Goal: Information Seeking & Learning: Learn about a topic

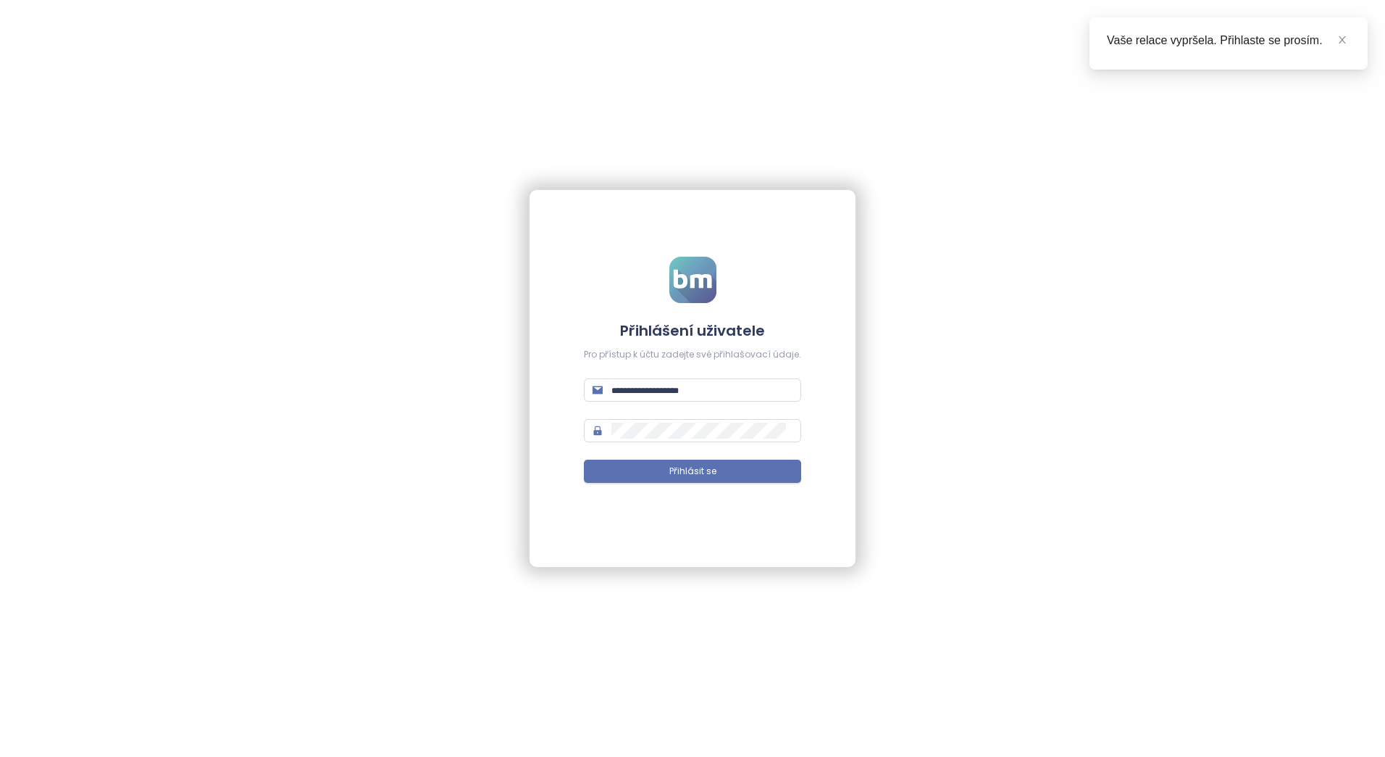
type input "**********"
click at [709, 483] on form "**********" at bounding box center [692, 379] width 217 height 244
click at [702, 469] on span "Přihlásit se" at bounding box center [693, 471] width 47 height 14
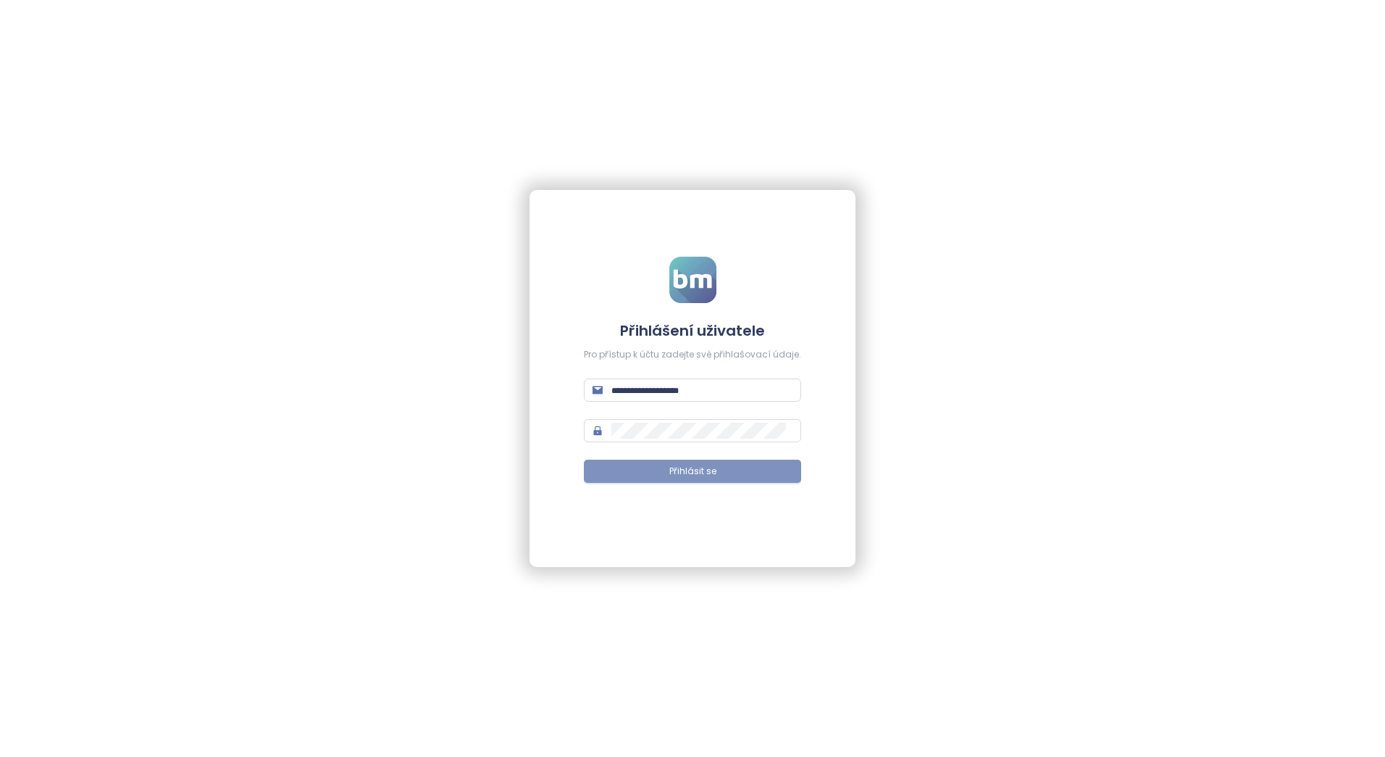
type input "**********"
click at [717, 471] on button "Přihlásit se" at bounding box center [692, 470] width 217 height 23
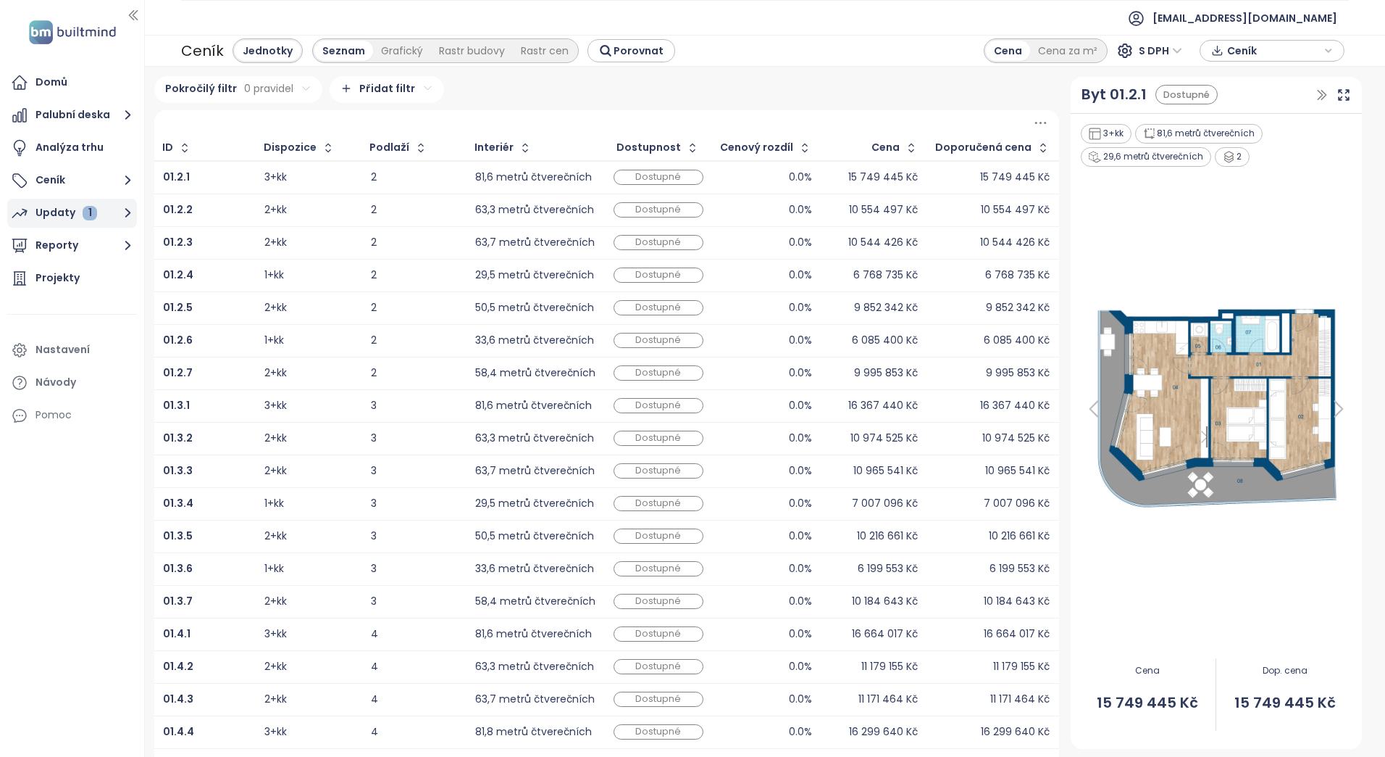
click at [49, 220] on font "Updaty" at bounding box center [56, 213] width 40 height 18
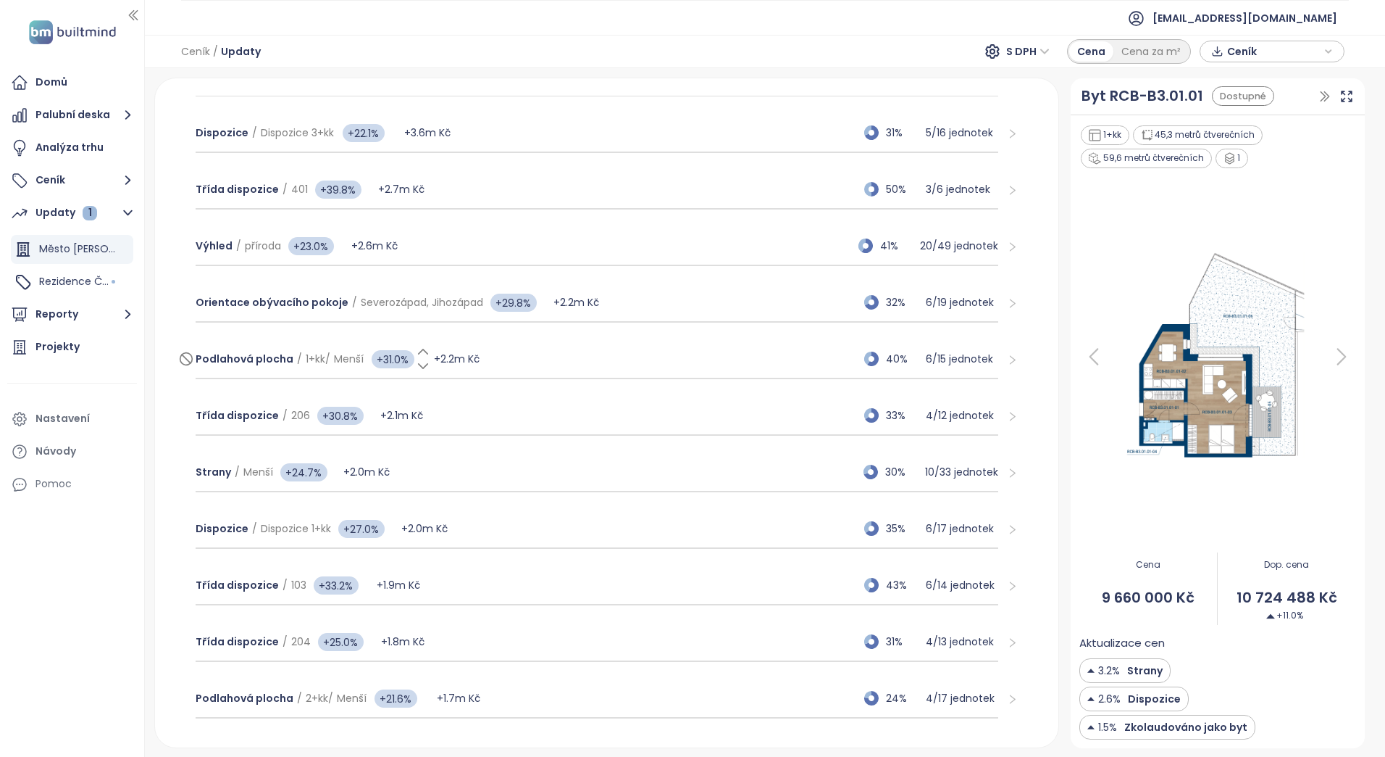
scroll to position [362, 0]
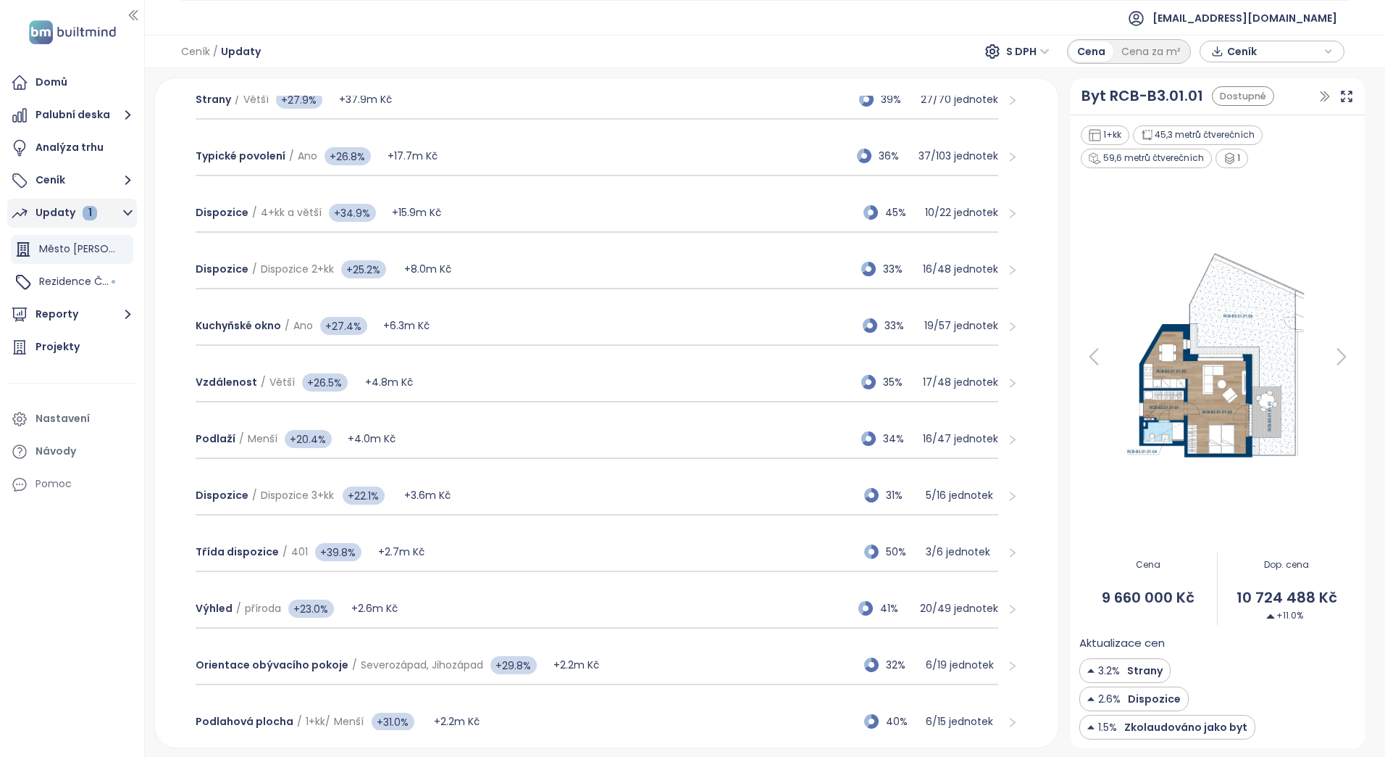
click at [64, 212] on font "Updaty" at bounding box center [56, 213] width 40 height 18
click at [125, 215] on icon "button" at bounding box center [128, 213] width 18 height 18
click at [90, 281] on span "Rezidence Čakovice B" at bounding box center [94, 281] width 111 height 14
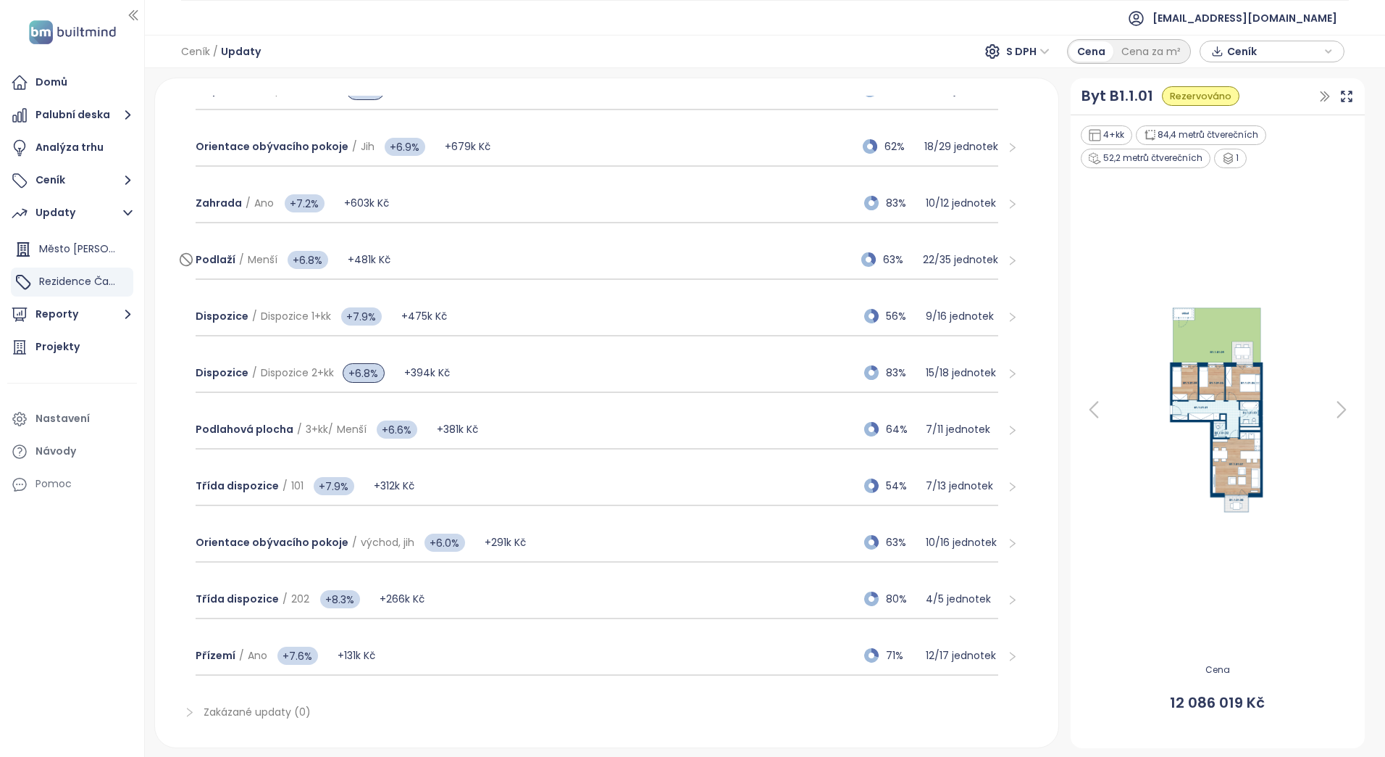
scroll to position [440, 0]
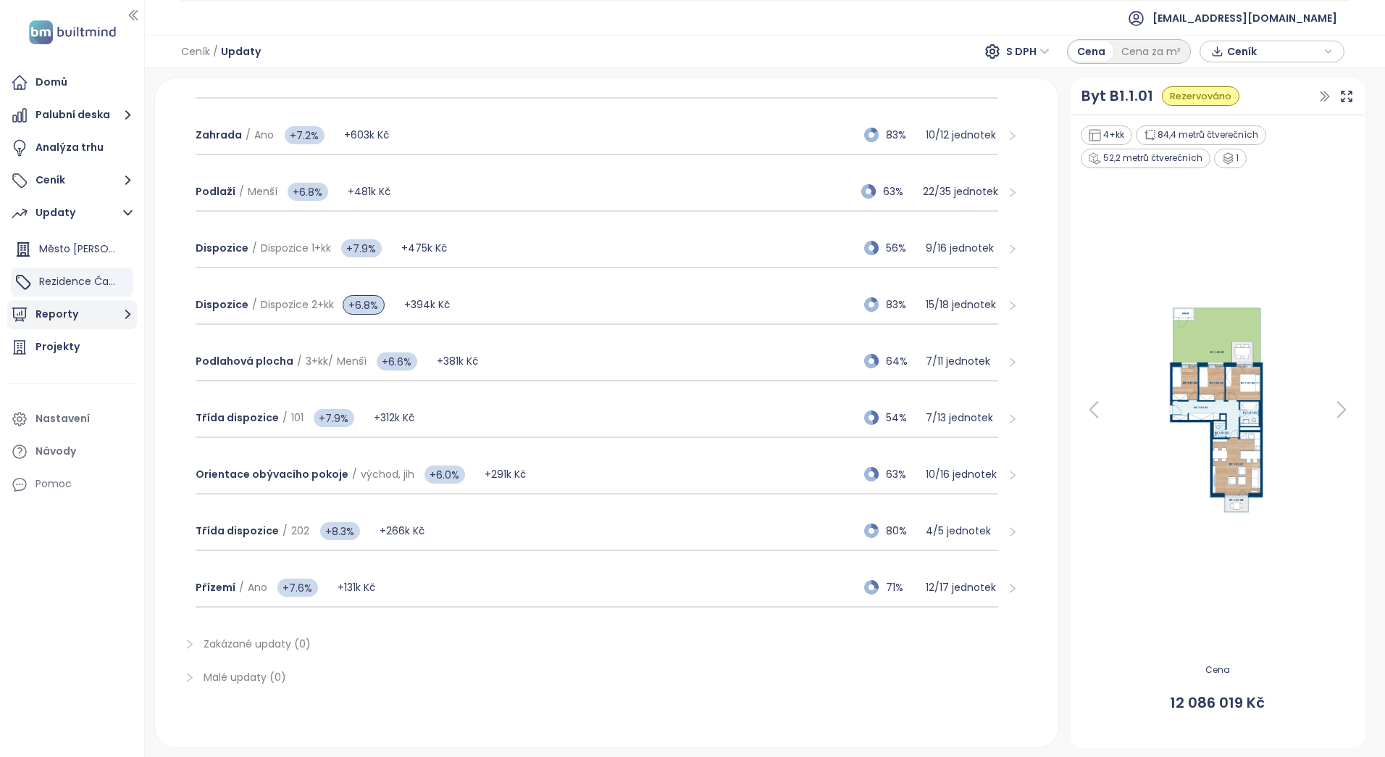
click at [62, 313] on font "Reporty" at bounding box center [57, 314] width 43 height 18
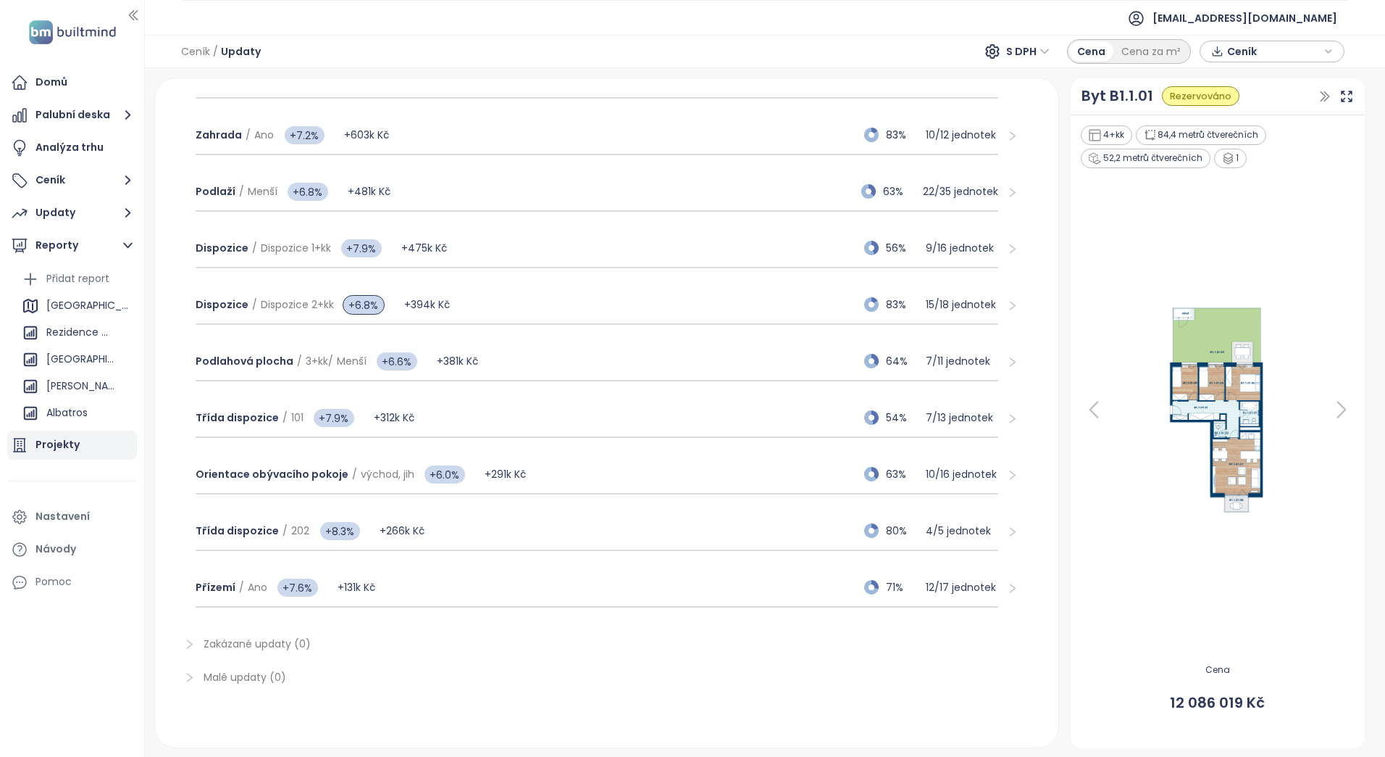
click at [22, 447] on icon at bounding box center [19, 444] width 17 height 17
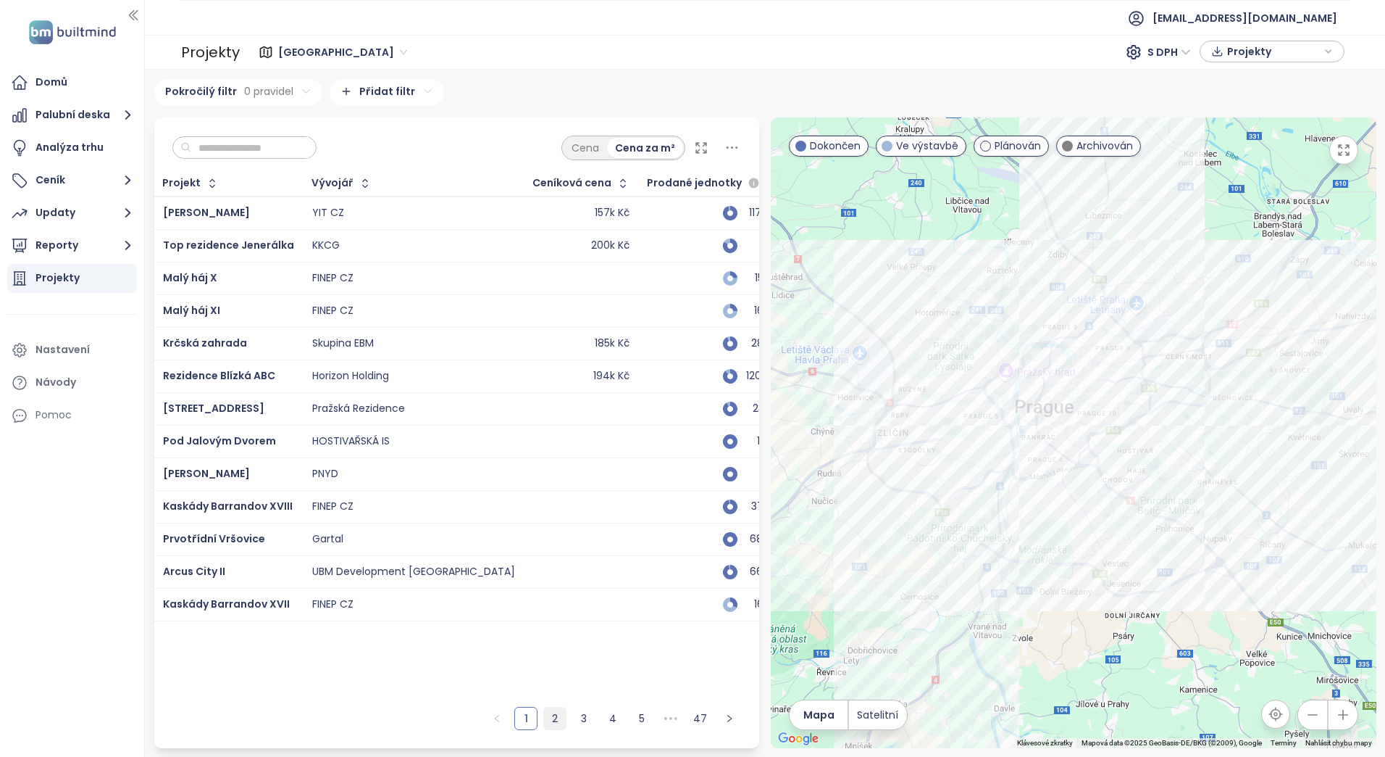
click at [552, 721] on link "2" at bounding box center [555, 718] width 22 height 22
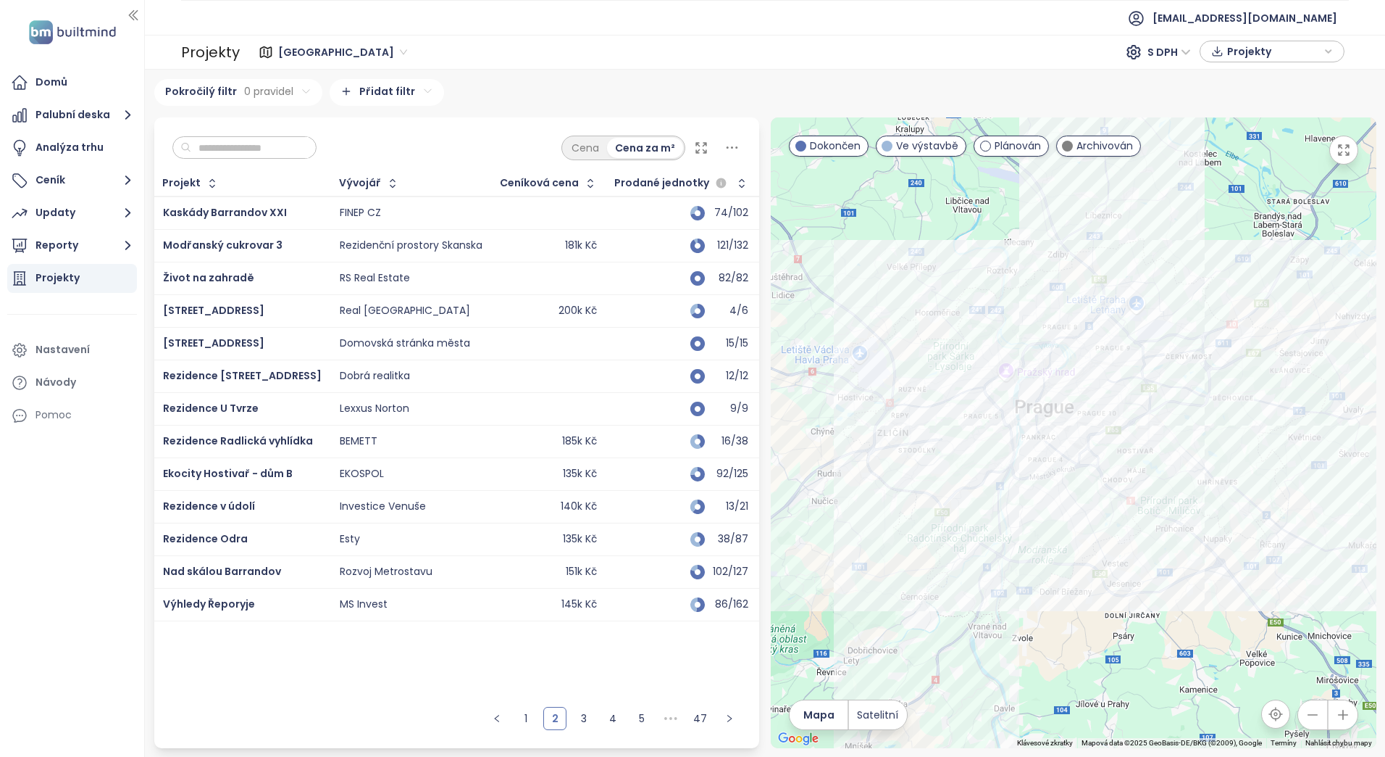
click at [522, 178] on div "Ceníková cena" at bounding box center [539, 182] width 79 height 9
click at [583, 186] on icon "button" at bounding box center [590, 183] width 14 height 14
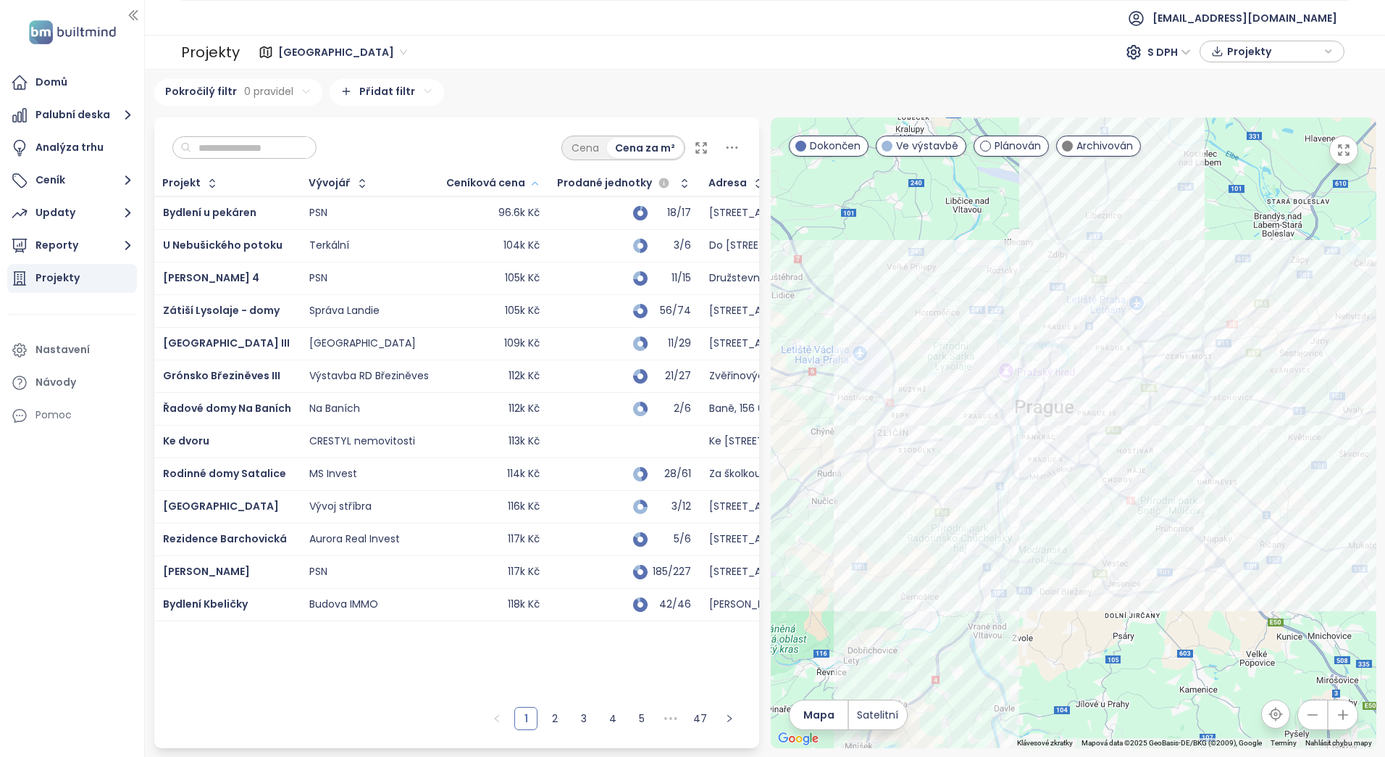
click at [536, 181] on icon "button" at bounding box center [535, 183] width 11 height 17
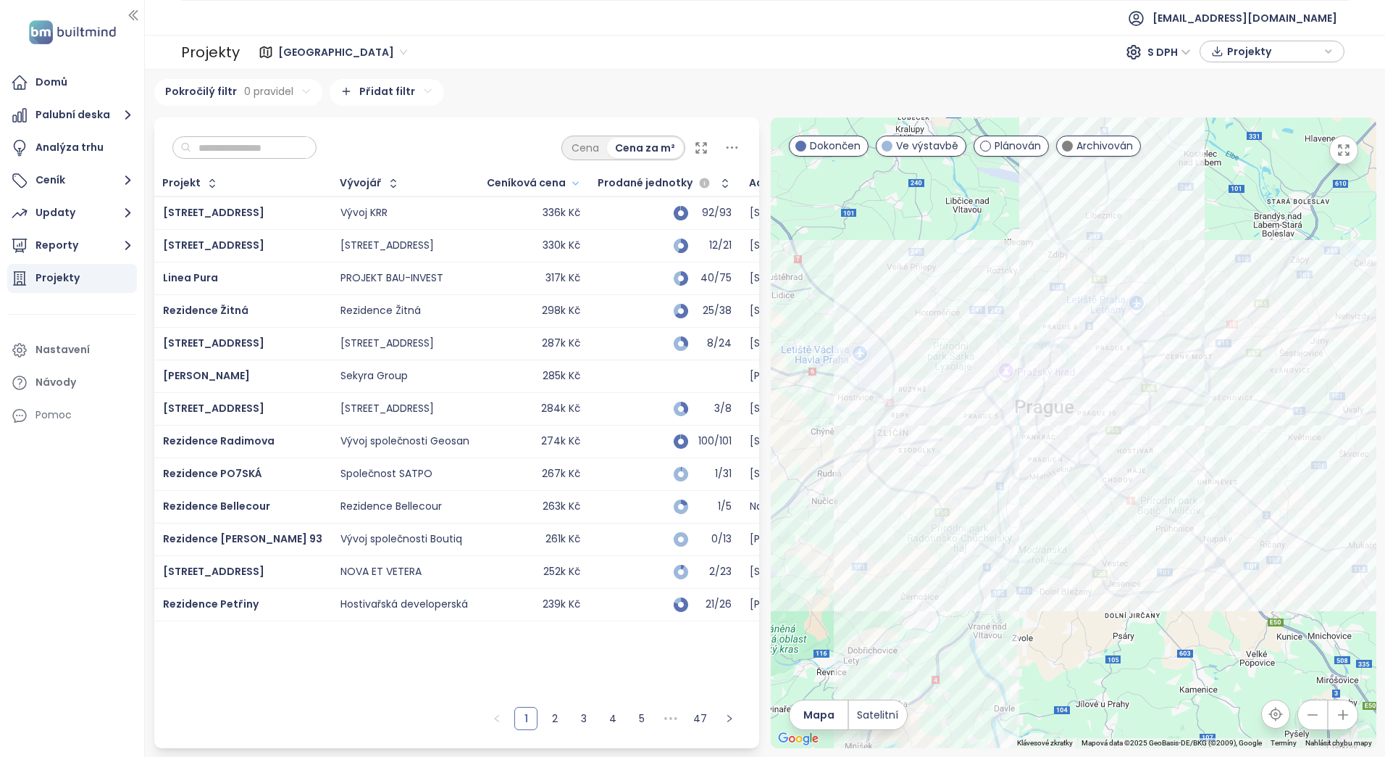
click at [349, 244] on div "[STREET_ADDRESS]" at bounding box center [405, 245] width 129 height 17
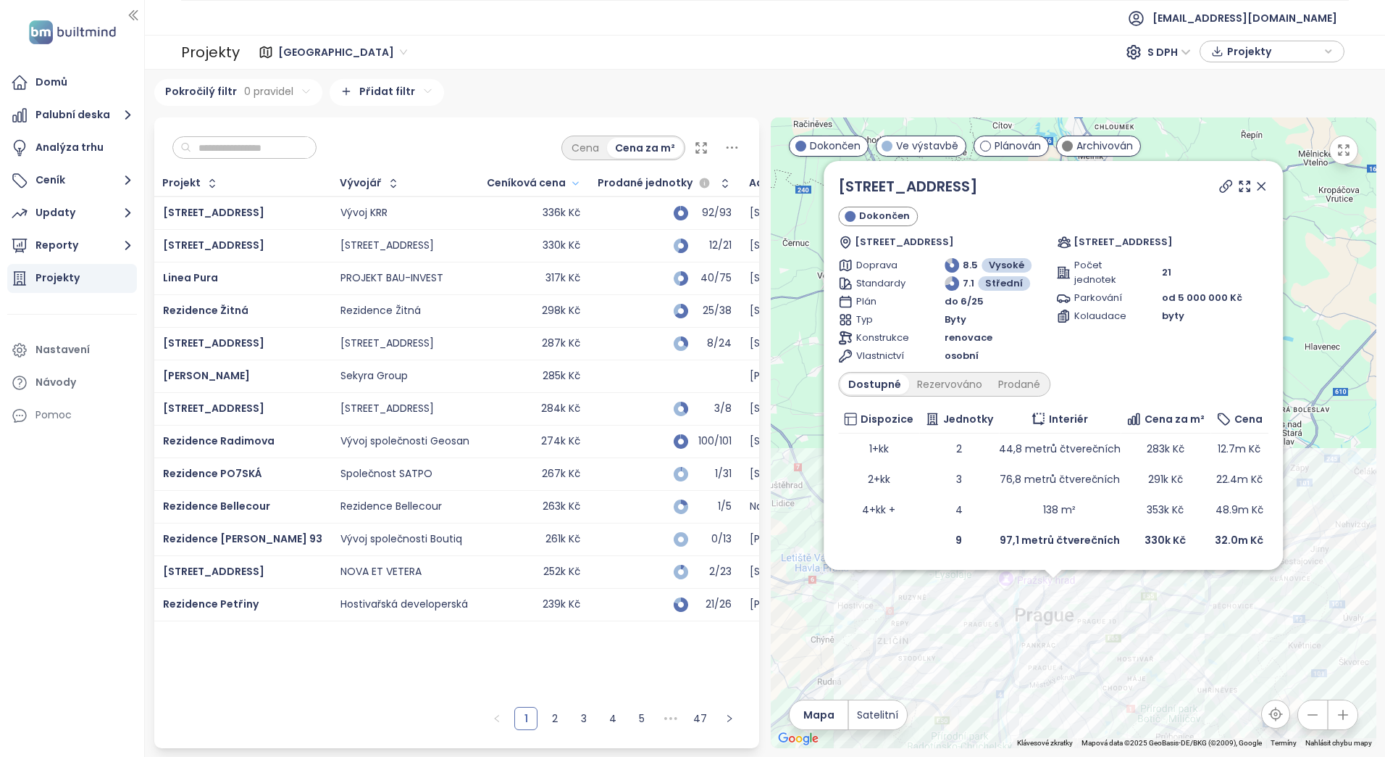
click at [499, 277] on div "317k Kč" at bounding box center [534, 278] width 93 height 17
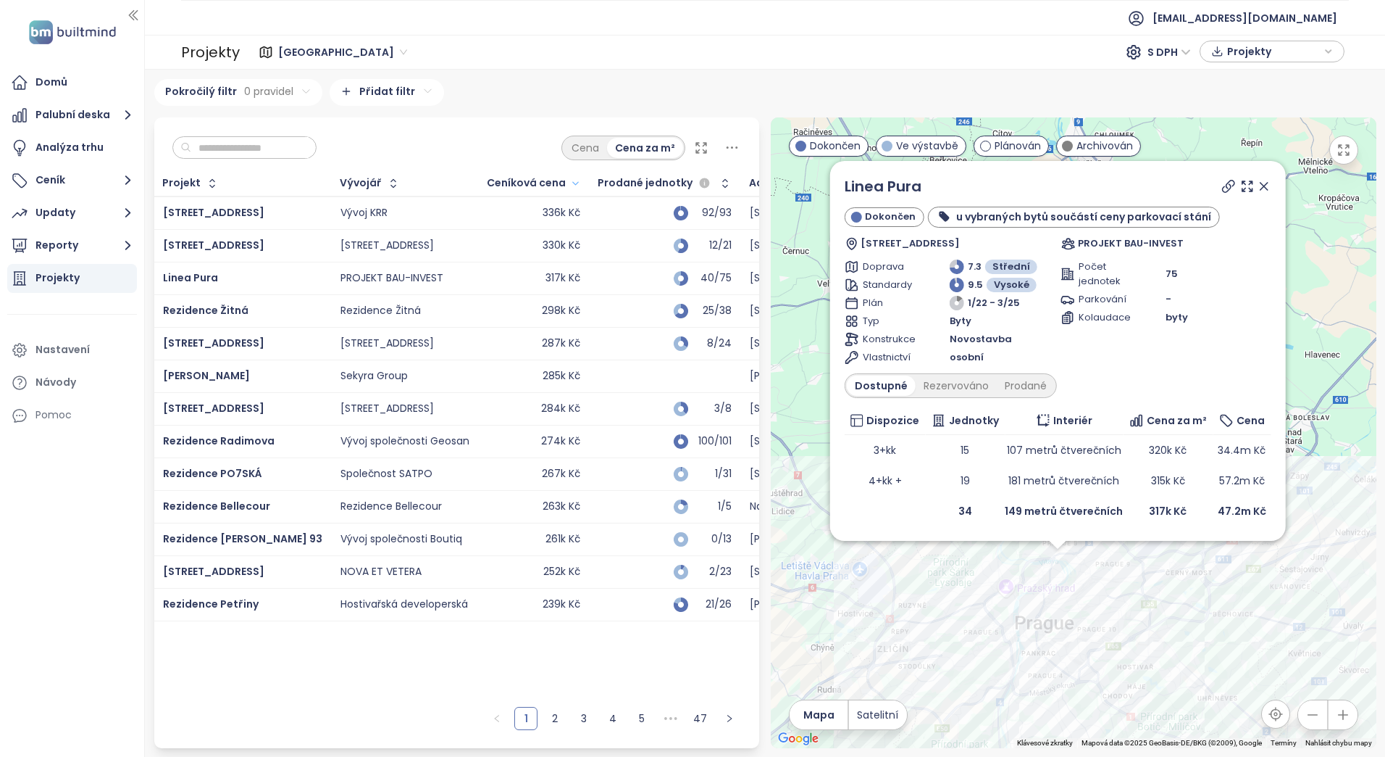
click at [542, 315] on div "298k Kč" at bounding box center [561, 310] width 38 height 13
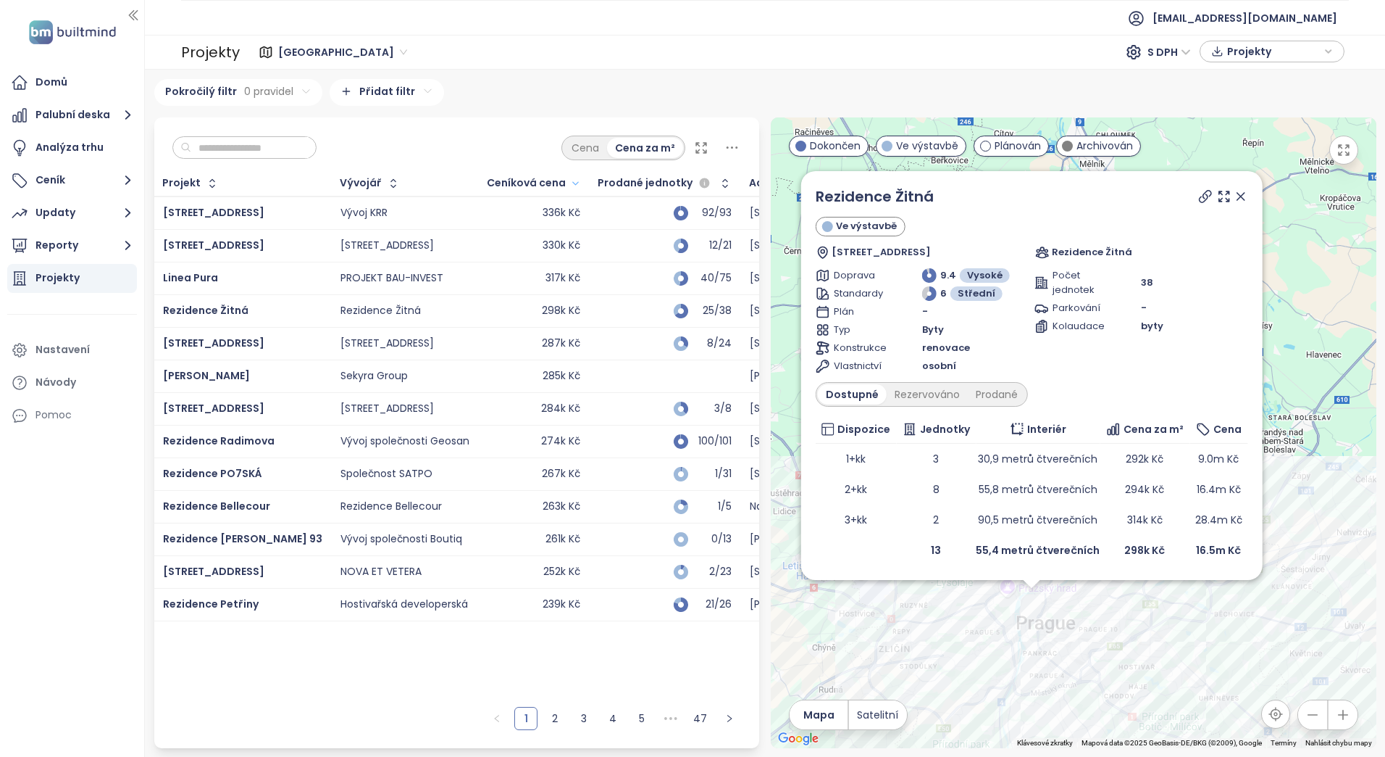
click at [543, 379] on div "285k Kč" at bounding box center [562, 376] width 38 height 13
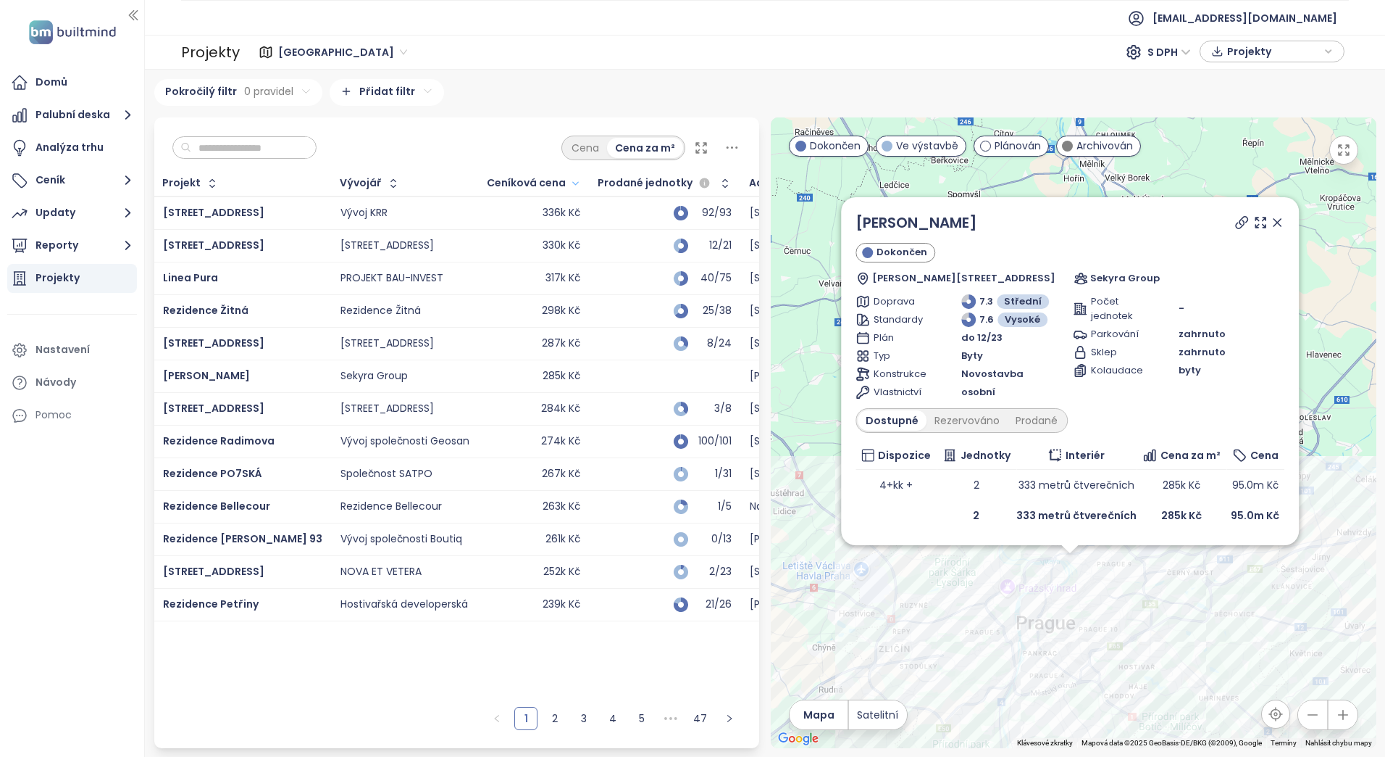
click at [541, 402] on div "284k Kč" at bounding box center [560, 408] width 39 height 13
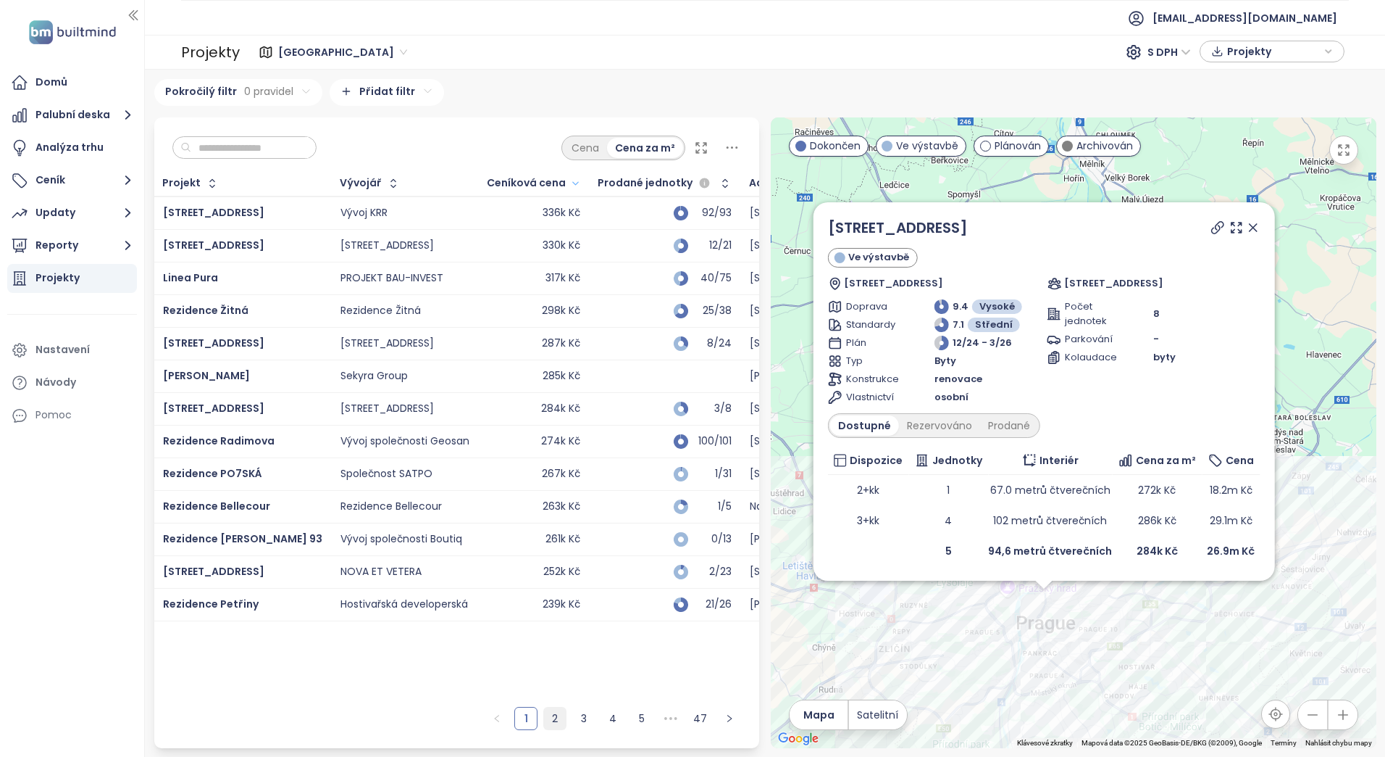
click at [546, 725] on link "2" at bounding box center [555, 718] width 22 height 22
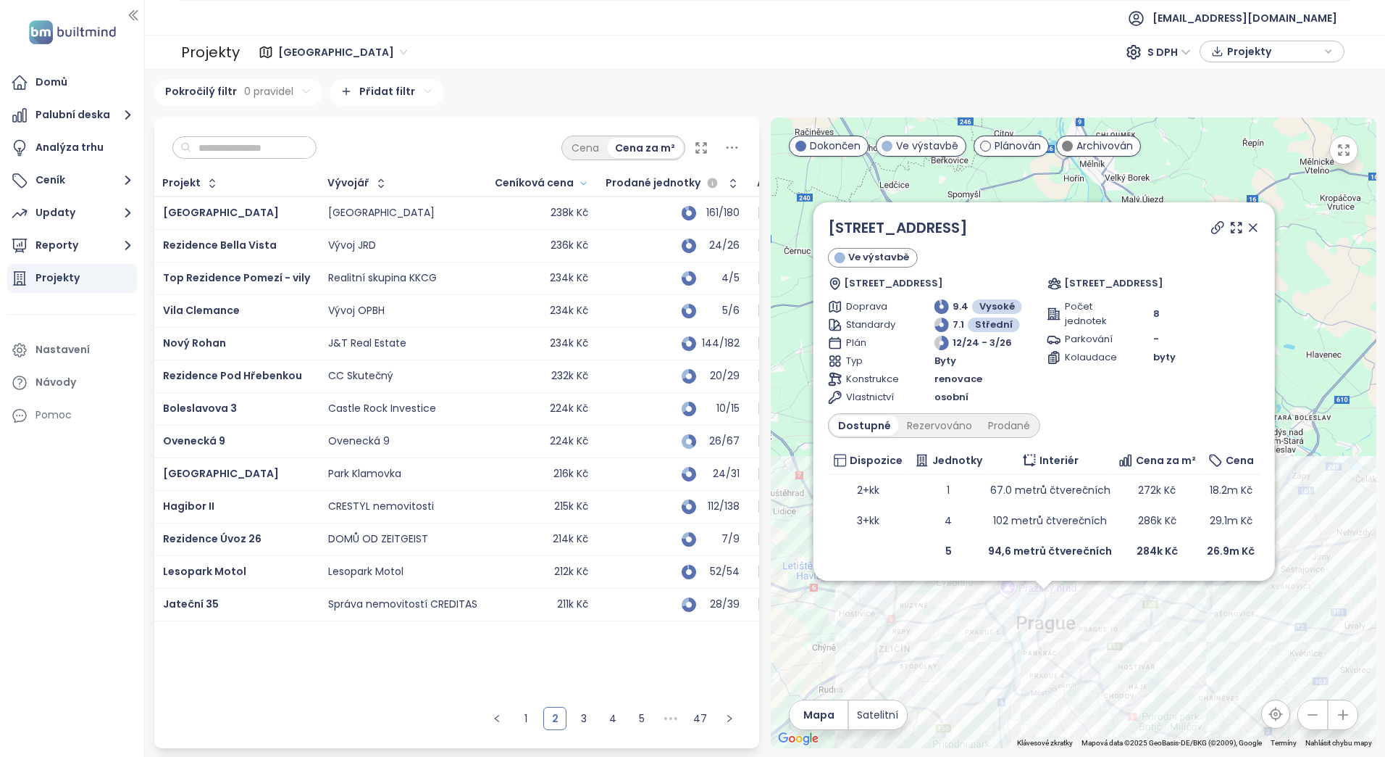
click at [399, 503] on div "CRESTYL nemovitosti" at bounding box center [381, 506] width 106 height 13
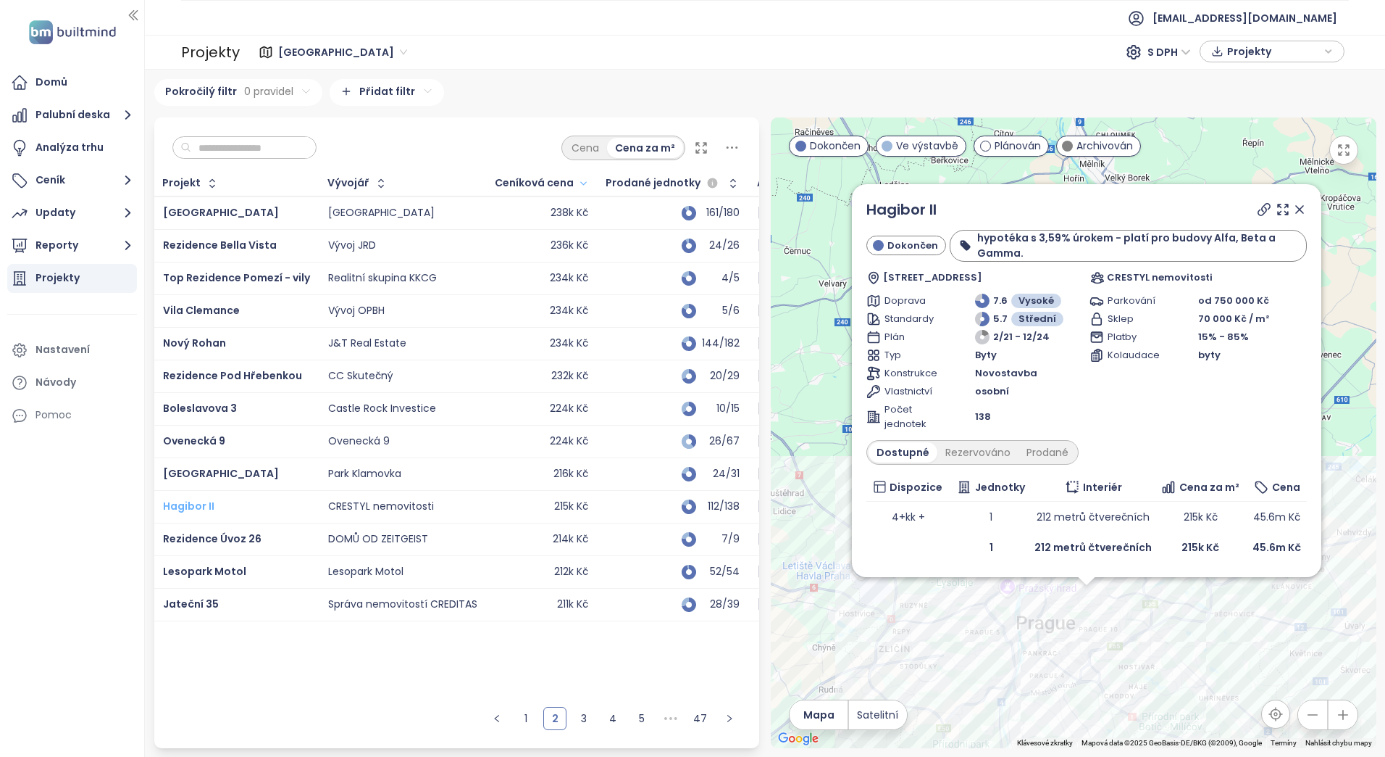
click at [199, 504] on span "Hagibor II" at bounding box center [188, 506] width 51 height 14
click at [583, 720] on link "3" at bounding box center [584, 718] width 22 height 22
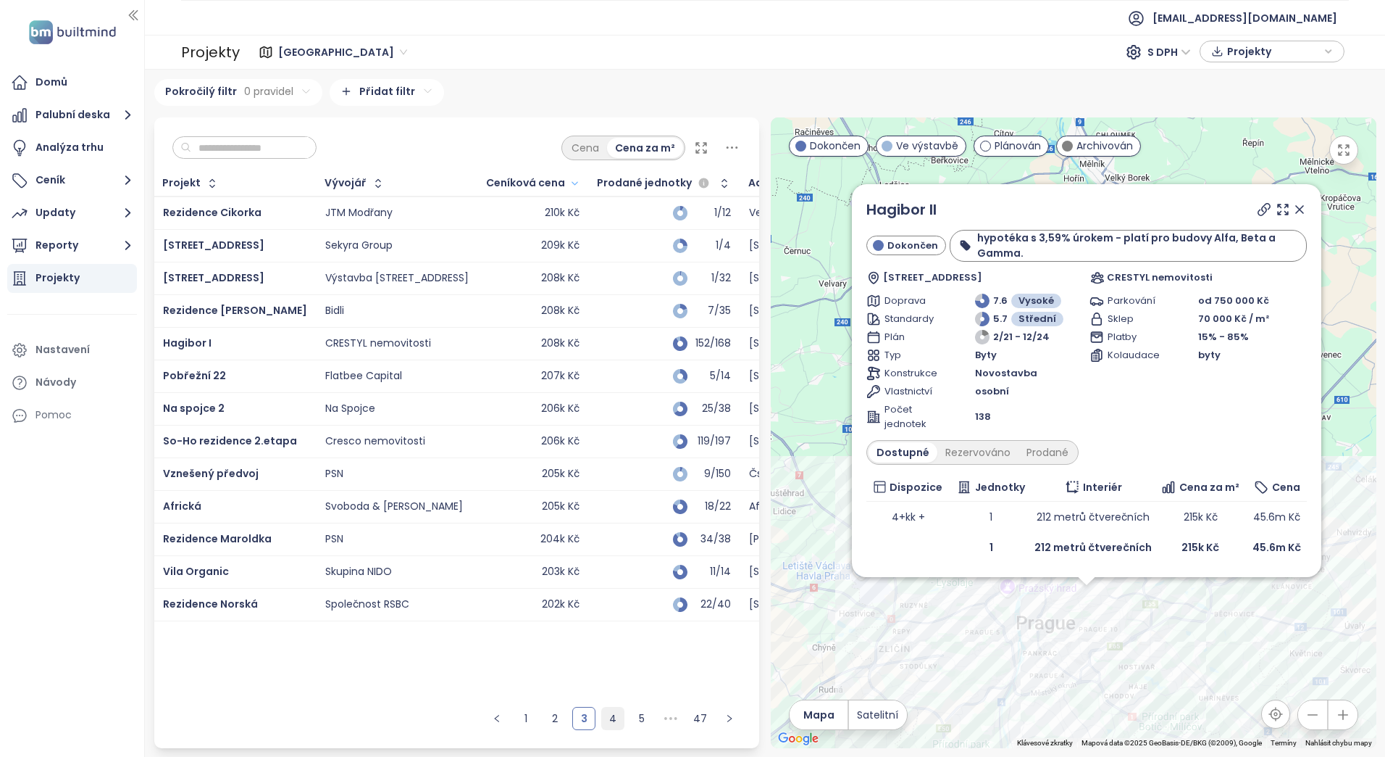
click at [611, 723] on link "4" at bounding box center [613, 718] width 22 height 22
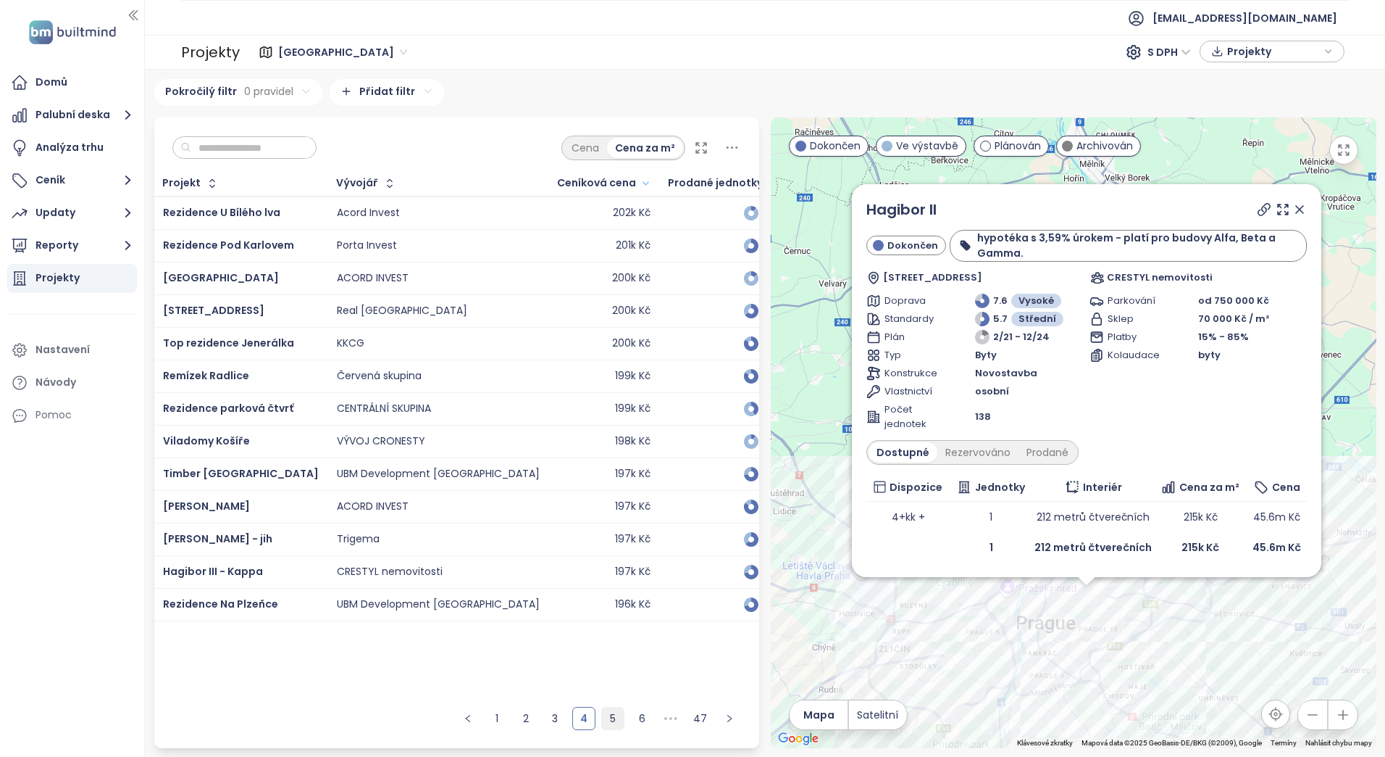
click at [614, 725] on link "5" at bounding box center [613, 718] width 22 height 22
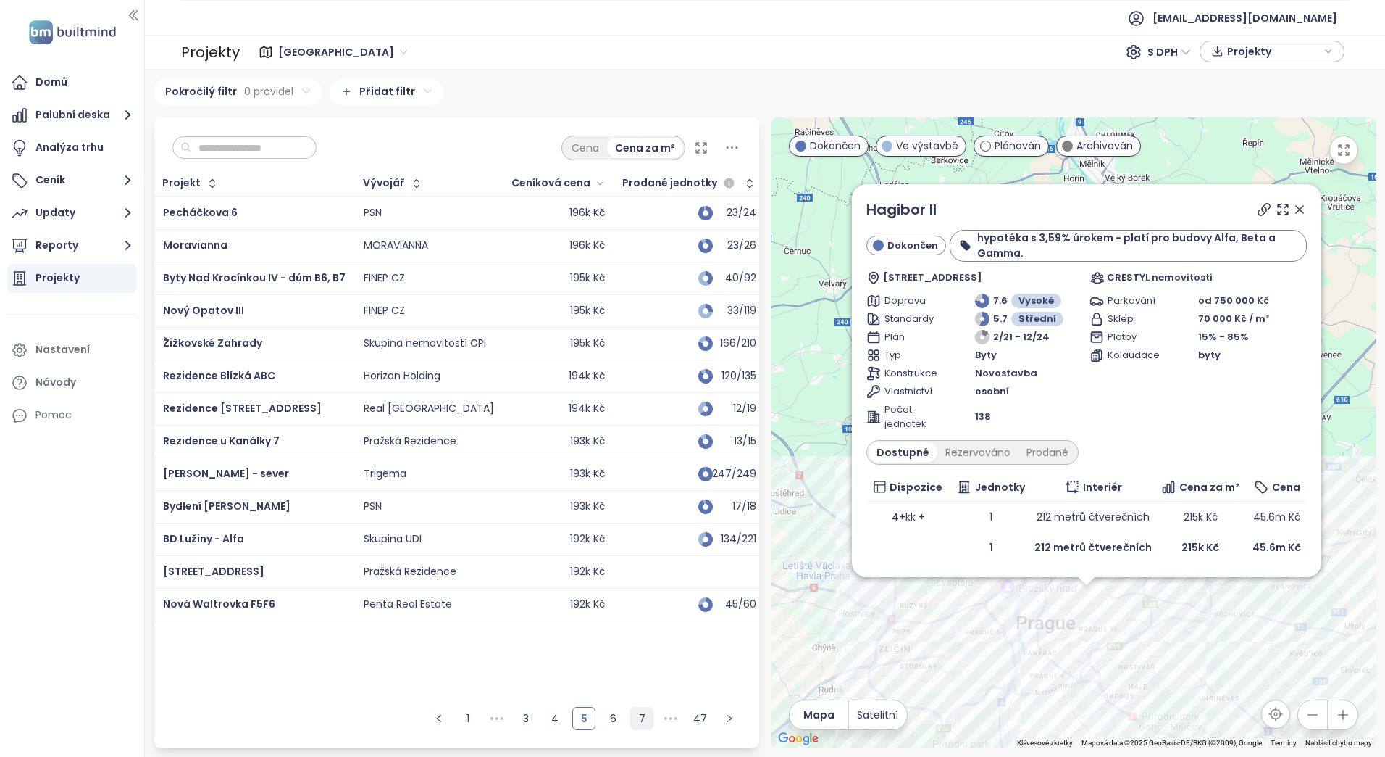
click at [608, 714] on link "6" at bounding box center [613, 718] width 22 height 22
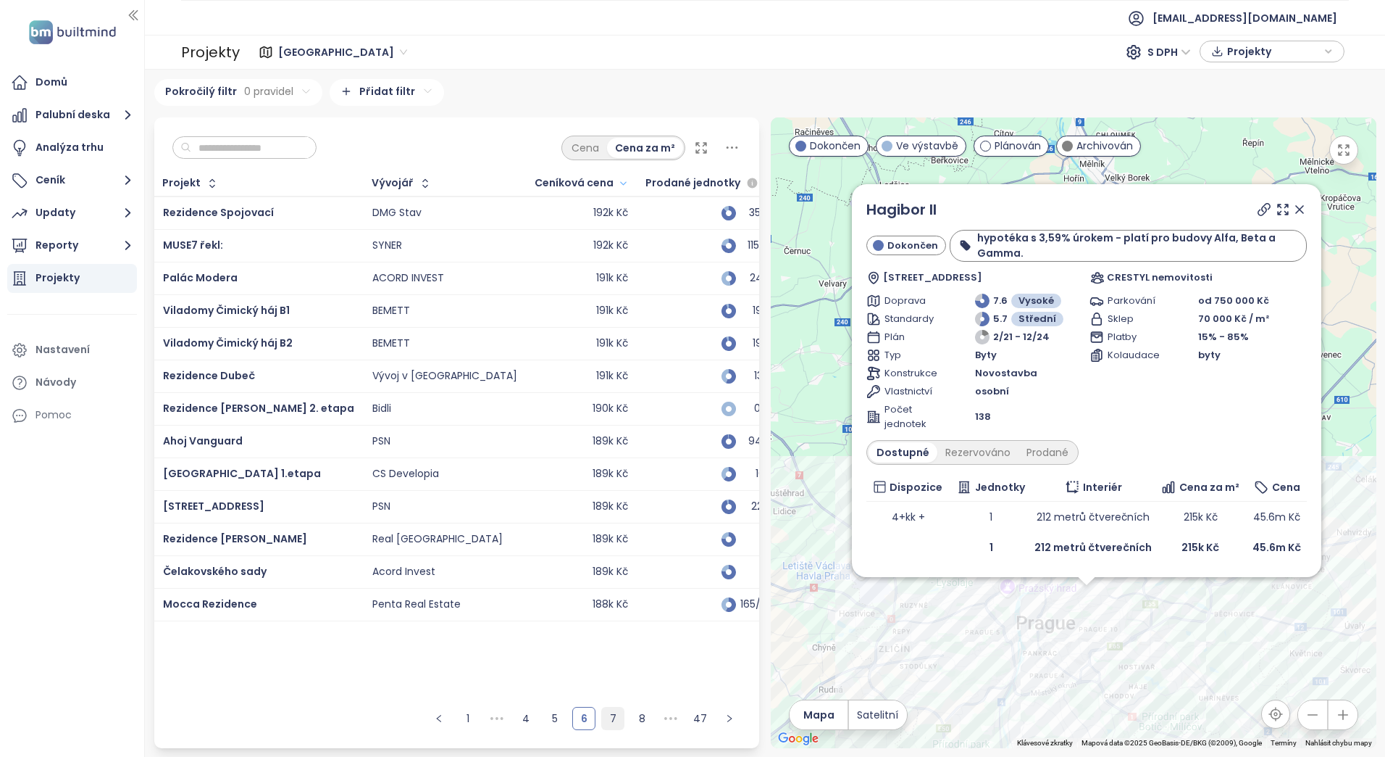
click at [614, 717] on link "7" at bounding box center [613, 718] width 22 height 22
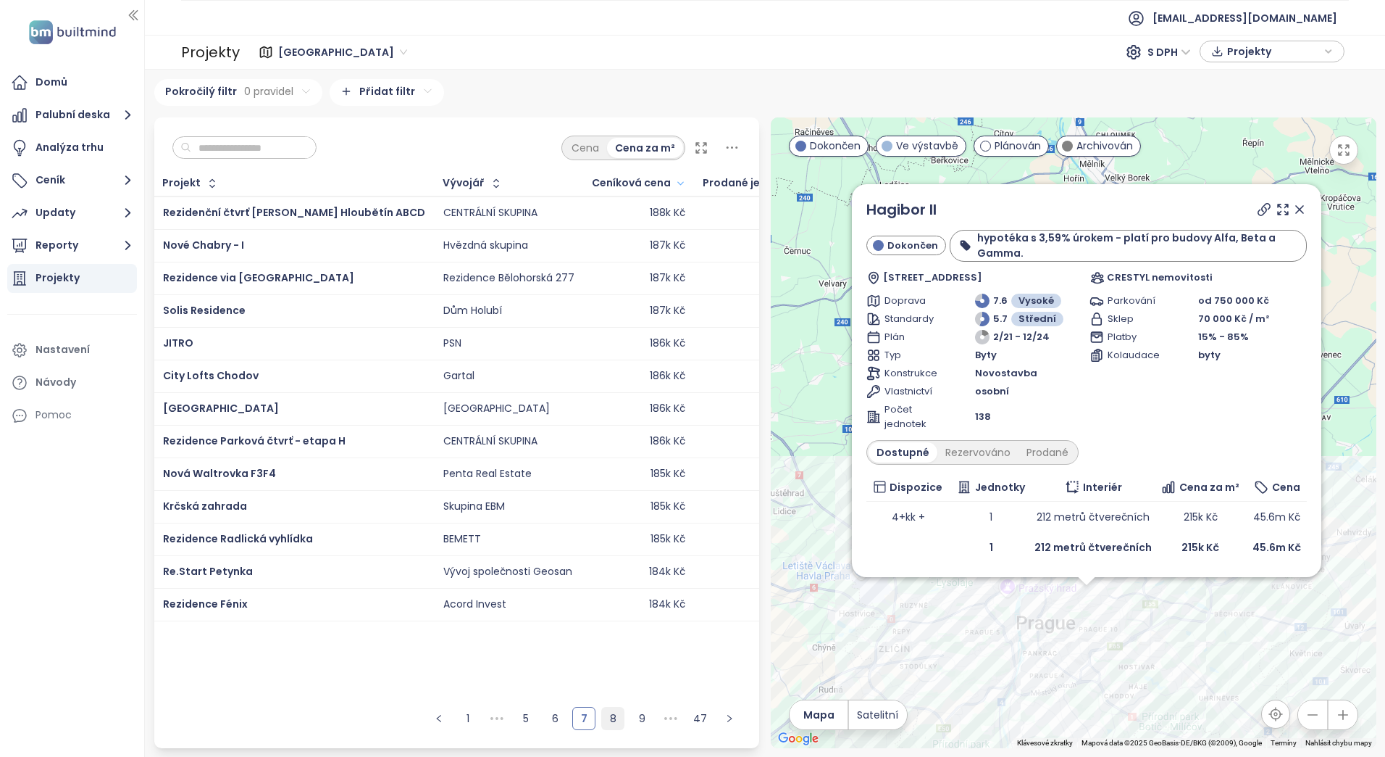
click at [609, 714] on link "8" at bounding box center [613, 718] width 22 height 22
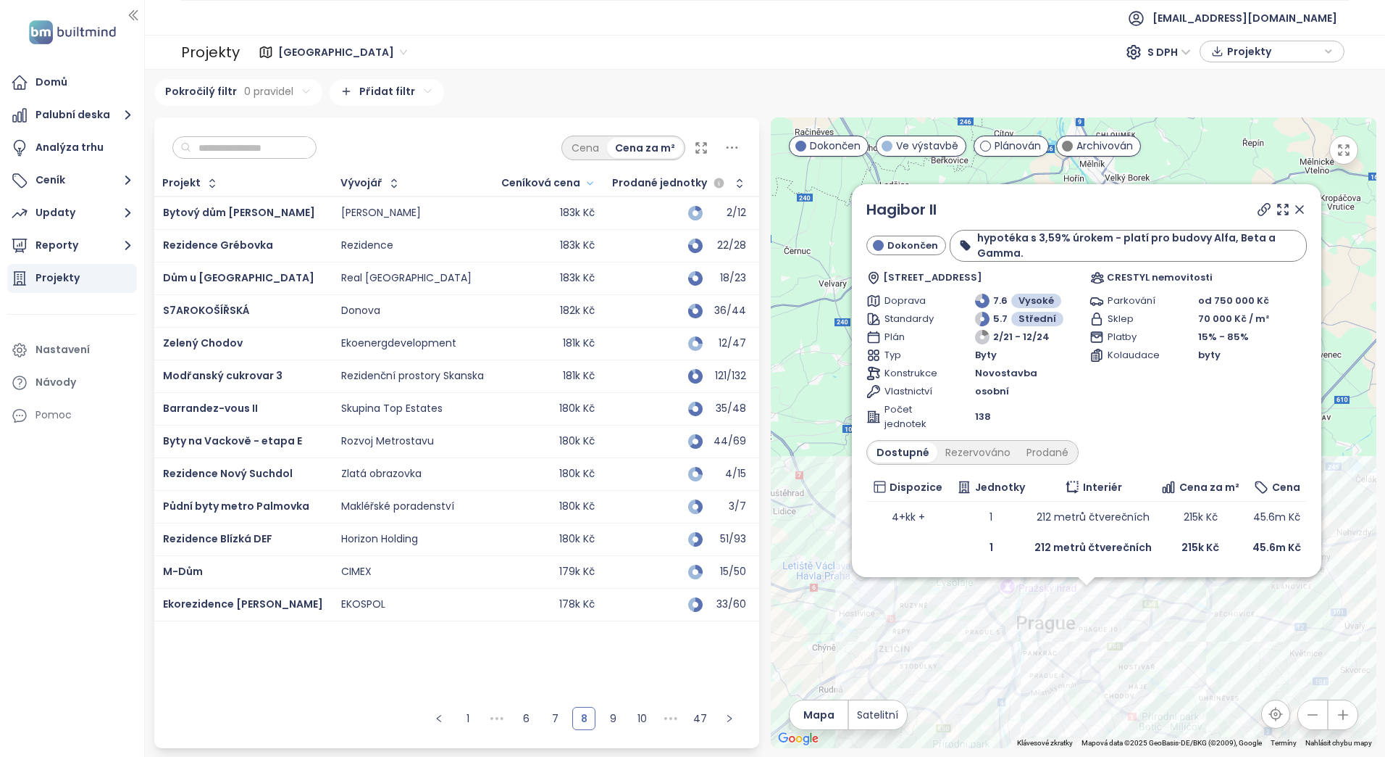
click at [609, 722] on link "9" at bounding box center [613, 718] width 22 height 22
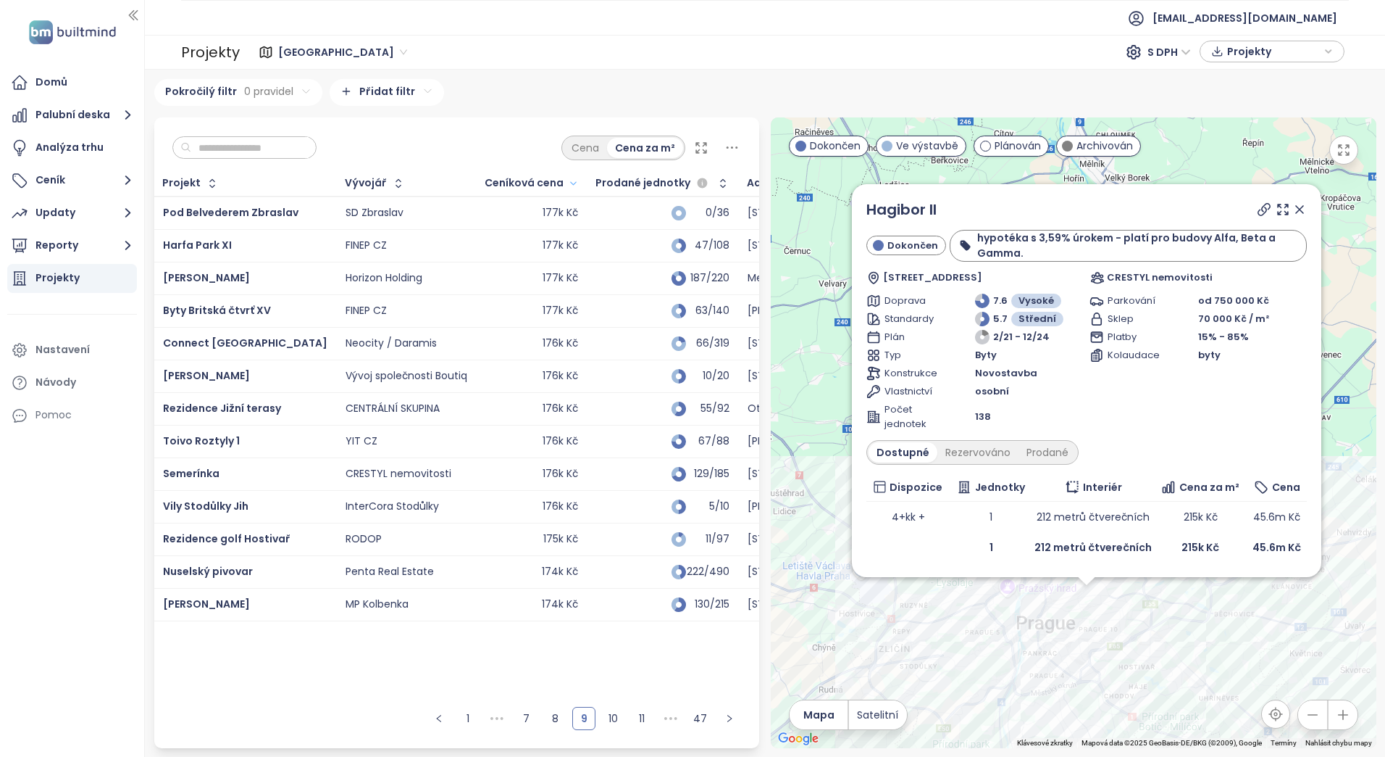
click at [627, 725] on ul "1 ••• 7 8 9 10 11 ••• 47" at bounding box center [584, 723] width 350 height 49
click at [620, 719] on link "10" at bounding box center [613, 718] width 22 height 22
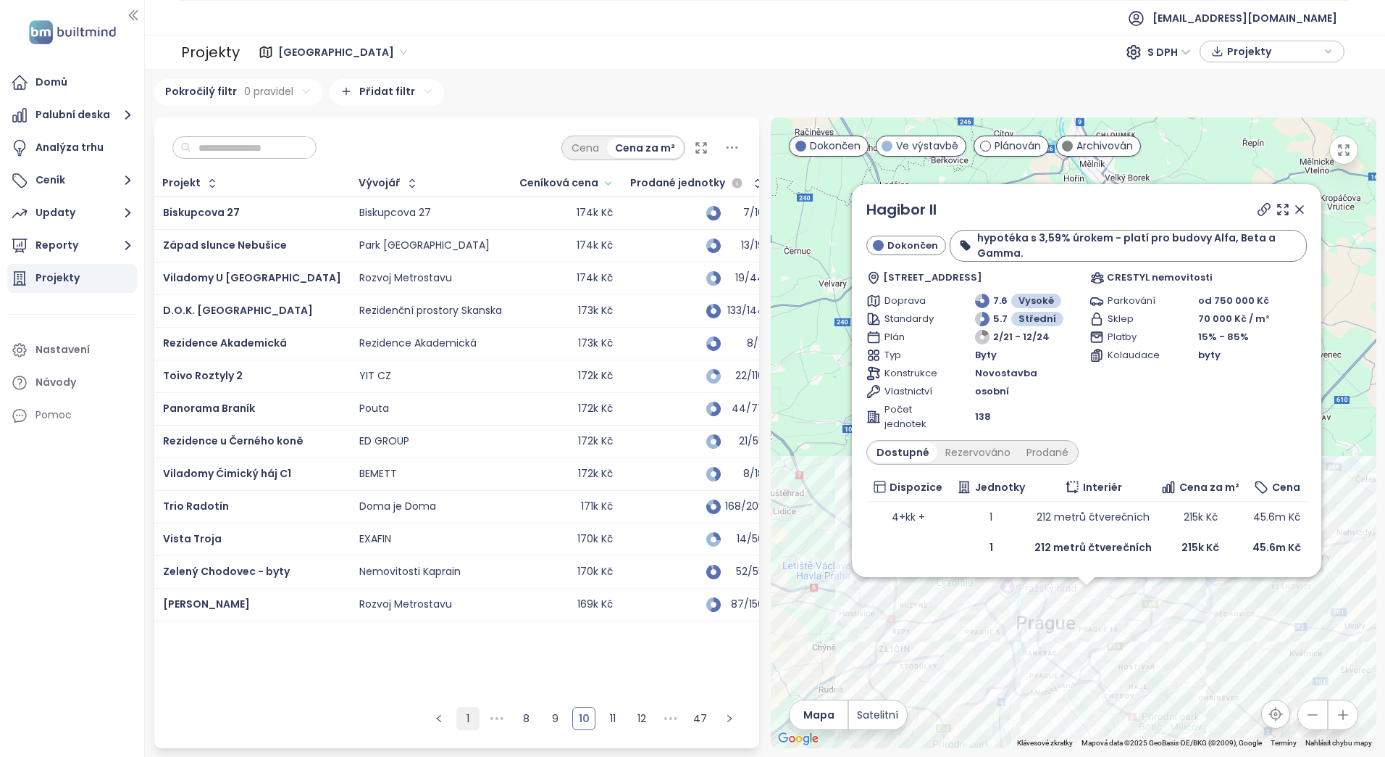
click at [472, 722] on link "1" at bounding box center [468, 718] width 22 height 22
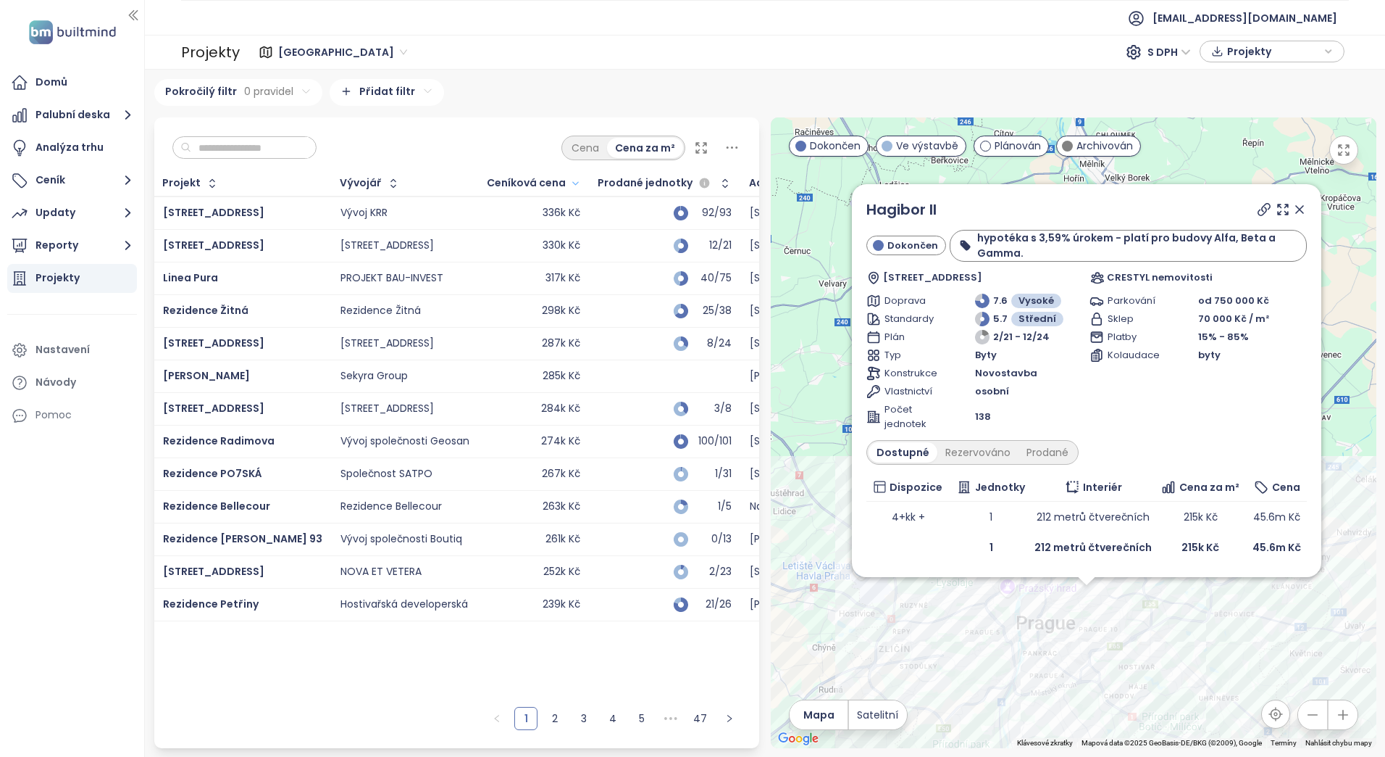
click at [543, 216] on div "336k Kč" at bounding box center [562, 213] width 38 height 13
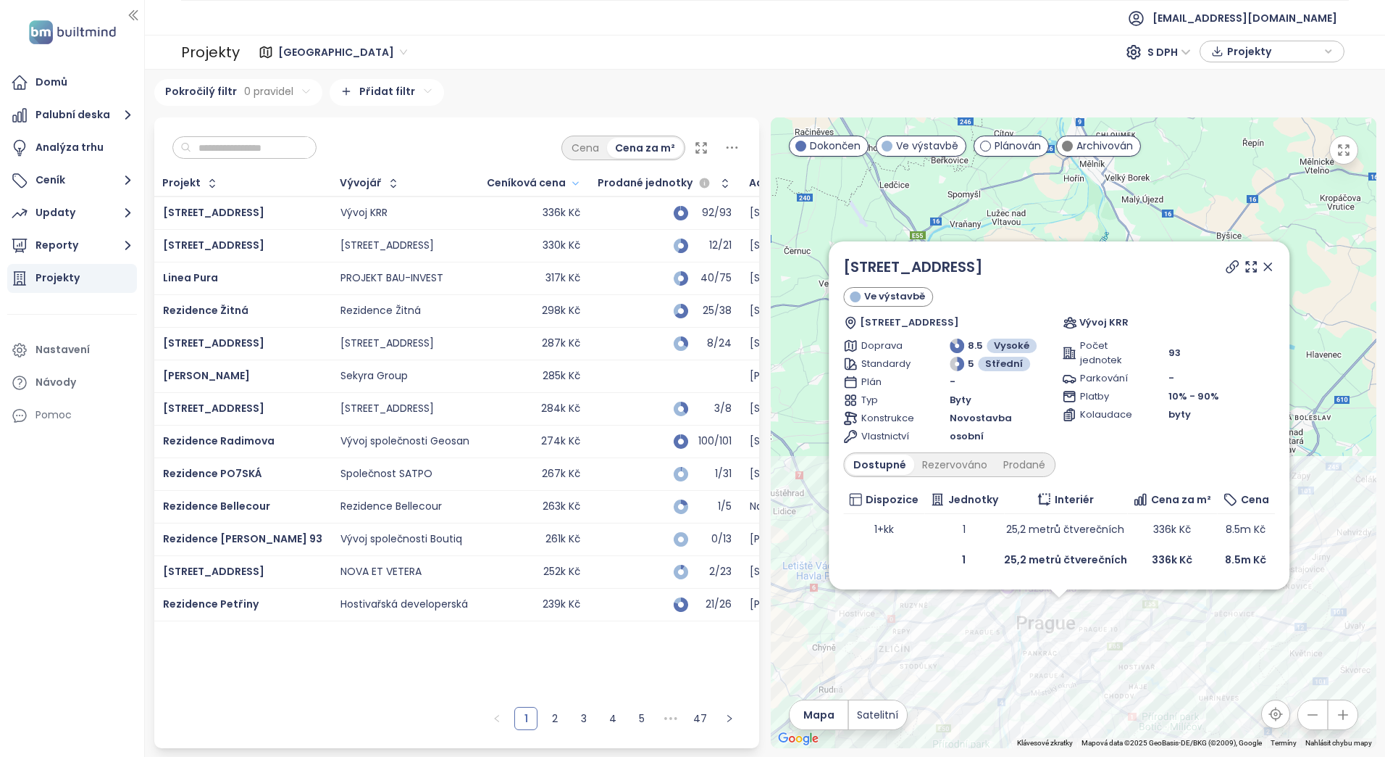
click at [543, 209] on div "336k Kč" at bounding box center [562, 213] width 38 height 13
click at [893, 530] on td "1+kk" at bounding box center [883, 529] width 81 height 30
click at [1030, 531] on td "25,2 metrů čtverečních" at bounding box center [1065, 529] width 123 height 30
click at [370, 325] on td "Rezidence Žitná" at bounding box center [405, 310] width 147 height 33
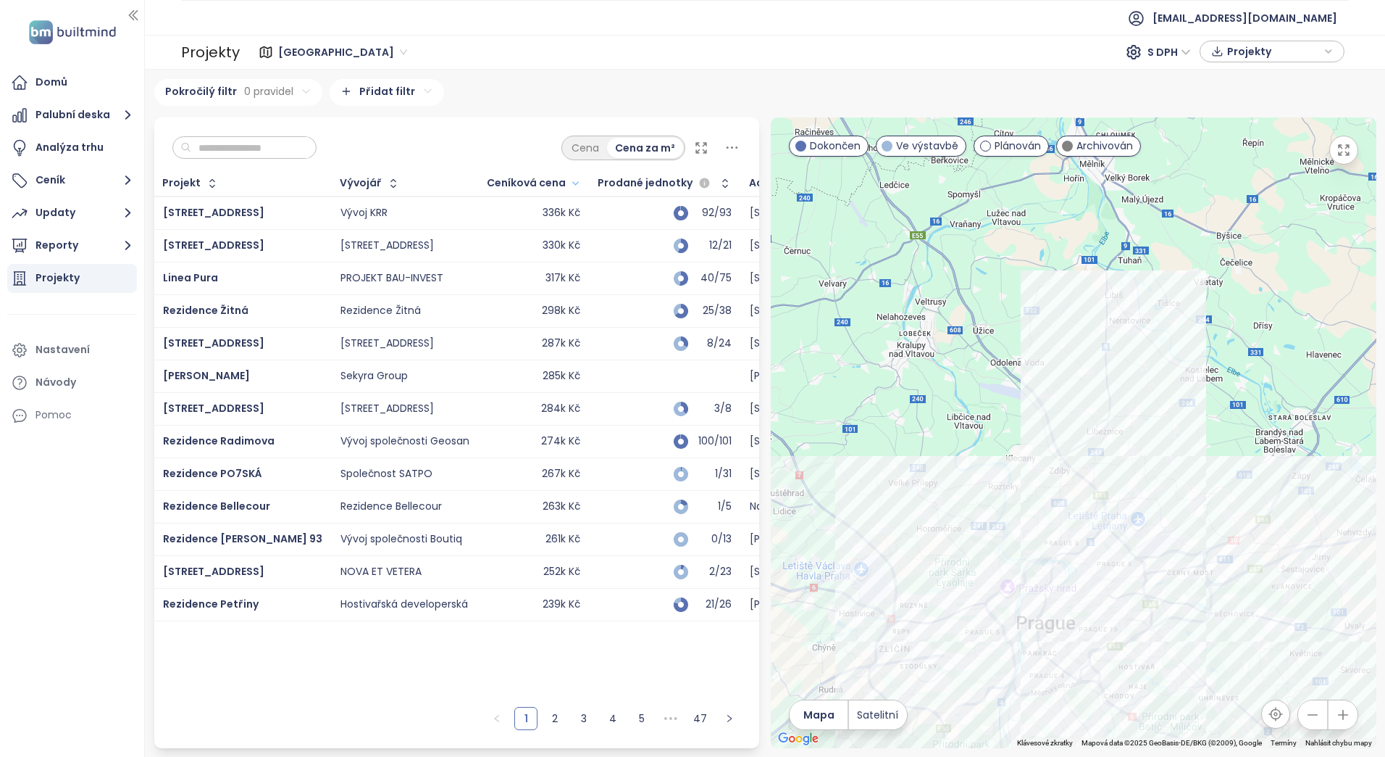
click at [370, 316] on div "Rezidence Žitná" at bounding box center [381, 310] width 80 height 13
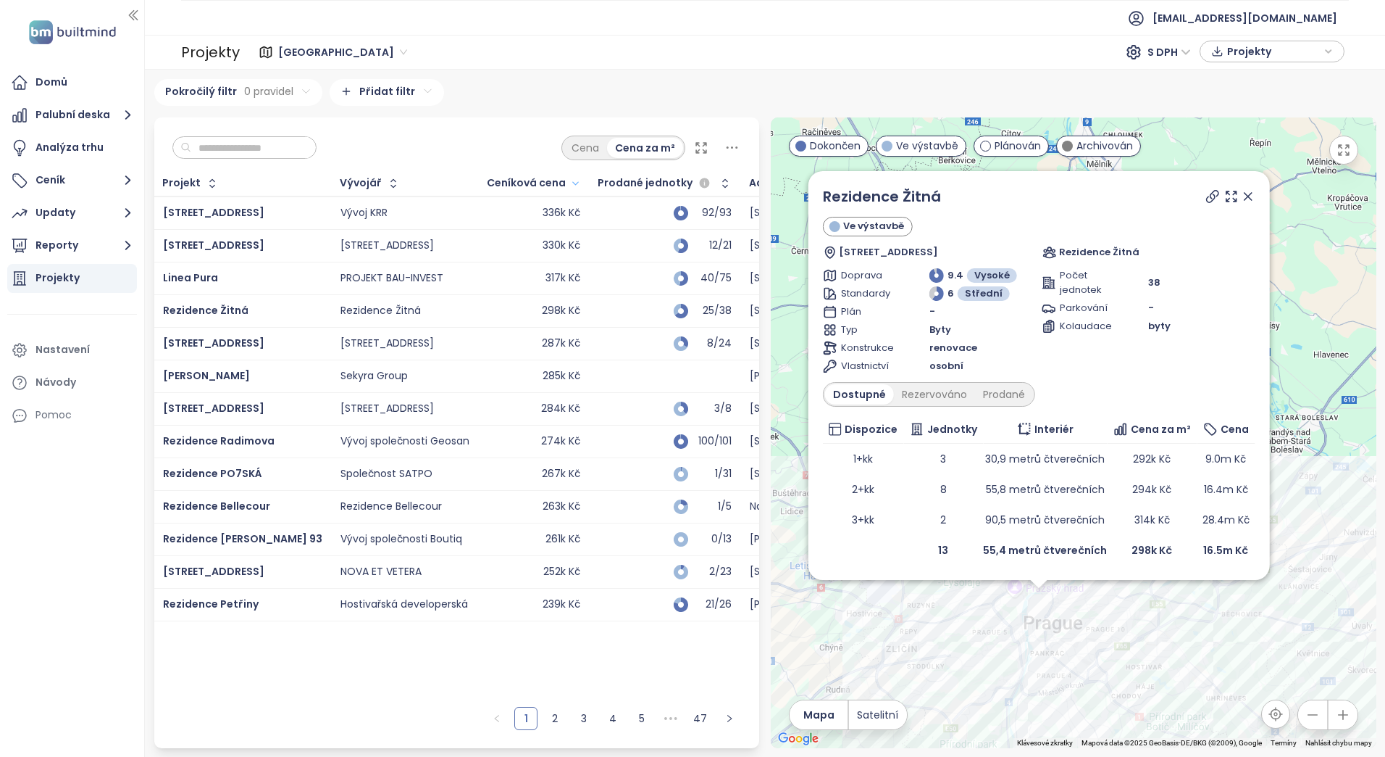
click at [543, 375] on div "285k Kč" at bounding box center [562, 376] width 38 height 13
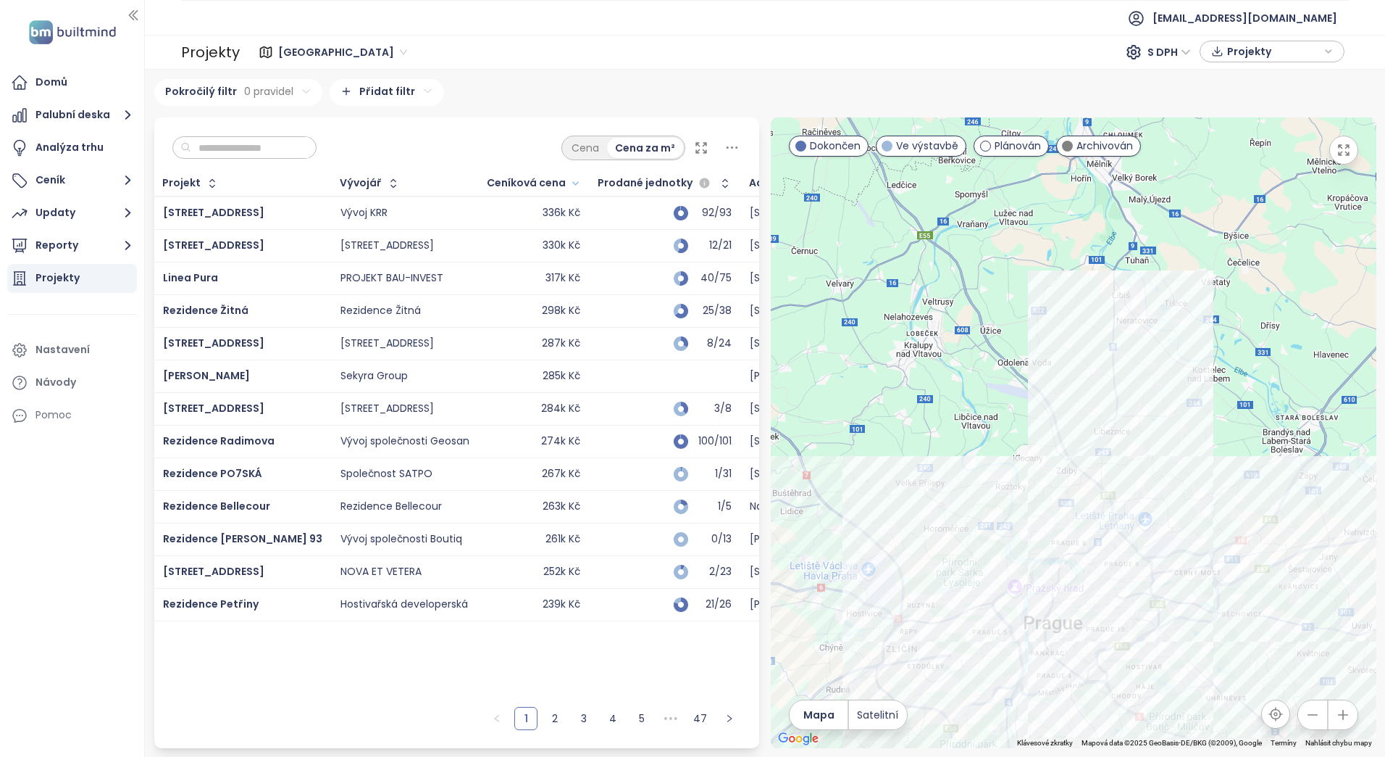
click at [541, 406] on div "284k Kč" at bounding box center [560, 408] width 39 height 13
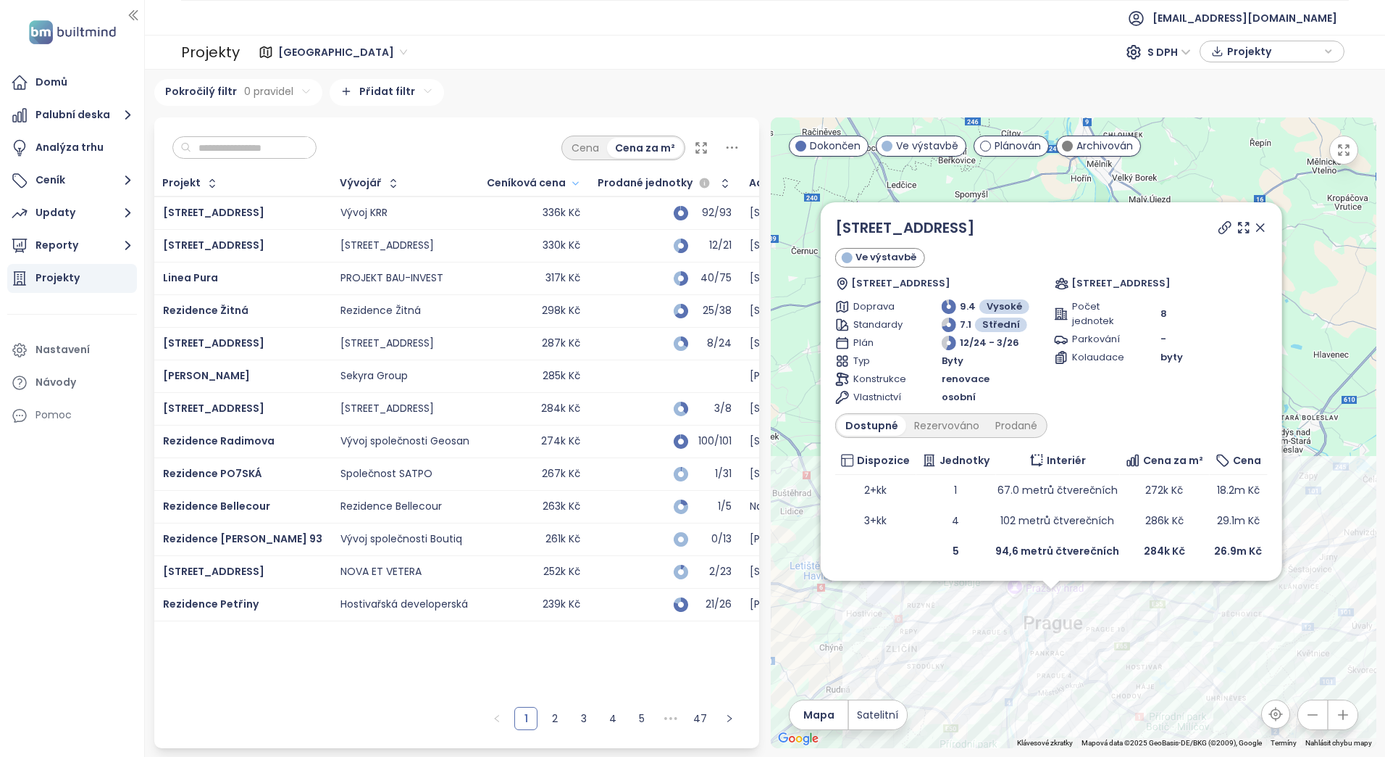
drag, startPoint x: 464, startPoint y: 636, endPoint x: 460, endPoint y: 663, distance: 27.2
click at [463, 646] on div "Projekt Vývojář Ceníková cena Prodané jednotky Adresa Začátek výstavby Začátek …" at bounding box center [457, 435] width 606 height 528
click at [553, 723] on link "2" at bounding box center [555, 718] width 22 height 22
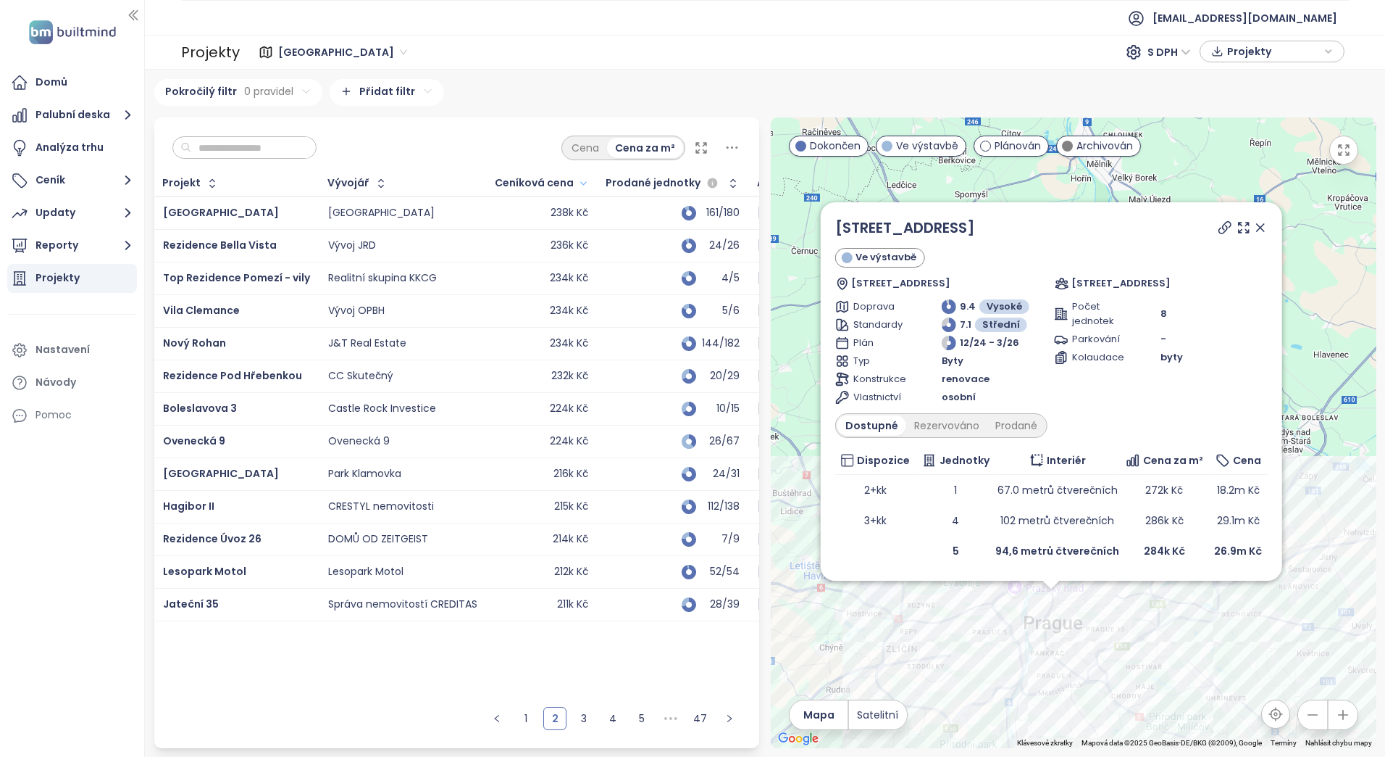
click at [554, 338] on div "234k Kč" at bounding box center [569, 343] width 38 height 13
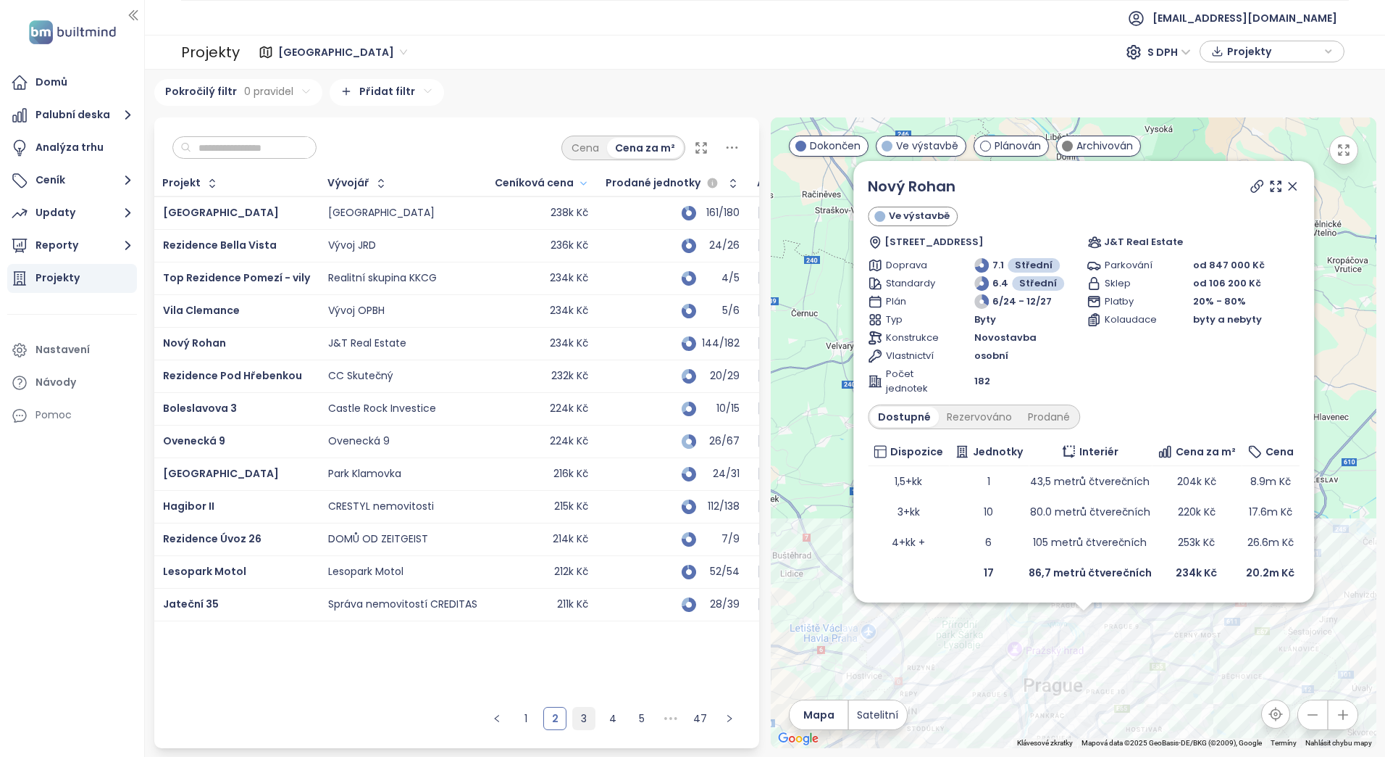
click at [580, 714] on link "3" at bounding box center [584, 718] width 22 height 22
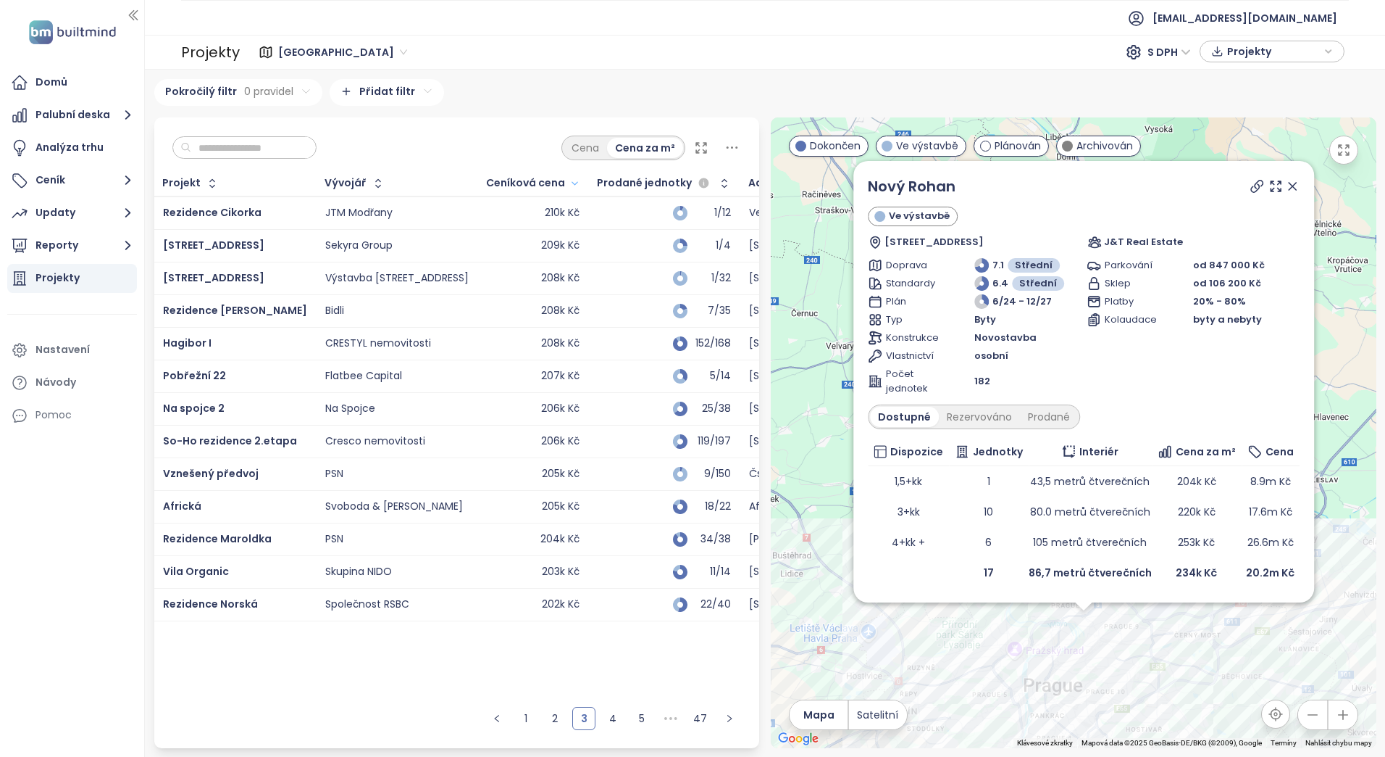
click at [489, 400] on div "206k Kč" at bounding box center [533, 408] width 93 height 17
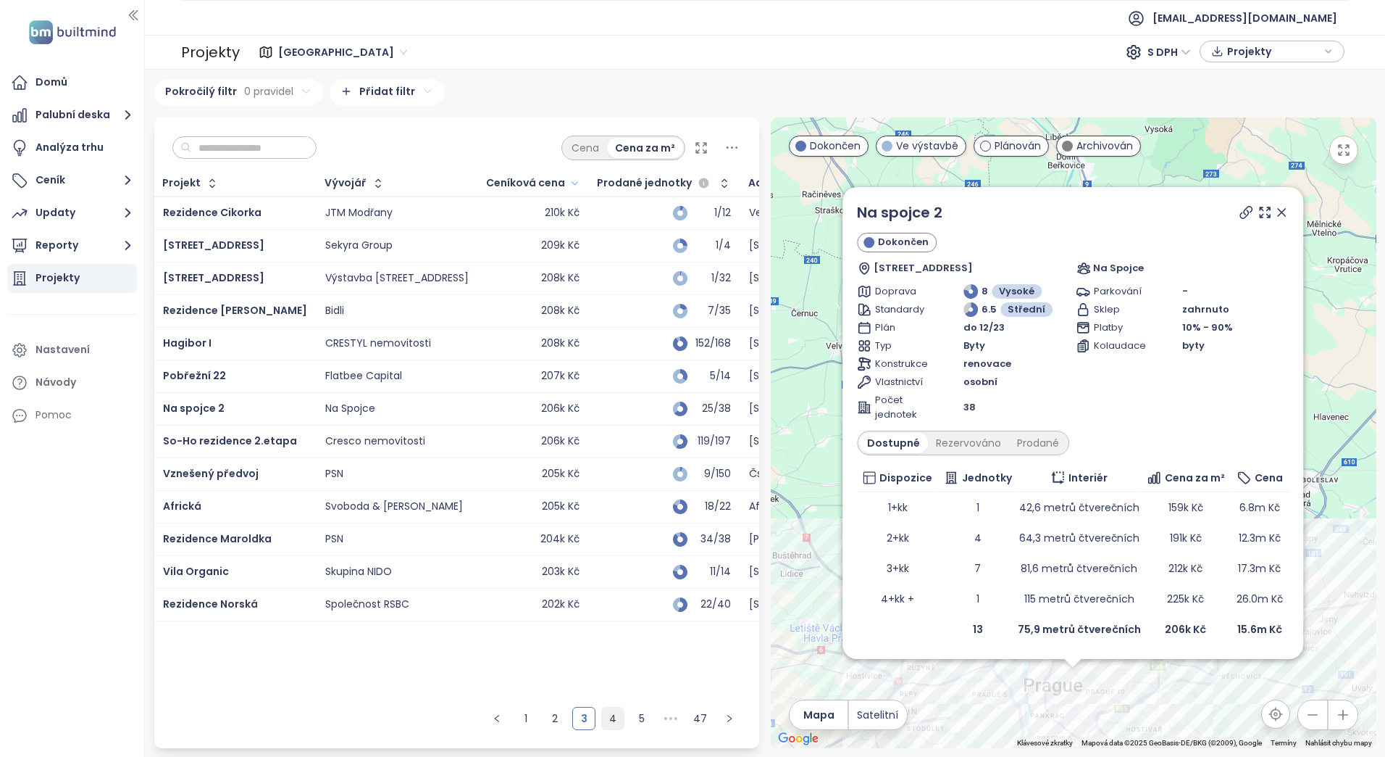
click at [616, 717] on link "4" at bounding box center [613, 718] width 22 height 22
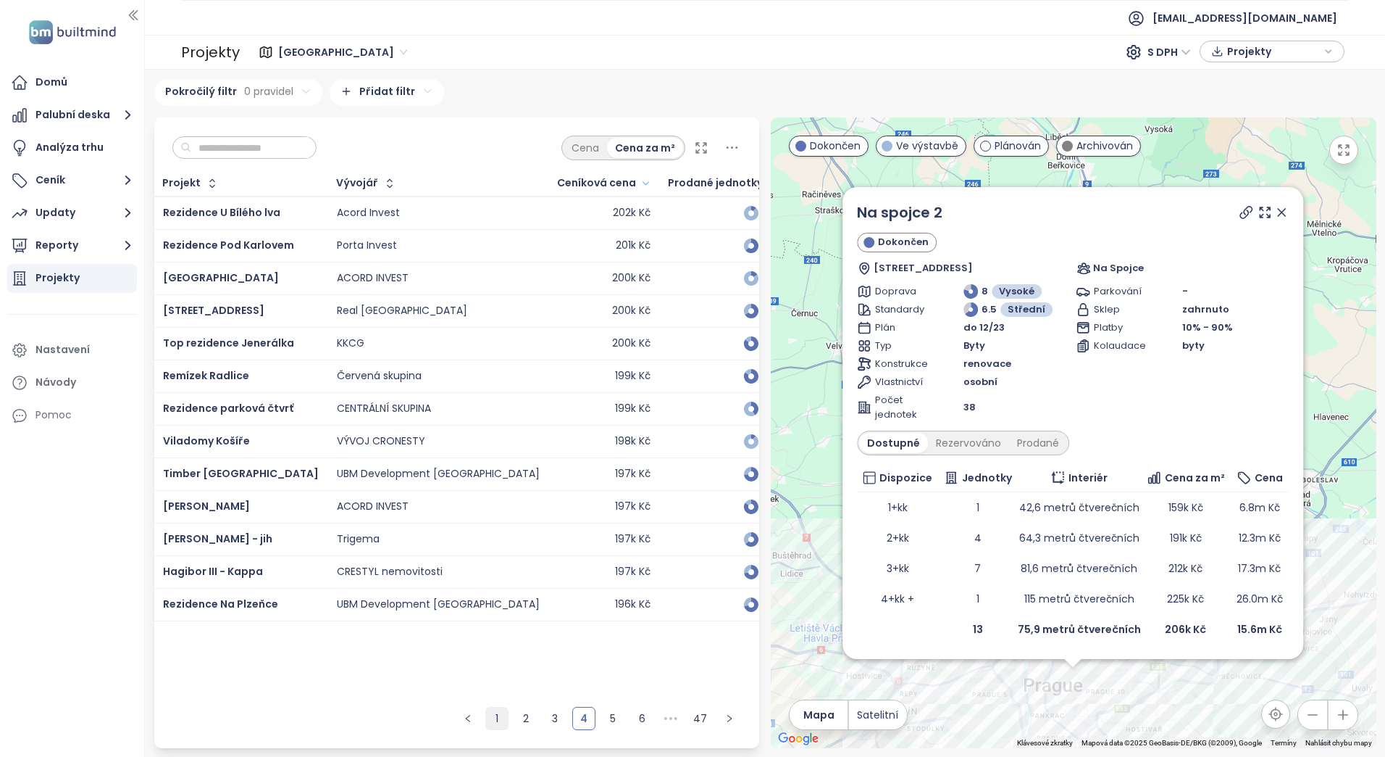
click at [498, 725] on link "1" at bounding box center [497, 718] width 22 height 22
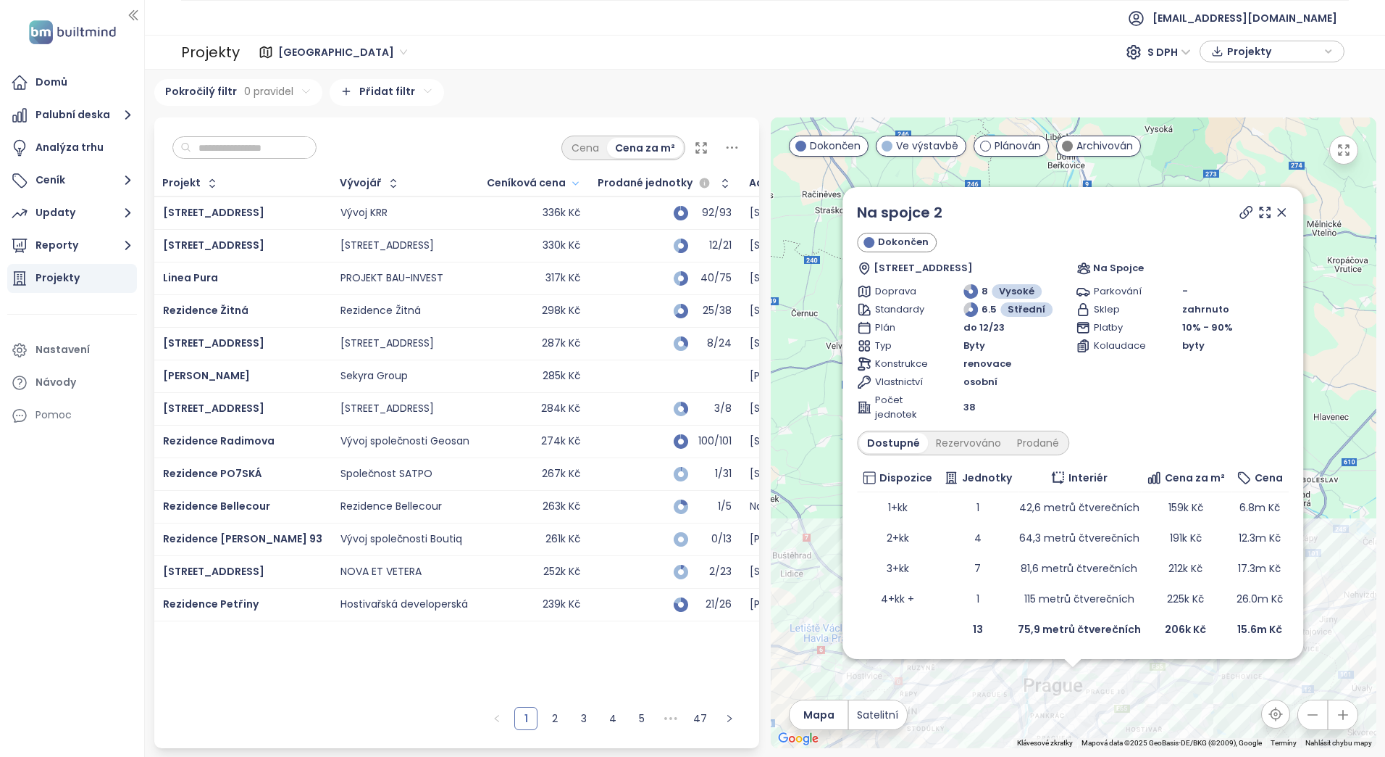
click at [342, 615] on td "Hostivařská developerská" at bounding box center [405, 604] width 147 height 33
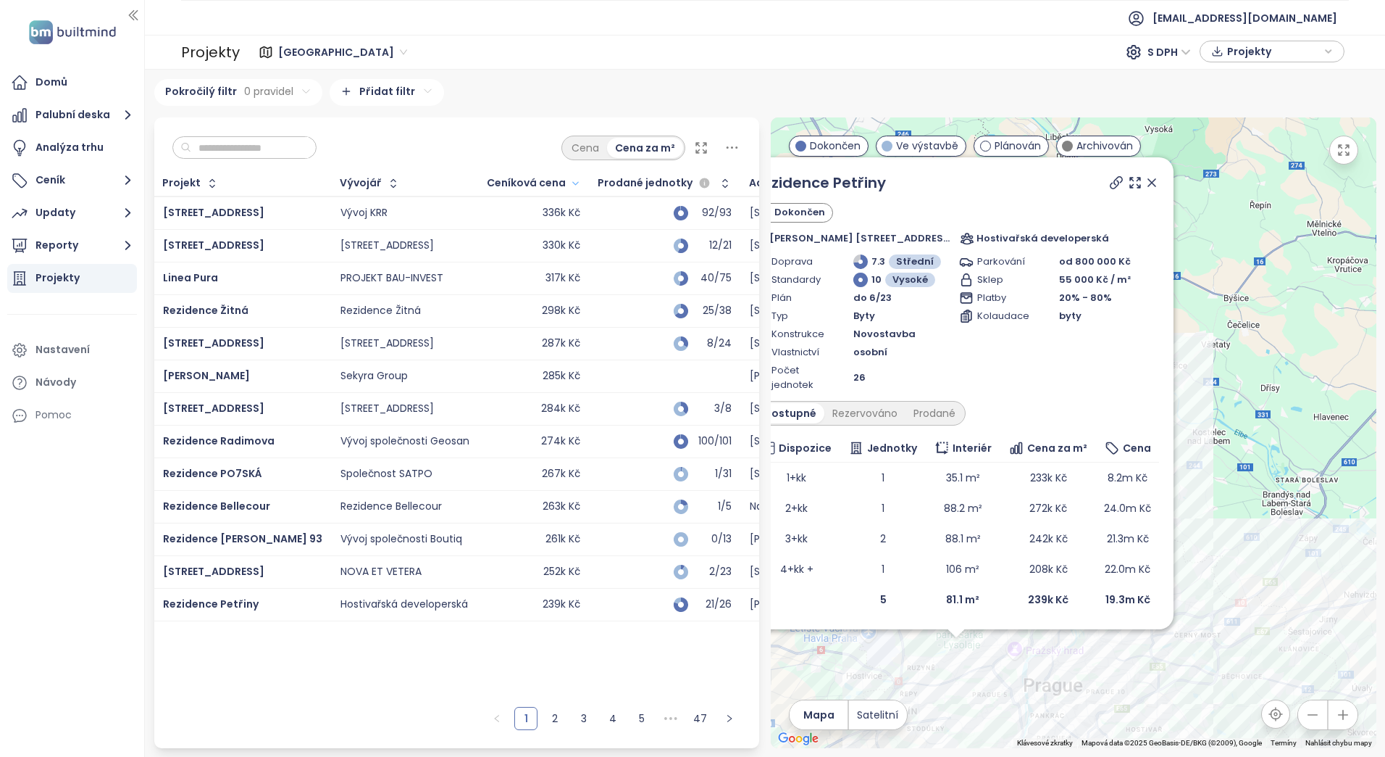
click at [341, 607] on div "Hostivařská developerská" at bounding box center [405, 604] width 128 height 13
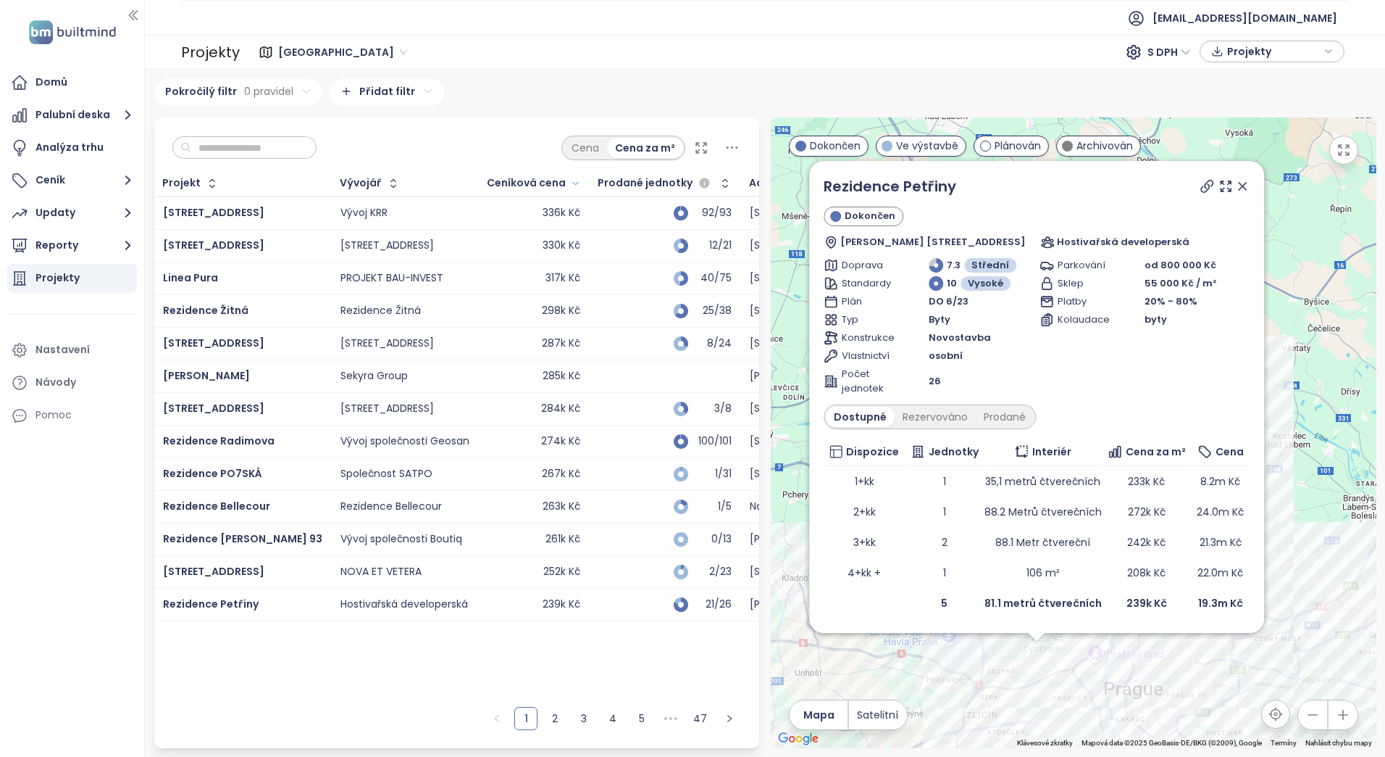
drag, startPoint x: 1235, startPoint y: 185, endPoint x: 1141, endPoint y: 526, distance: 354.1
click at [1239, 185] on icon at bounding box center [1242, 186] width 7 height 7
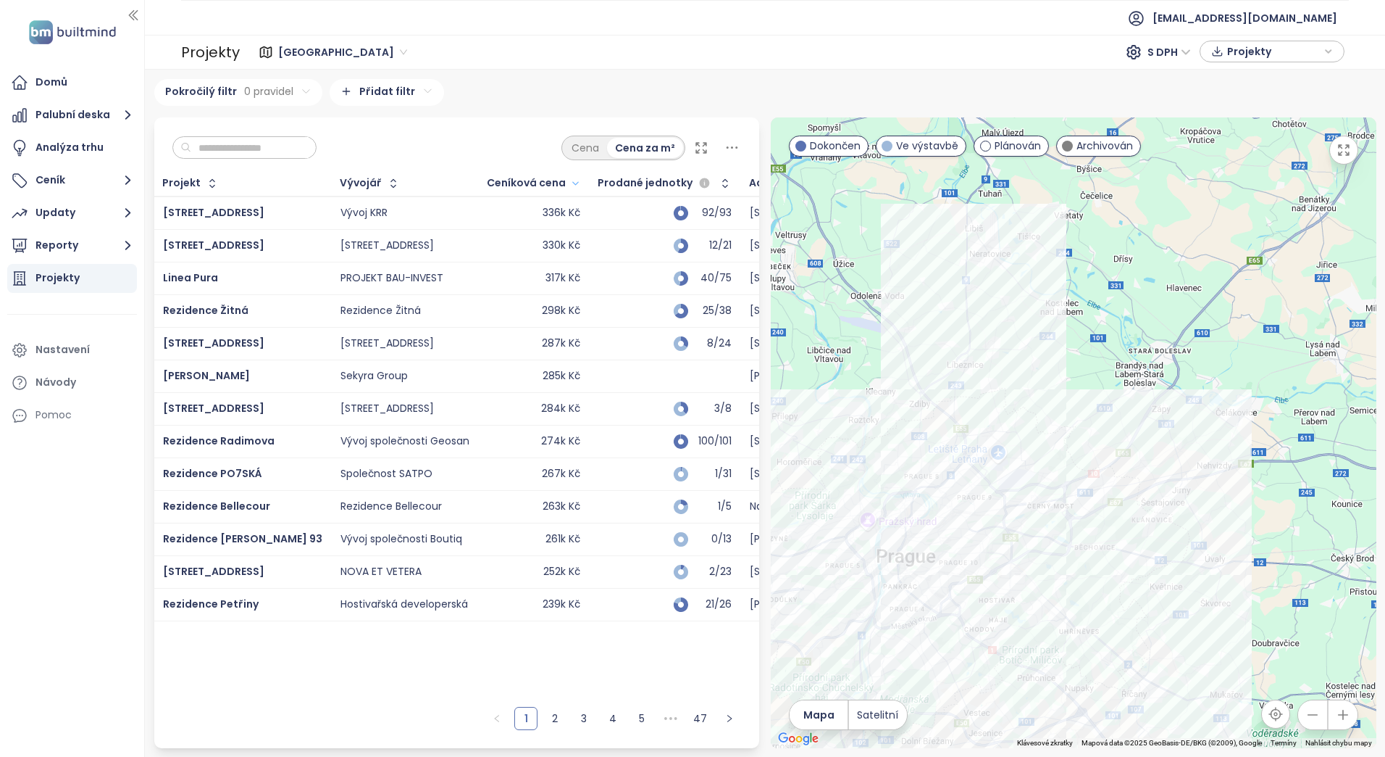
drag, startPoint x: 1070, startPoint y: 520, endPoint x: 851, endPoint y: 391, distance: 255.0
click at [849, 391] on div at bounding box center [1074, 432] width 606 height 630
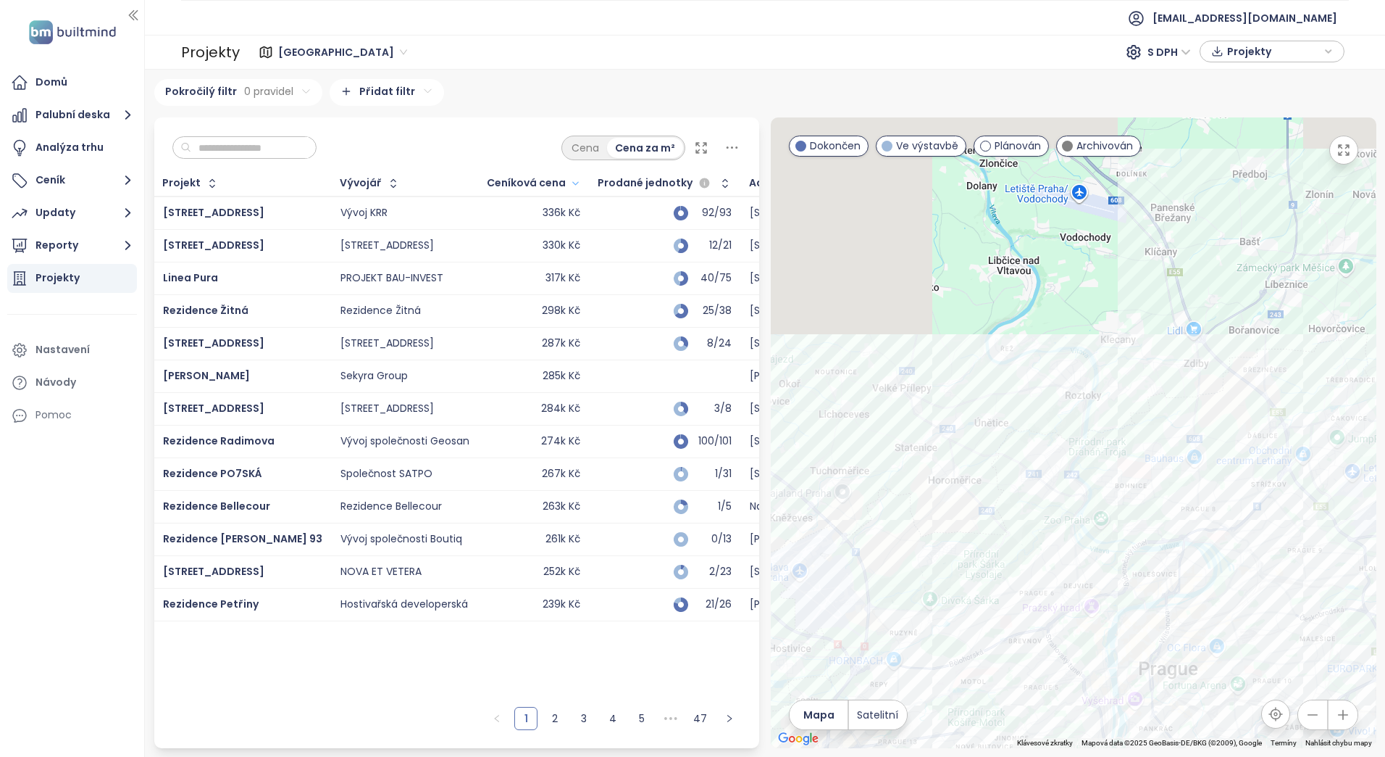
drag, startPoint x: 904, startPoint y: 472, endPoint x: 1175, endPoint y: 578, distance: 290.7
click at [1175, 578] on div at bounding box center [1074, 432] width 606 height 630
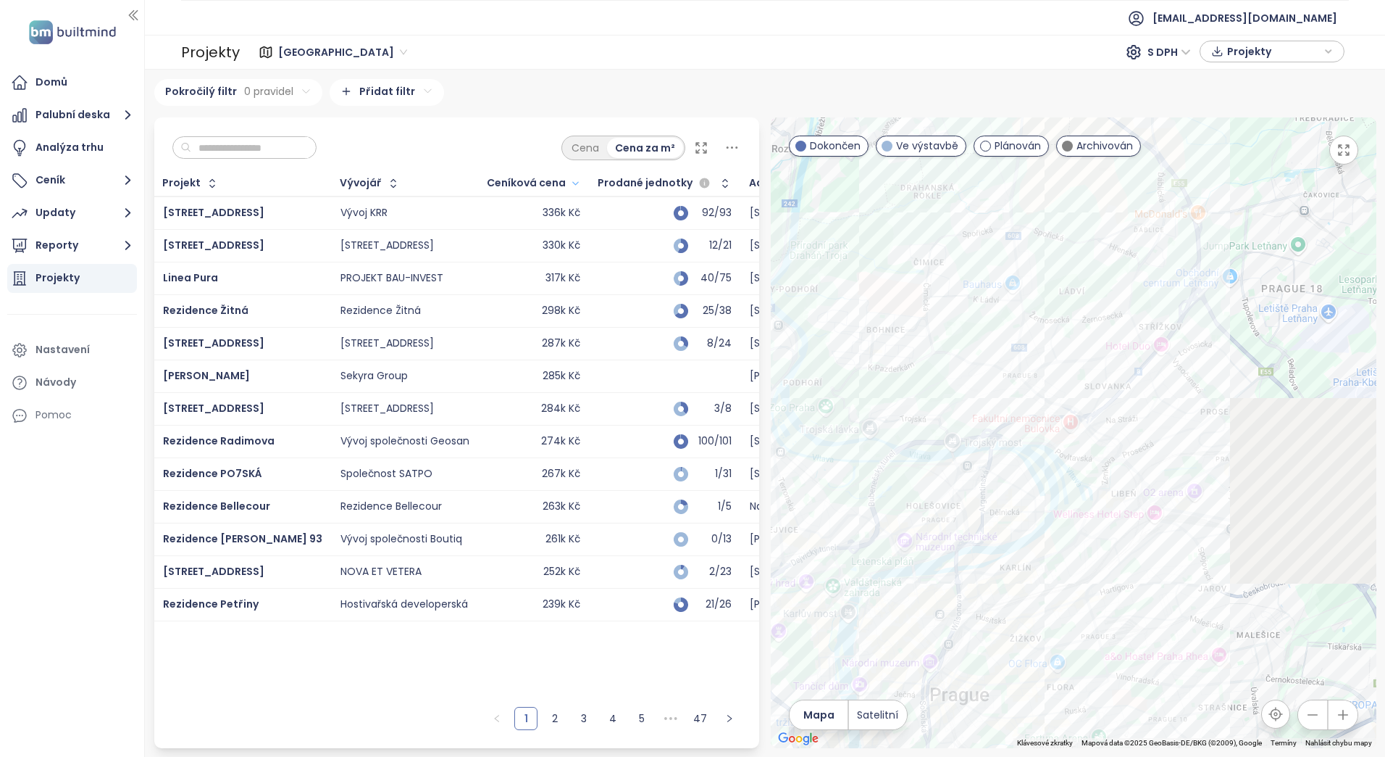
drag, startPoint x: 1030, startPoint y: 541, endPoint x: 1005, endPoint y: 533, distance: 25.9
click at [1005, 533] on div at bounding box center [1074, 432] width 606 height 630
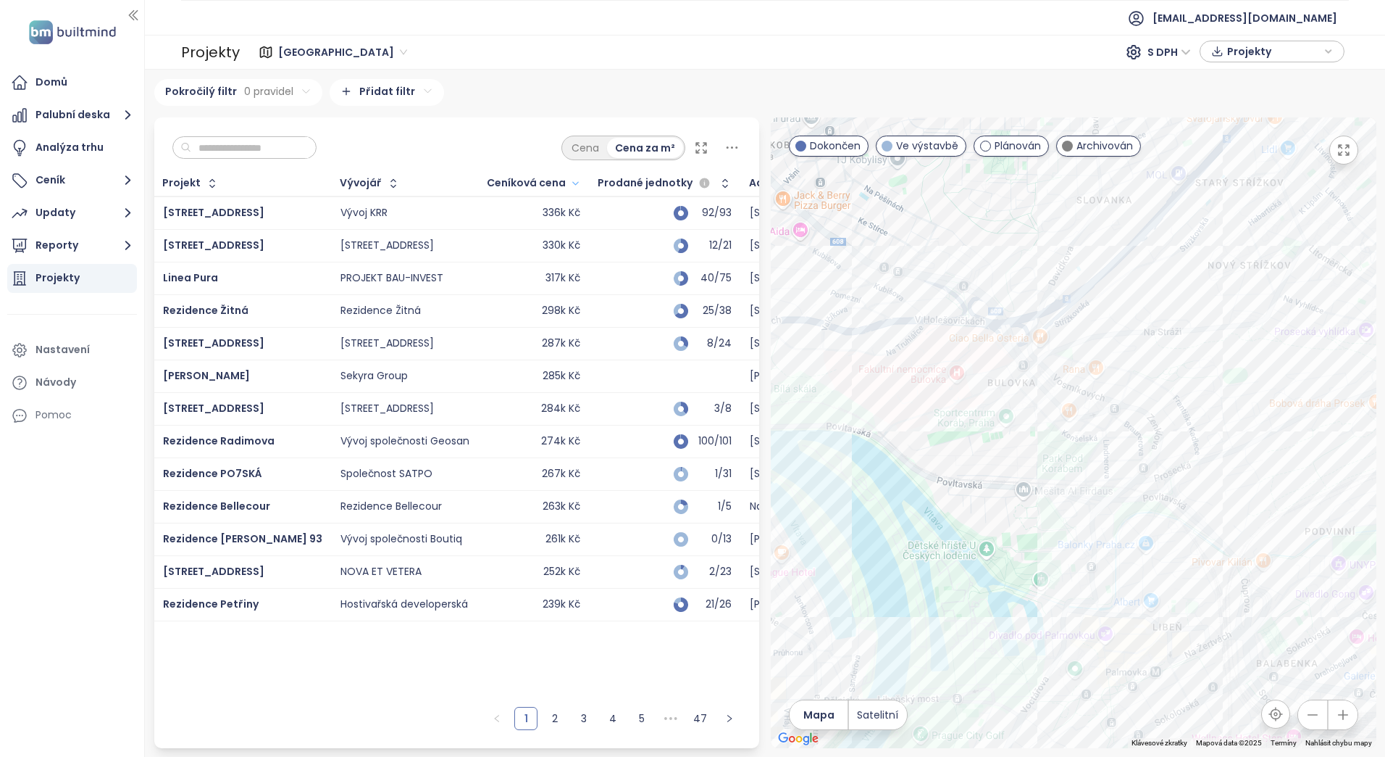
drag, startPoint x: 1211, startPoint y: 380, endPoint x: 949, endPoint y: 602, distance: 343.9
click at [949, 602] on div at bounding box center [1074, 432] width 606 height 630
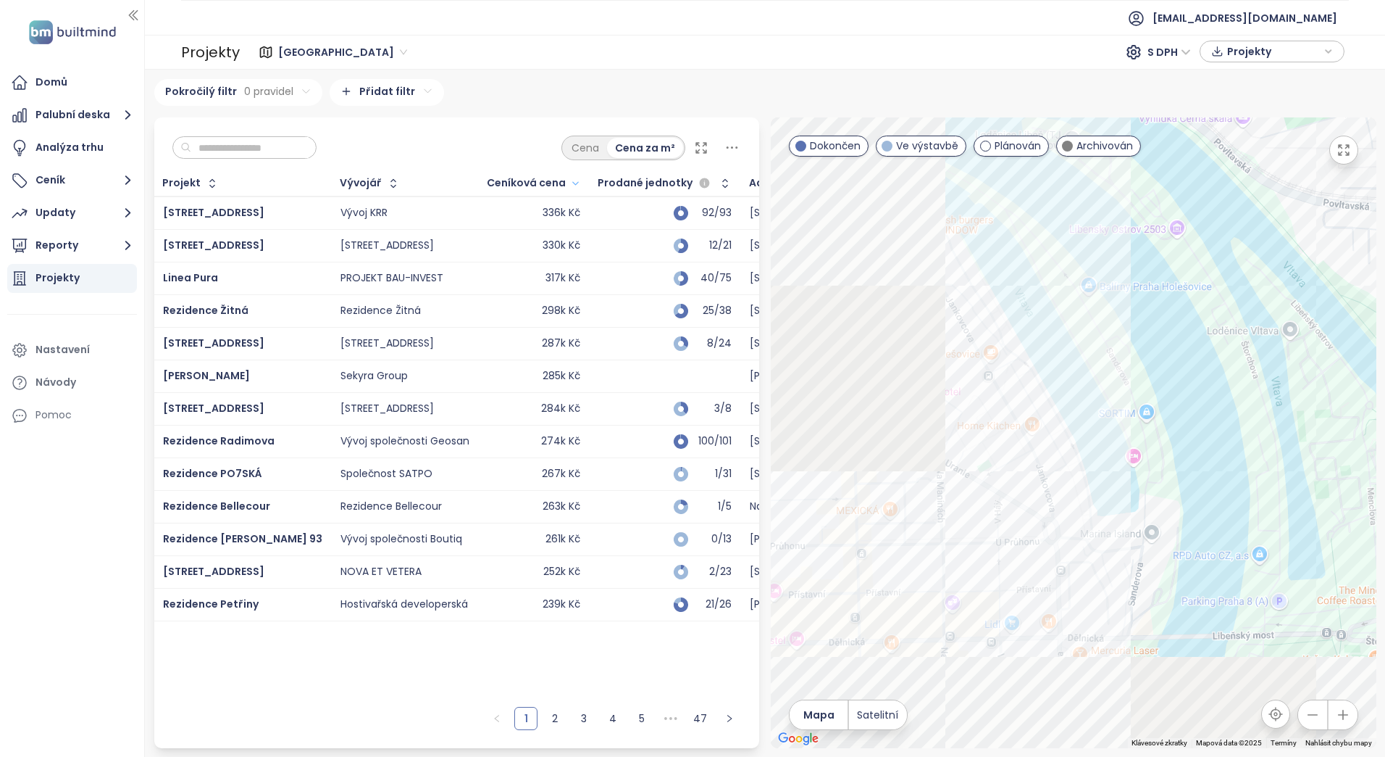
drag, startPoint x: 921, startPoint y: 659, endPoint x: 1378, endPoint y: 477, distance: 492.4
click at [1385, 483] on html "Domů Palubní deska Analýza trhu Ceník Updaty Reporty Projekty Nastavení Návody …" at bounding box center [692, 378] width 1385 height 757
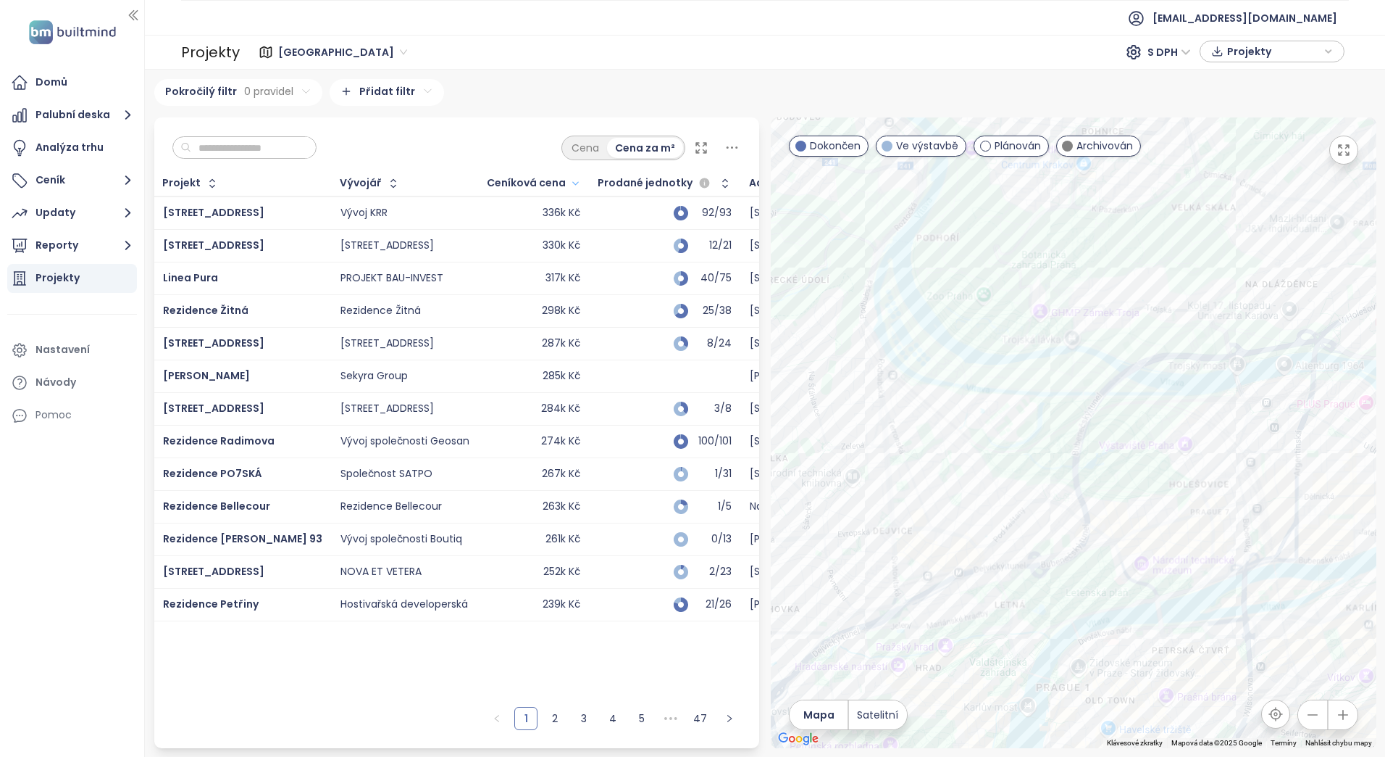
drag, startPoint x: 1156, startPoint y: 530, endPoint x: 1318, endPoint y: 502, distance: 164.6
click at [1318, 502] on div at bounding box center [1074, 432] width 606 height 630
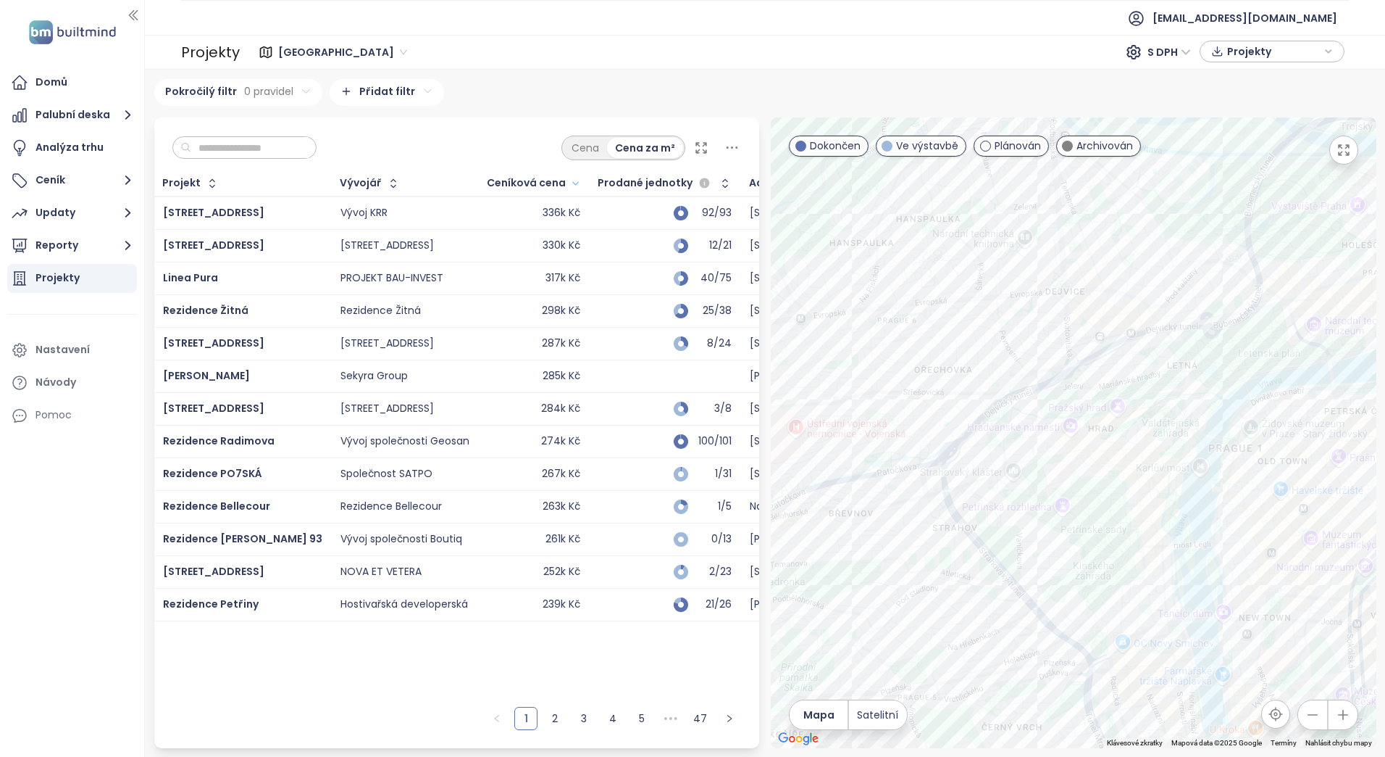
drag, startPoint x: 1115, startPoint y: 510, endPoint x: 1306, endPoint y: 272, distance: 305.7
click at [1306, 272] on div at bounding box center [1074, 432] width 606 height 630
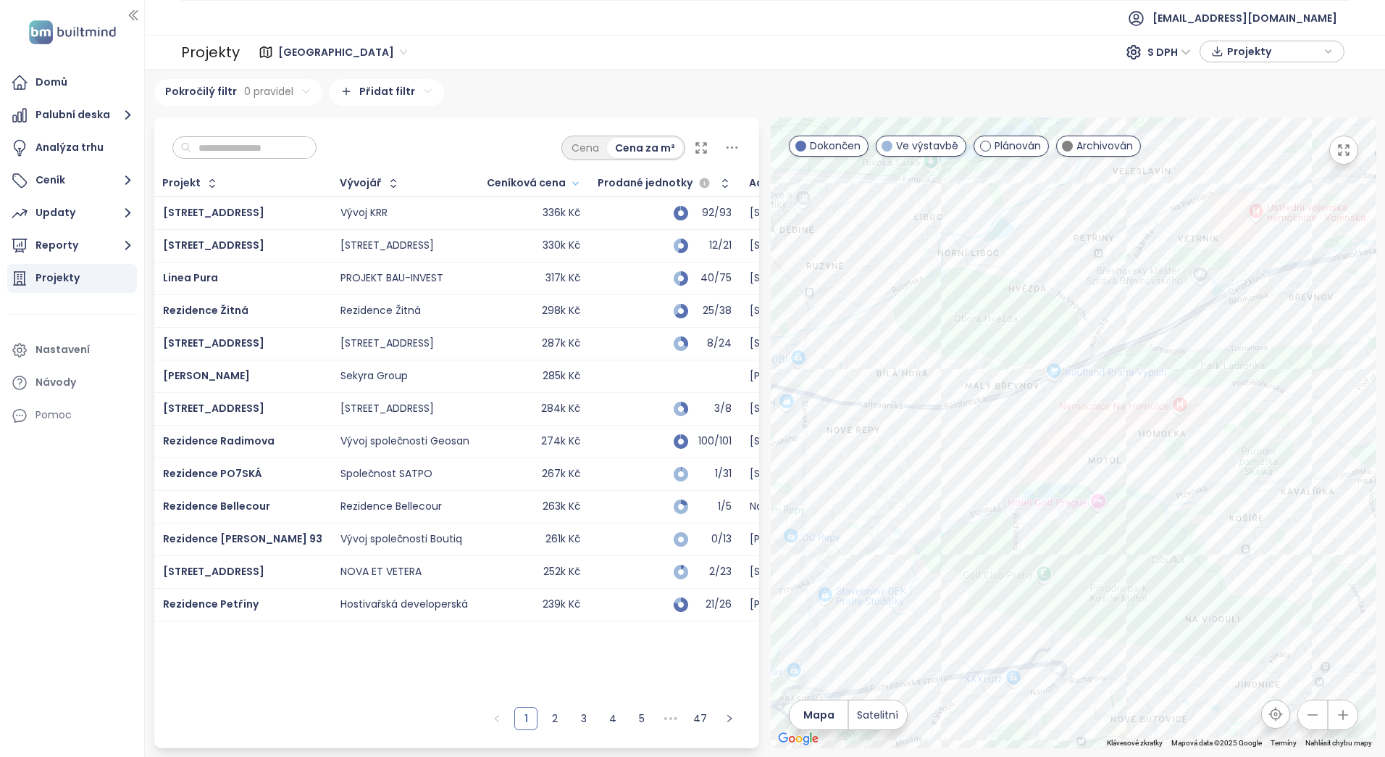
drag, startPoint x: 920, startPoint y: 600, endPoint x: 1388, endPoint y: 385, distance: 514.6
click at [1385, 385] on html "Domů Palubní deska Analýza trhu Ceník Updaty Reporty Projekty Nastavení Návody …" at bounding box center [692, 378] width 1385 height 757
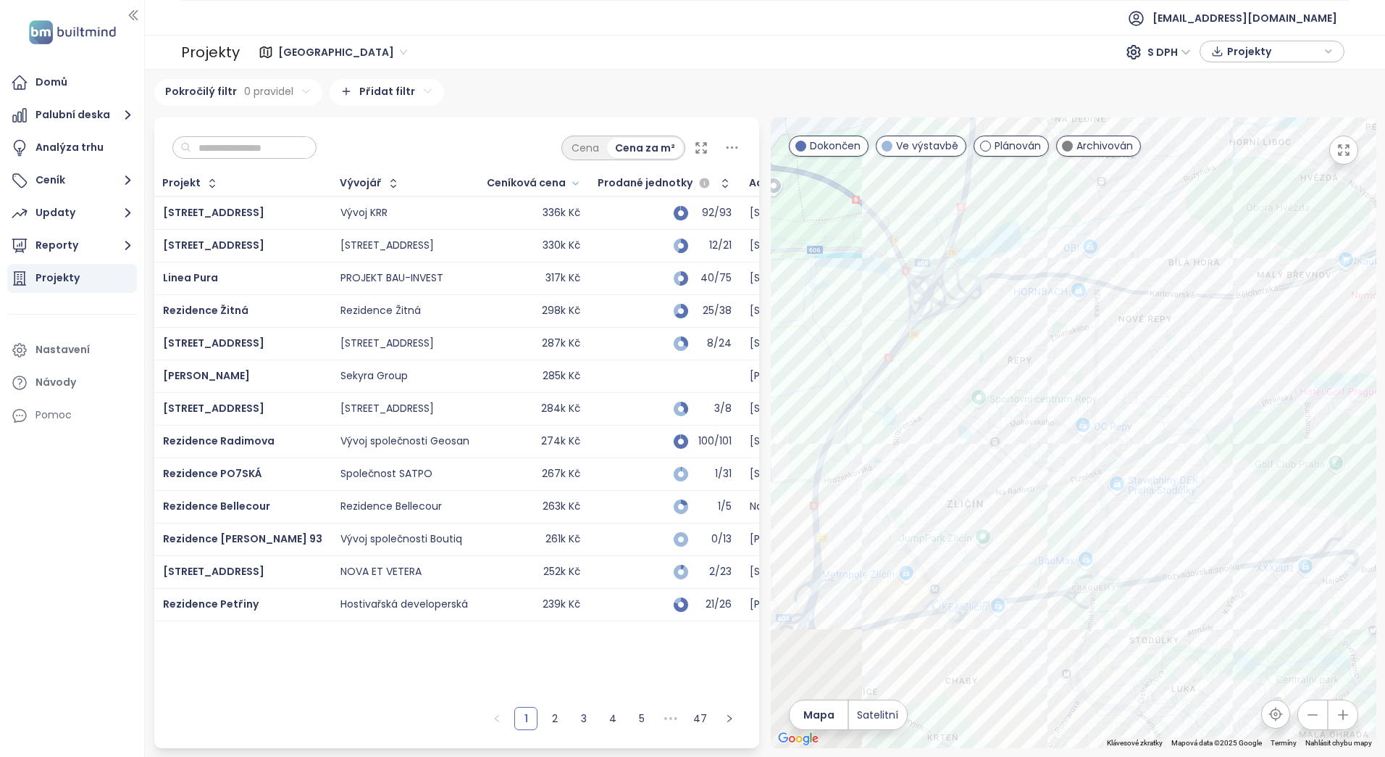
drag, startPoint x: 1277, startPoint y: 525, endPoint x: 1310, endPoint y: 425, distance: 105.4
click at [1310, 425] on div at bounding box center [1074, 432] width 606 height 630
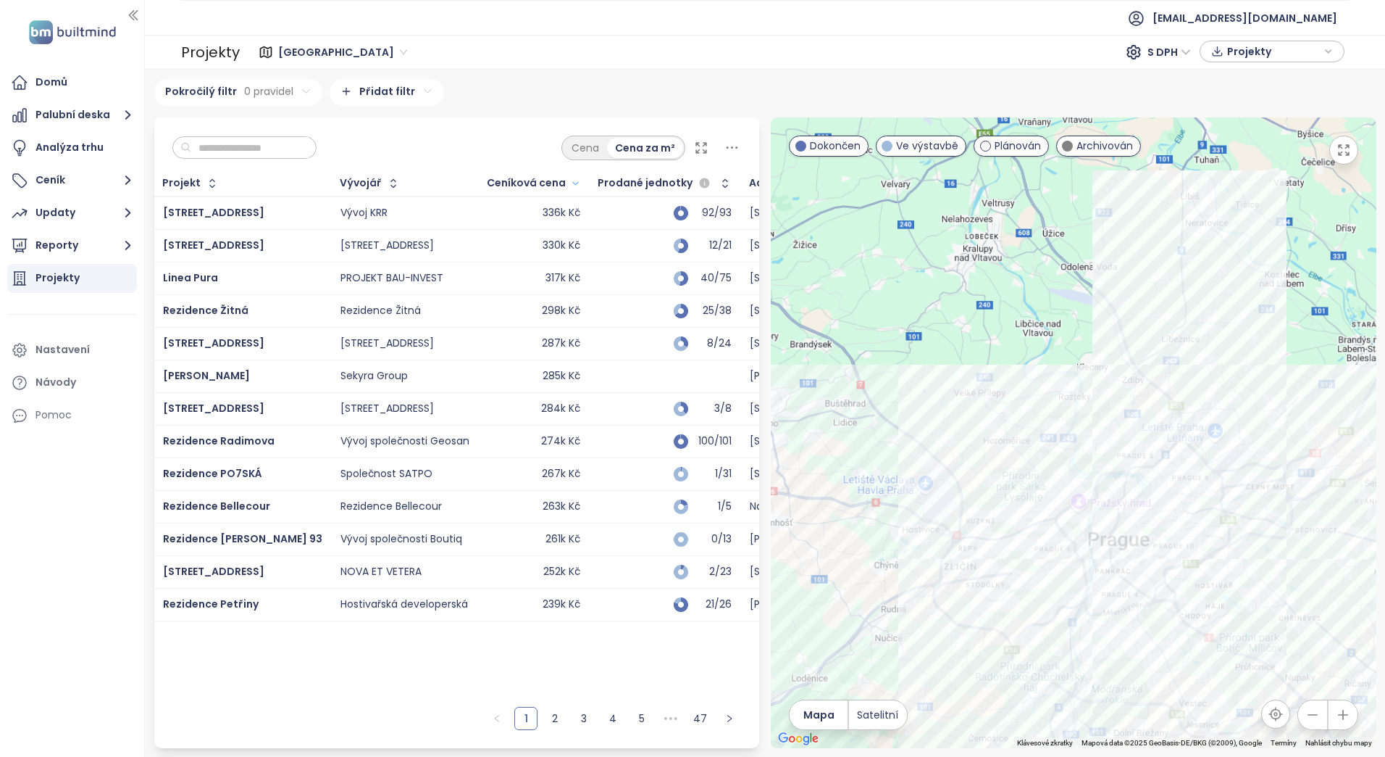
drag, startPoint x: 1230, startPoint y: 496, endPoint x: 1061, endPoint y: 558, distance: 180.0
click at [1061, 558] on div at bounding box center [1074, 432] width 606 height 630
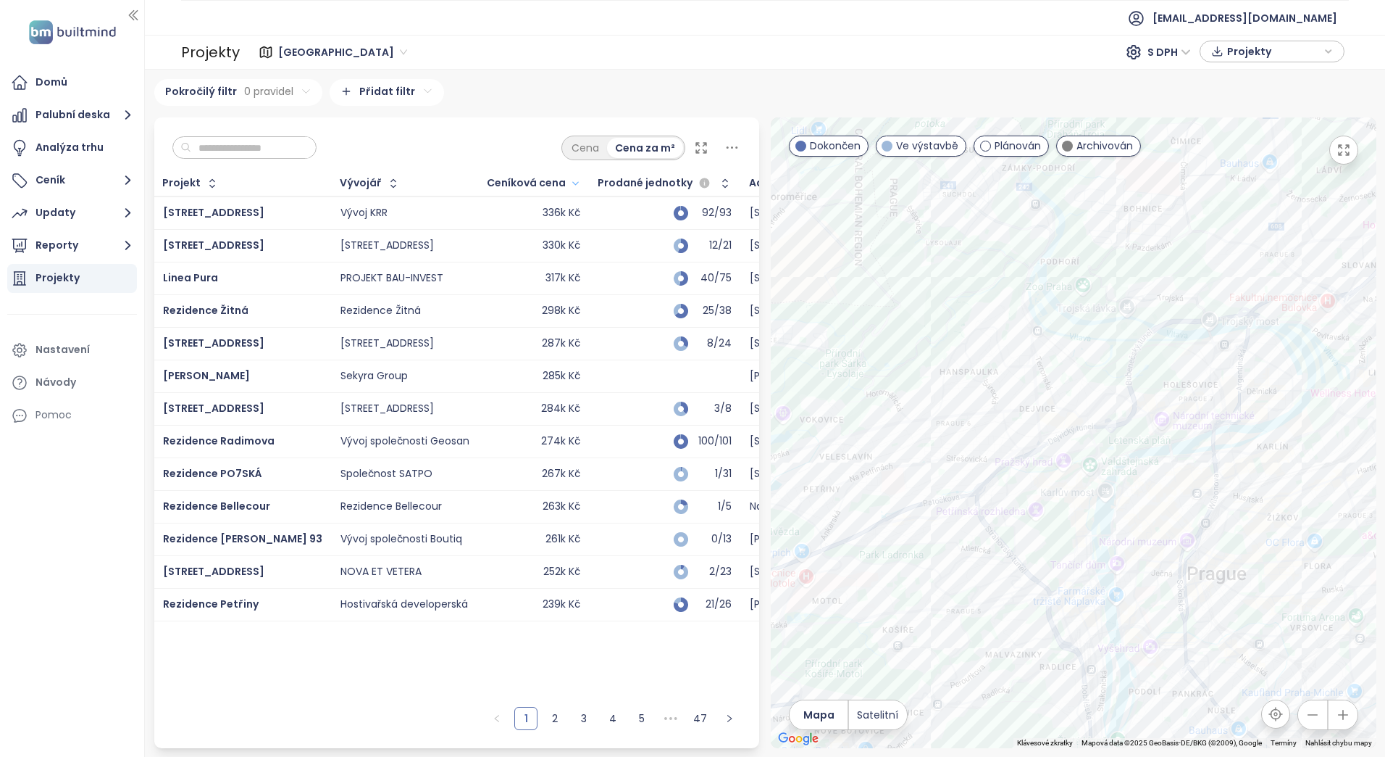
drag, startPoint x: 1115, startPoint y: 493, endPoint x: 1025, endPoint y: 604, distance: 143.7
click at [1025, 604] on div at bounding box center [1074, 432] width 606 height 630
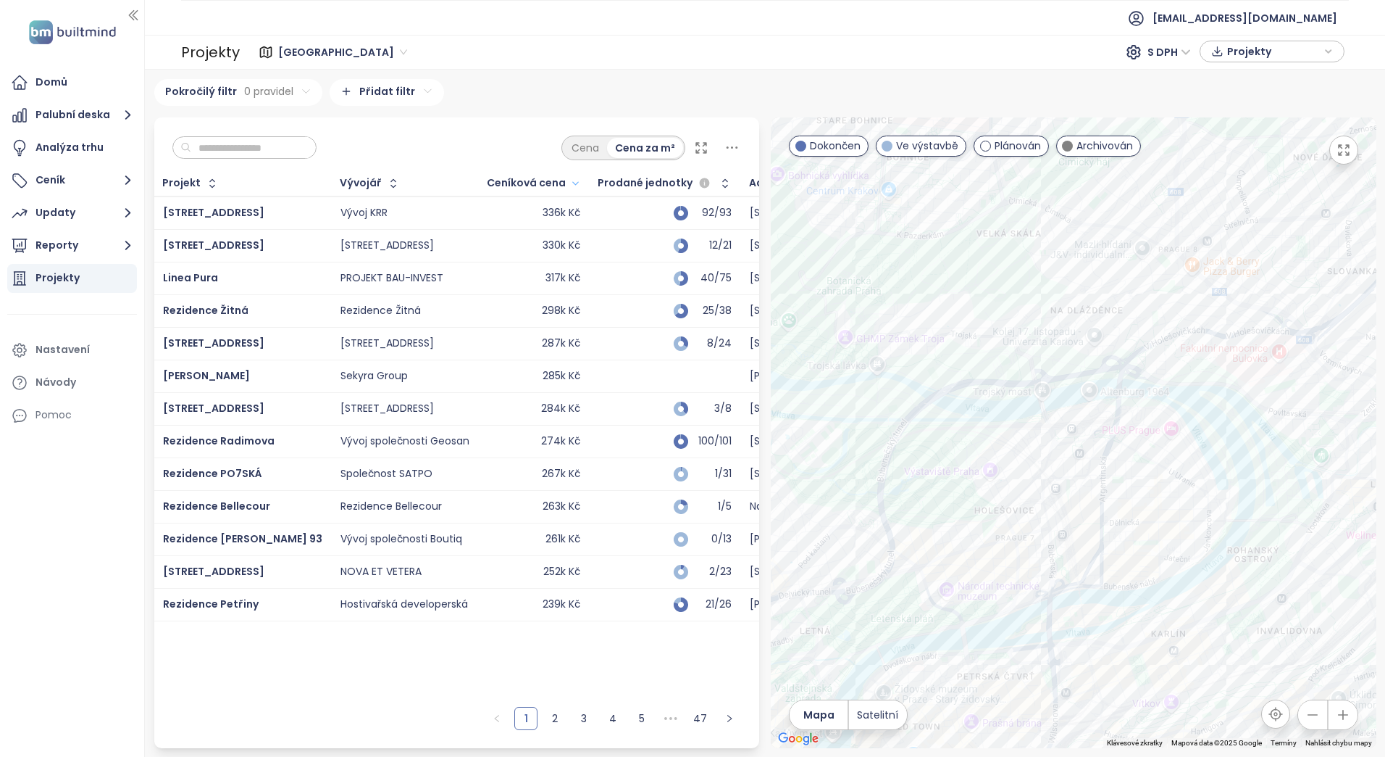
drag, startPoint x: 1149, startPoint y: 557, endPoint x: 986, endPoint y: 625, distance: 176.0
click at [986, 625] on div at bounding box center [1074, 432] width 606 height 630
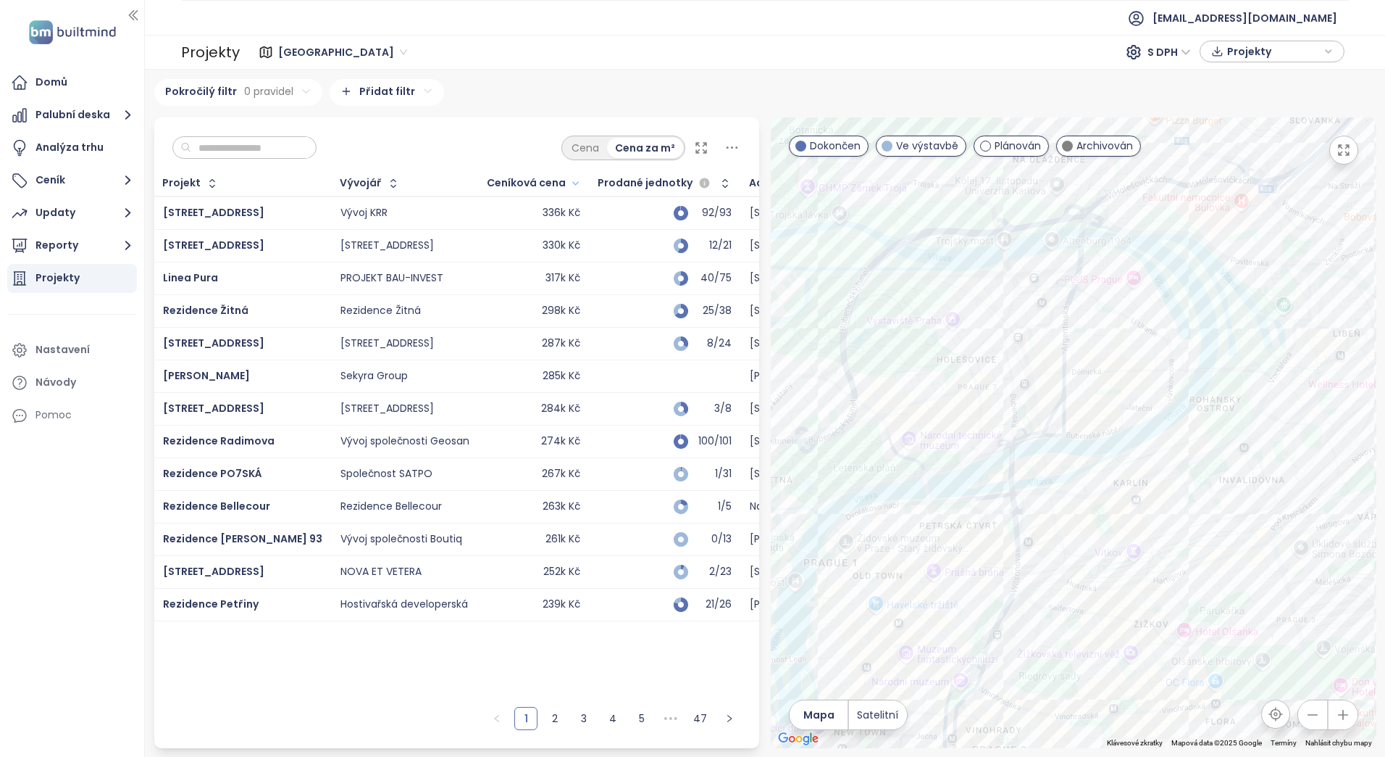
drag, startPoint x: 1112, startPoint y: 525, endPoint x: 1133, endPoint y: 323, distance: 202.6
click at [1135, 320] on div at bounding box center [1074, 432] width 606 height 630
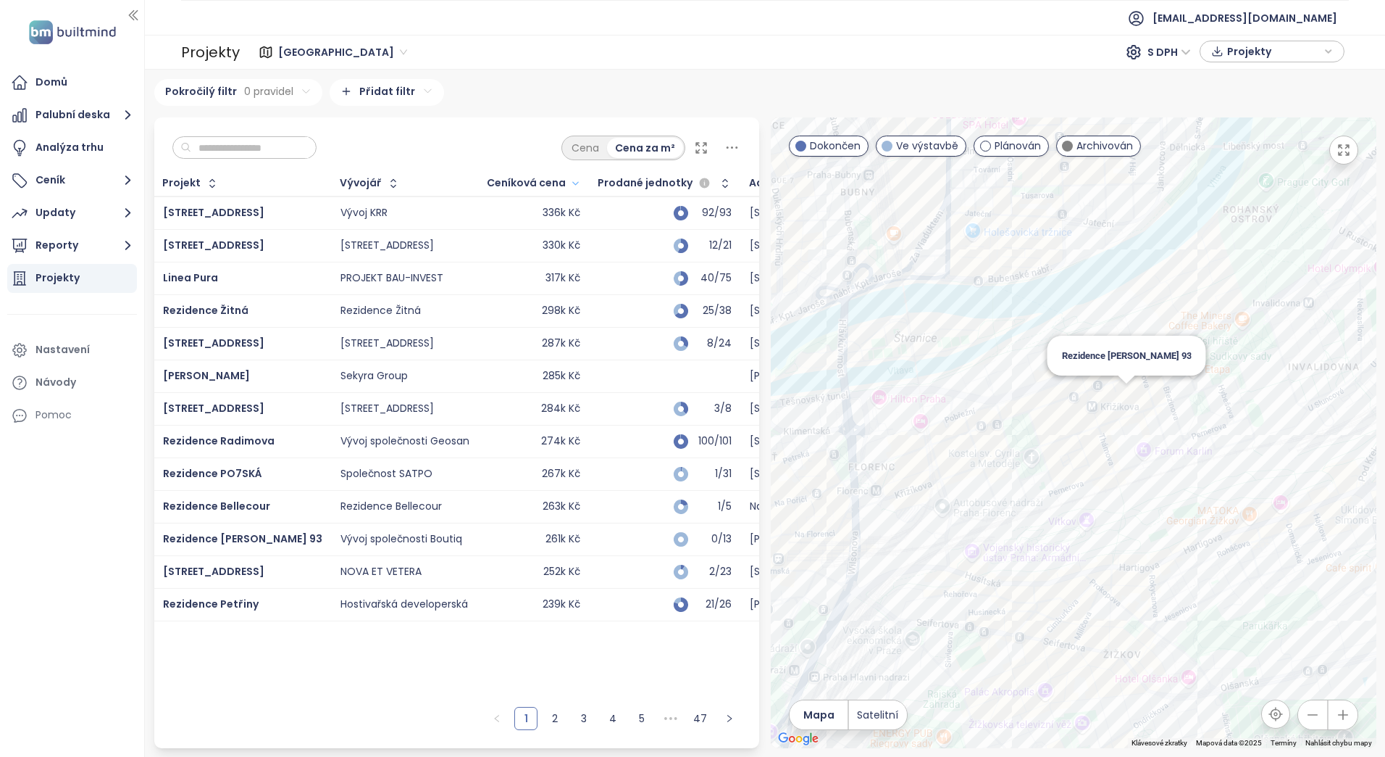
click at [1131, 395] on div "Rezidence [PERSON_NAME] 93" at bounding box center [1074, 432] width 606 height 630
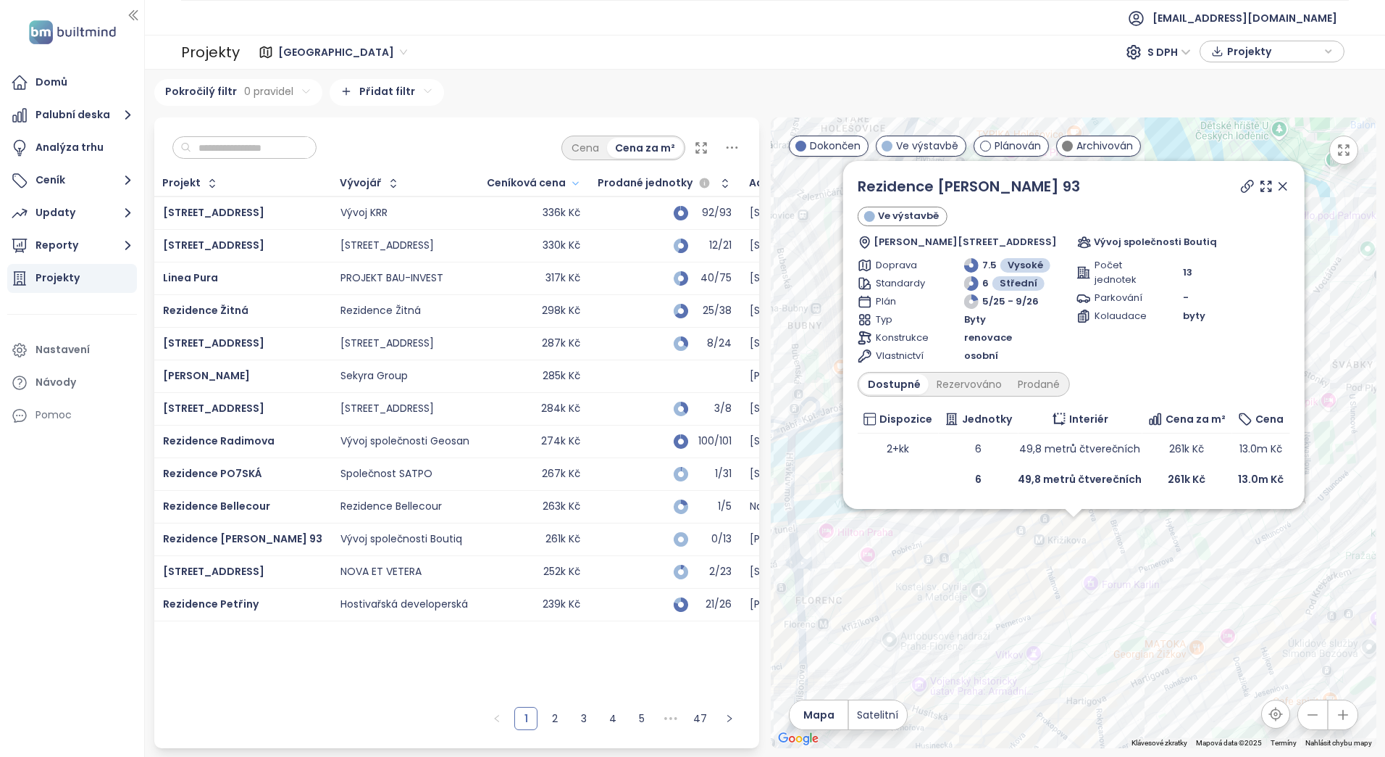
click at [1034, 586] on div "Rezidence Křižíkova 93 Ve výstavbě Křižíkova 62/93, 186 00 Praha 8-Karlín, Česk…" at bounding box center [1074, 432] width 606 height 630
click at [1111, 583] on div "Rezidence Křižíkova 93 Ve výstavbě Křižíkova 62/93, 186 00 Praha 8-Karlín, Česk…" at bounding box center [1074, 432] width 606 height 630
click at [1104, 608] on div "Rezidence Křižíkova 93 Ve výstavbě Křižíkova 62/93, 186 00 Praha 8-Karlín, Česk…" at bounding box center [1074, 432] width 606 height 630
click at [1275, 182] on icon at bounding box center [1282, 186] width 14 height 14
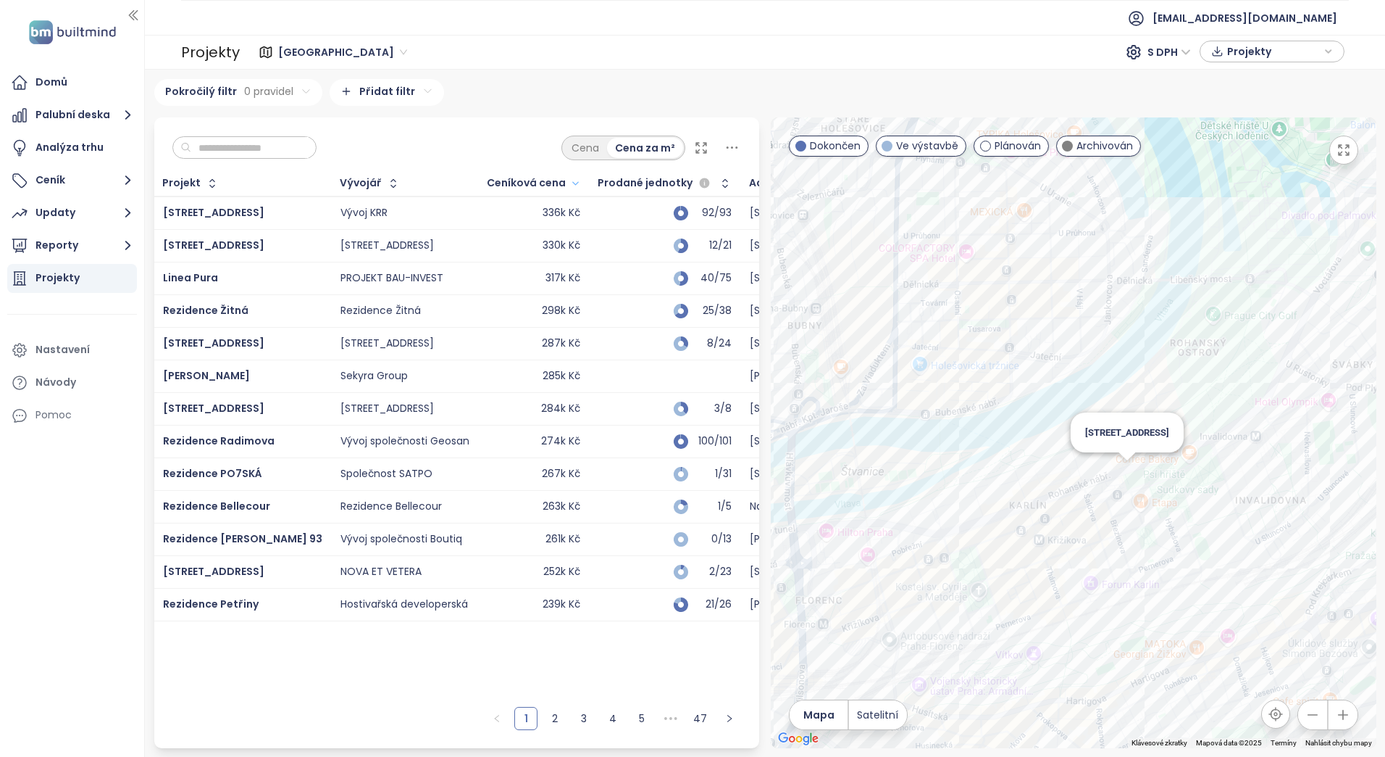
click at [1135, 464] on div "[STREET_ADDRESS]" at bounding box center [1074, 432] width 606 height 630
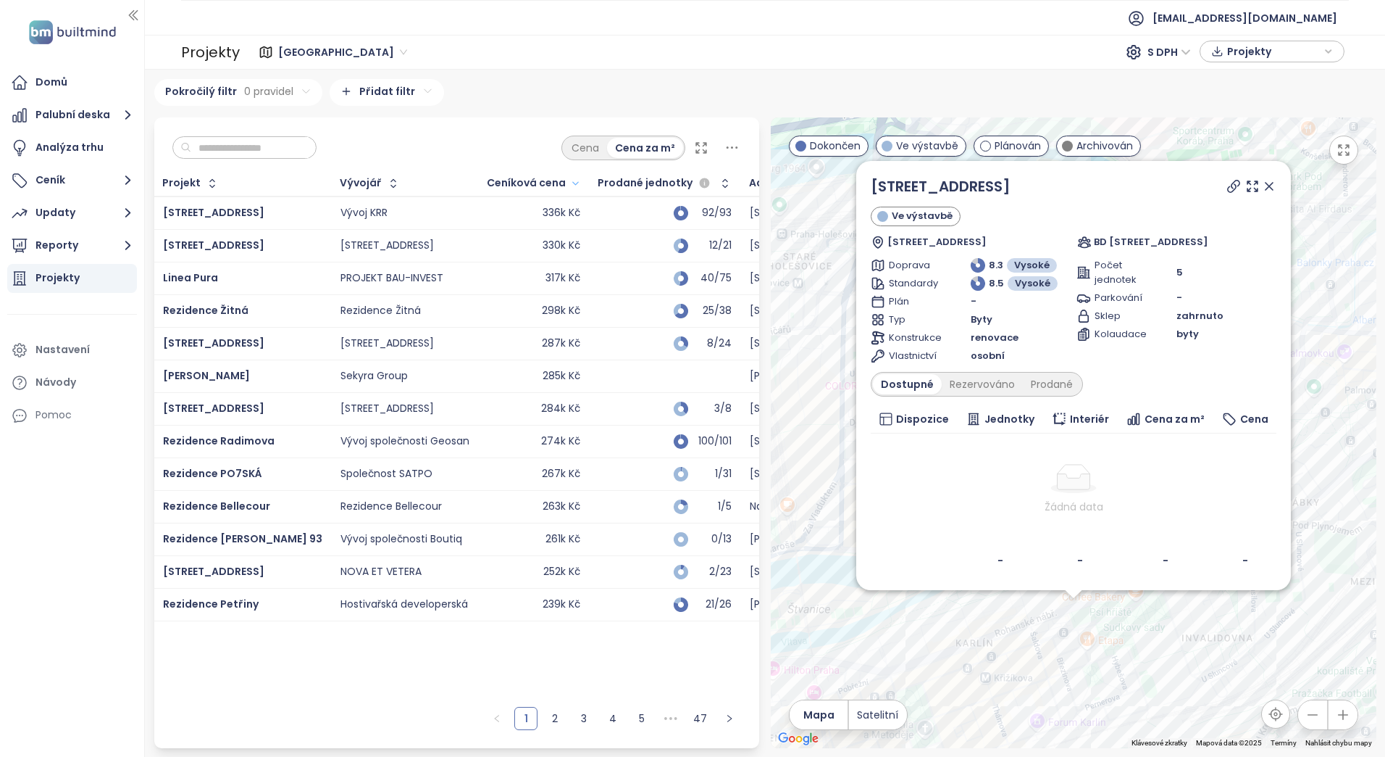
click at [1270, 191] on icon at bounding box center [1269, 186] width 14 height 14
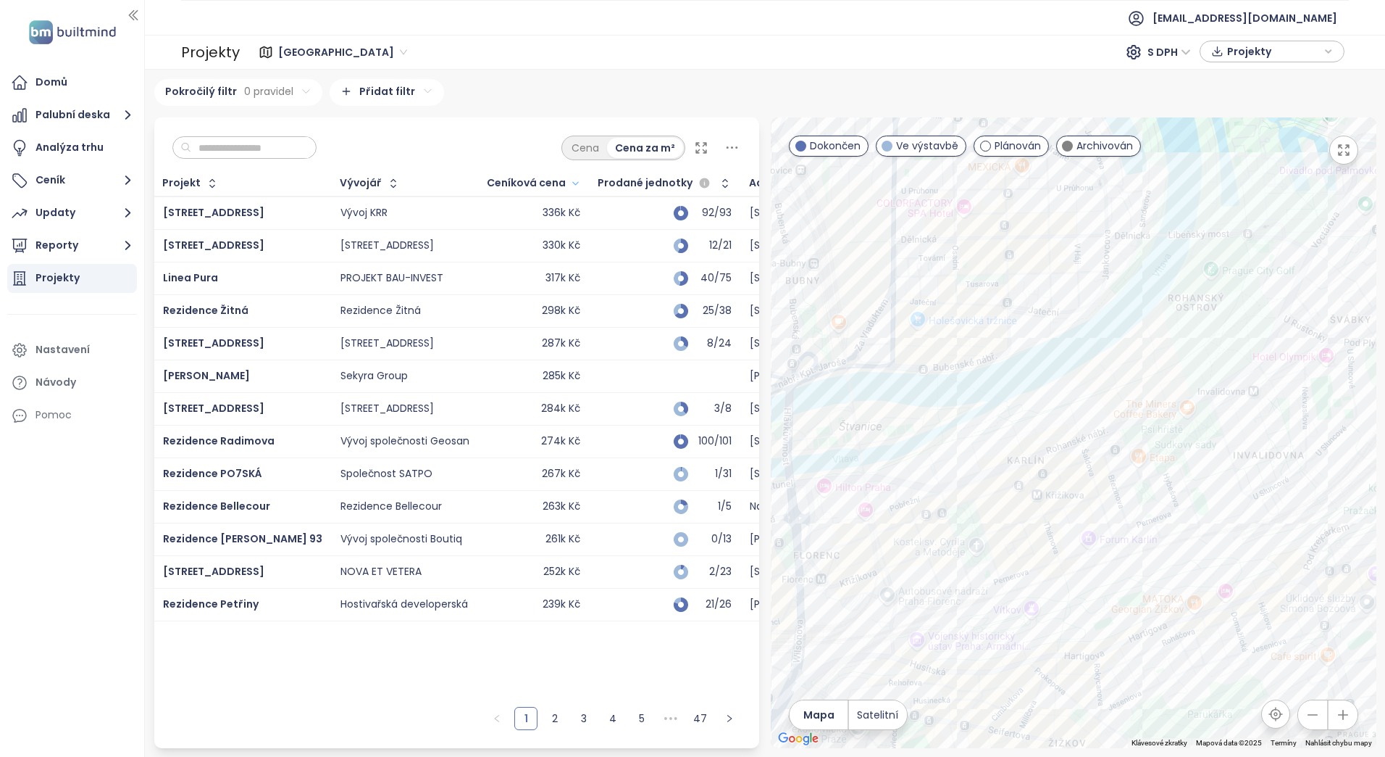
drag, startPoint x: 1128, startPoint y: 614, endPoint x: 1183, endPoint y: 412, distance: 209.3
click at [1183, 412] on div at bounding box center [1074, 432] width 606 height 630
click at [1025, 534] on div "Pernerova 31" at bounding box center [1074, 432] width 606 height 630
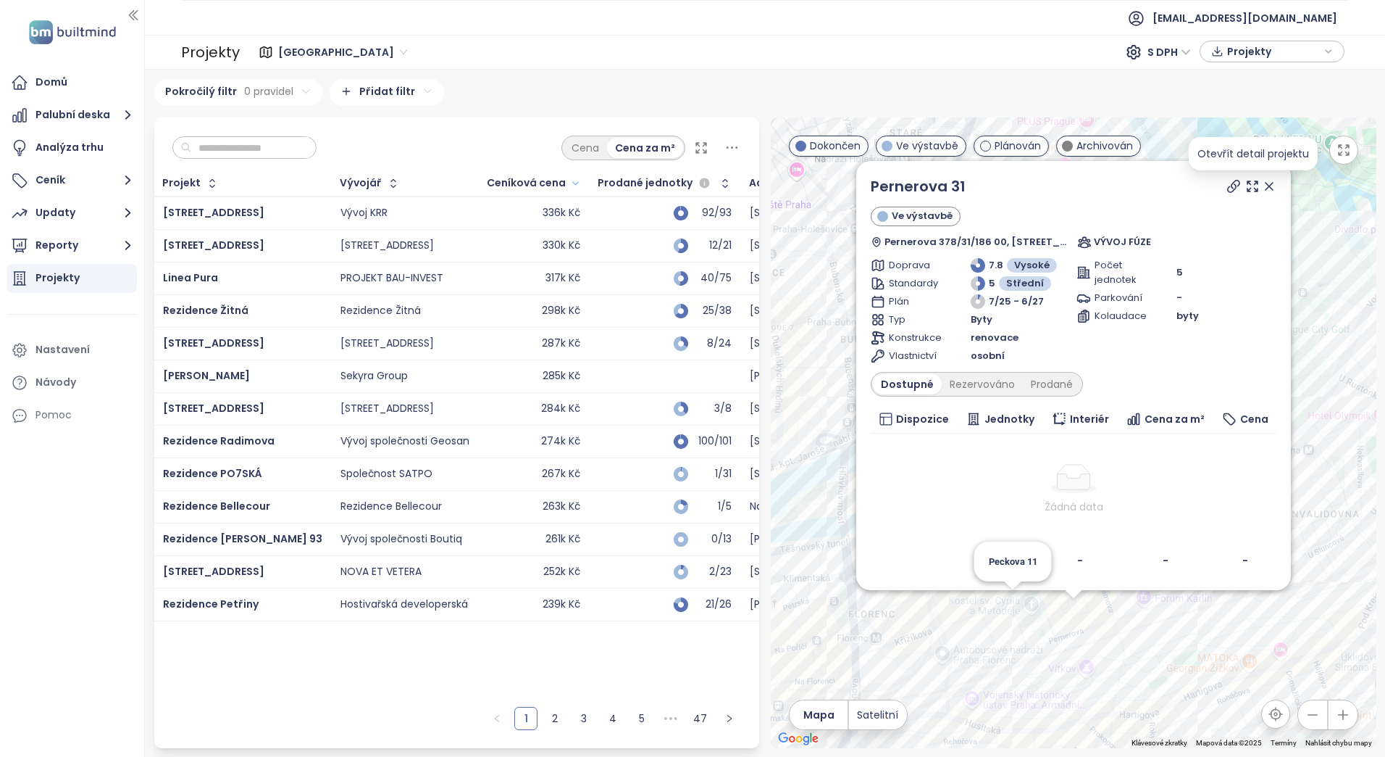
click at [1269, 179] on icon at bounding box center [1269, 186] width 14 height 14
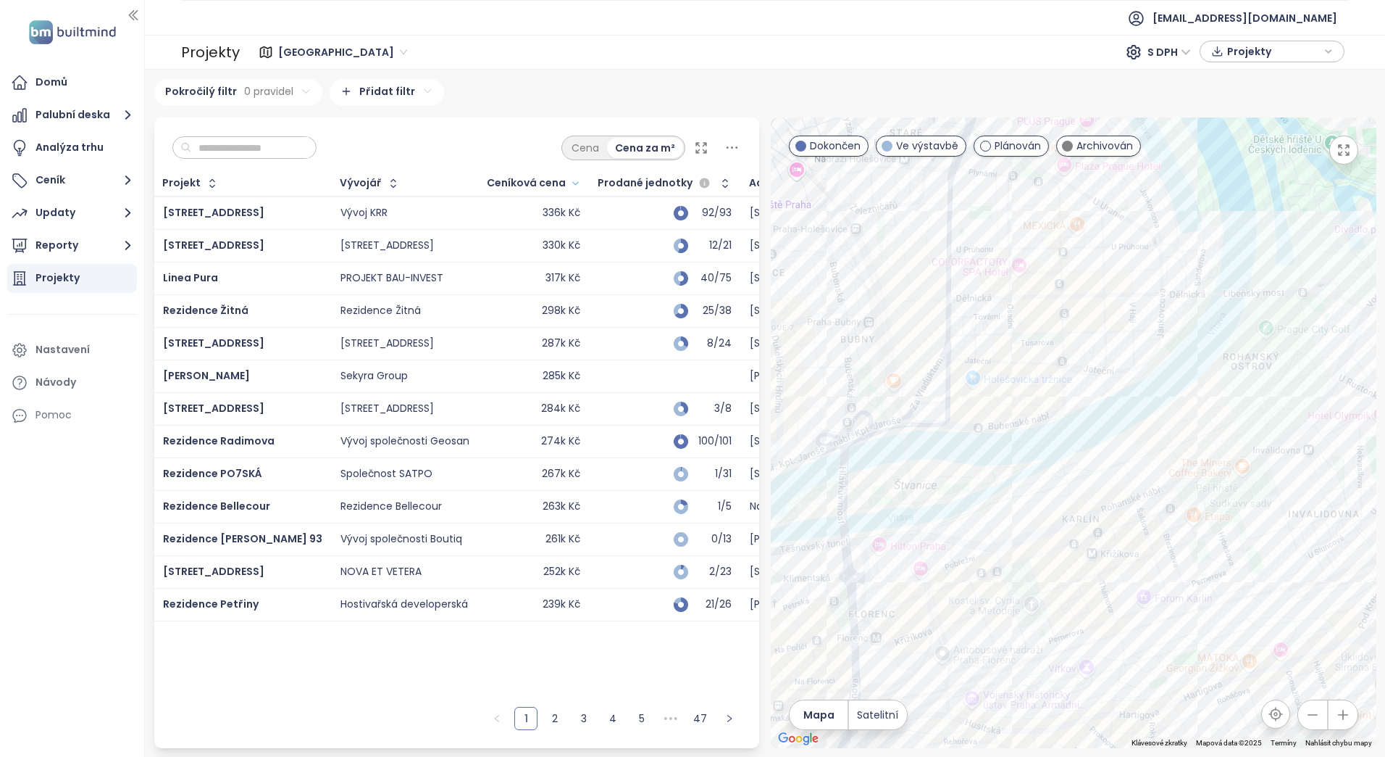
click at [1046, 554] on div at bounding box center [1074, 432] width 606 height 630
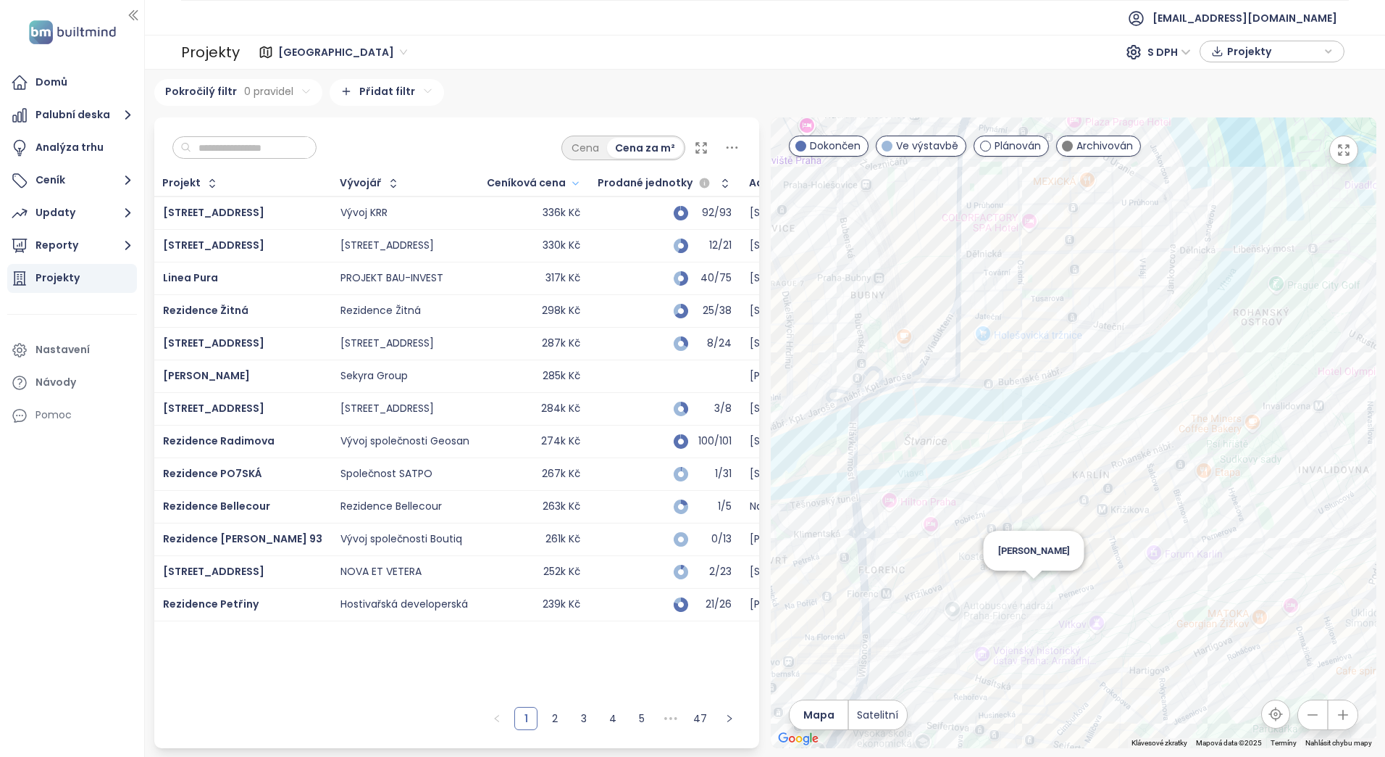
click at [1023, 635] on div "[PERSON_NAME]" at bounding box center [1074, 432] width 606 height 630
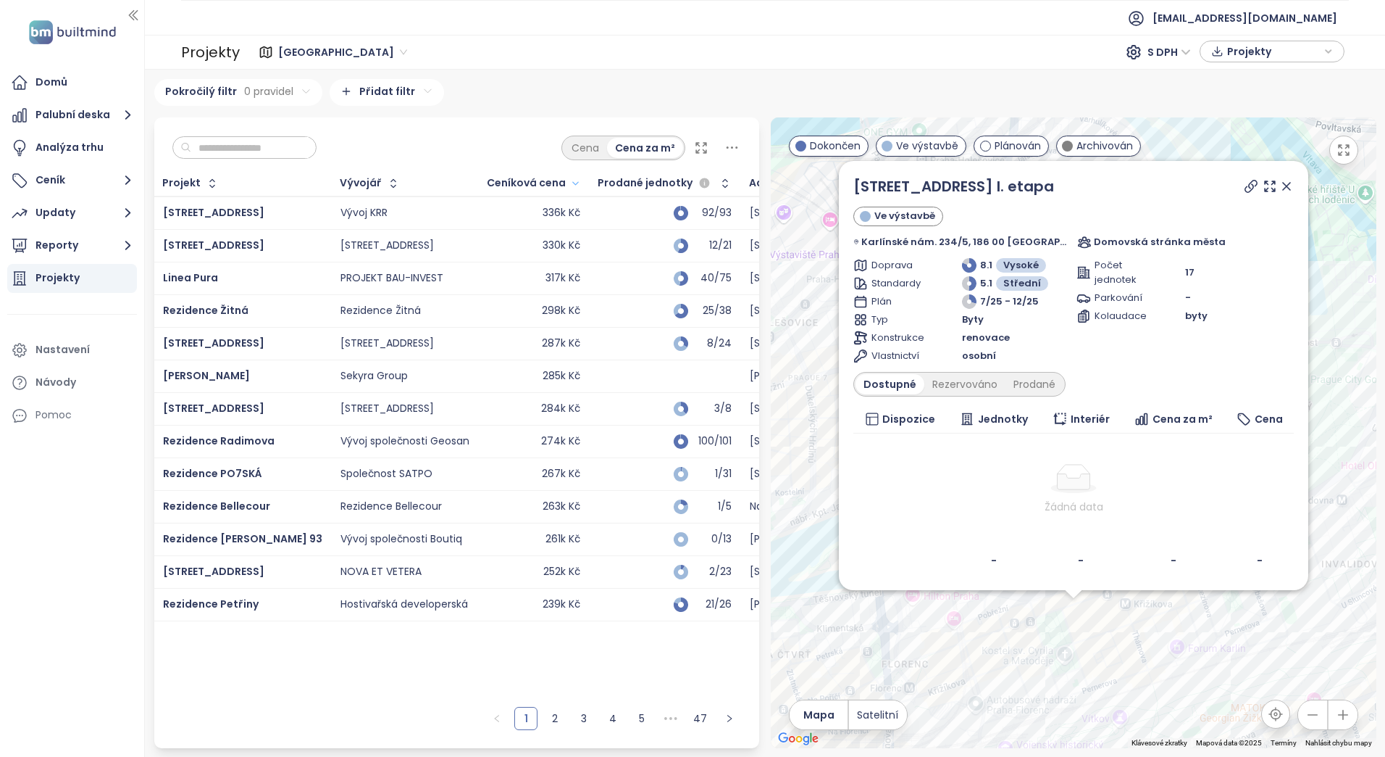
click at [1280, 186] on icon at bounding box center [1287, 186] width 14 height 14
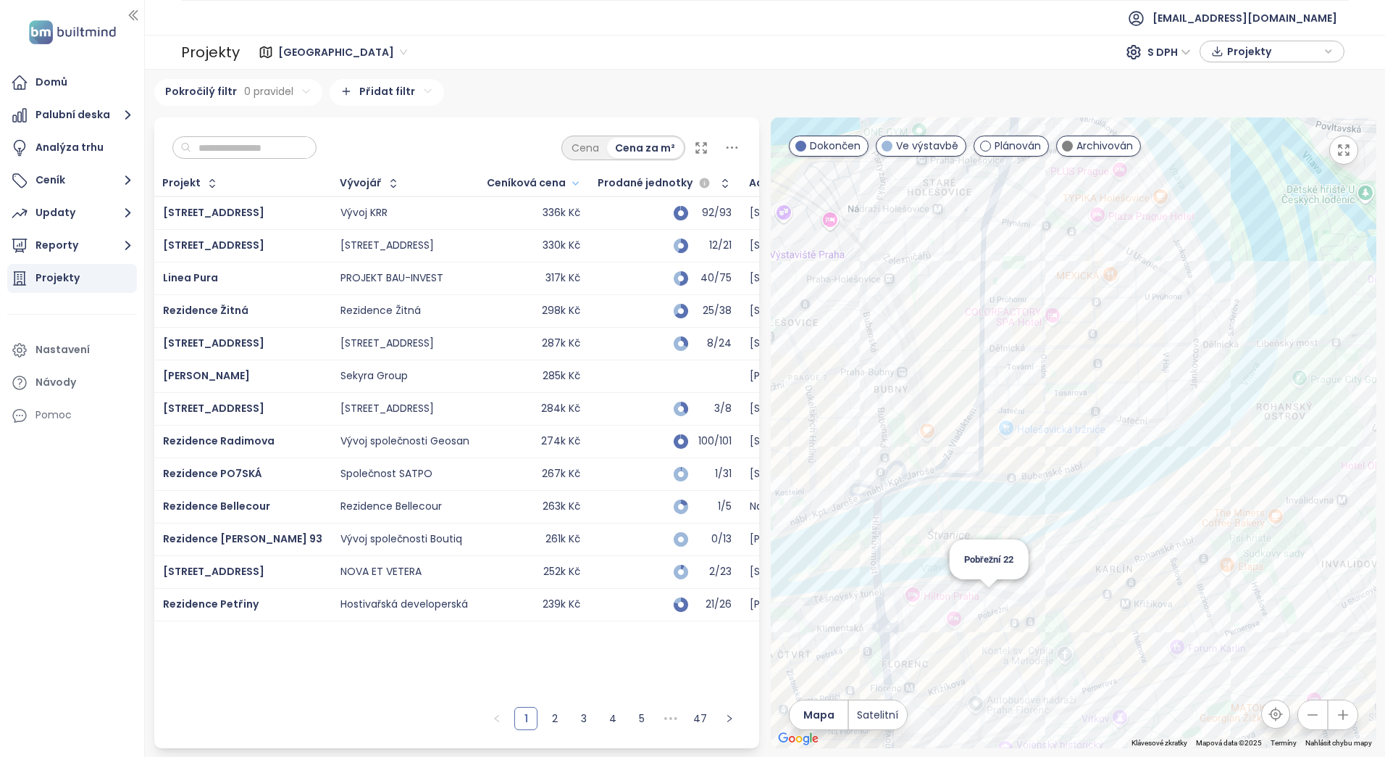
click at [983, 599] on div "Pobřežní 22" at bounding box center [1074, 432] width 606 height 630
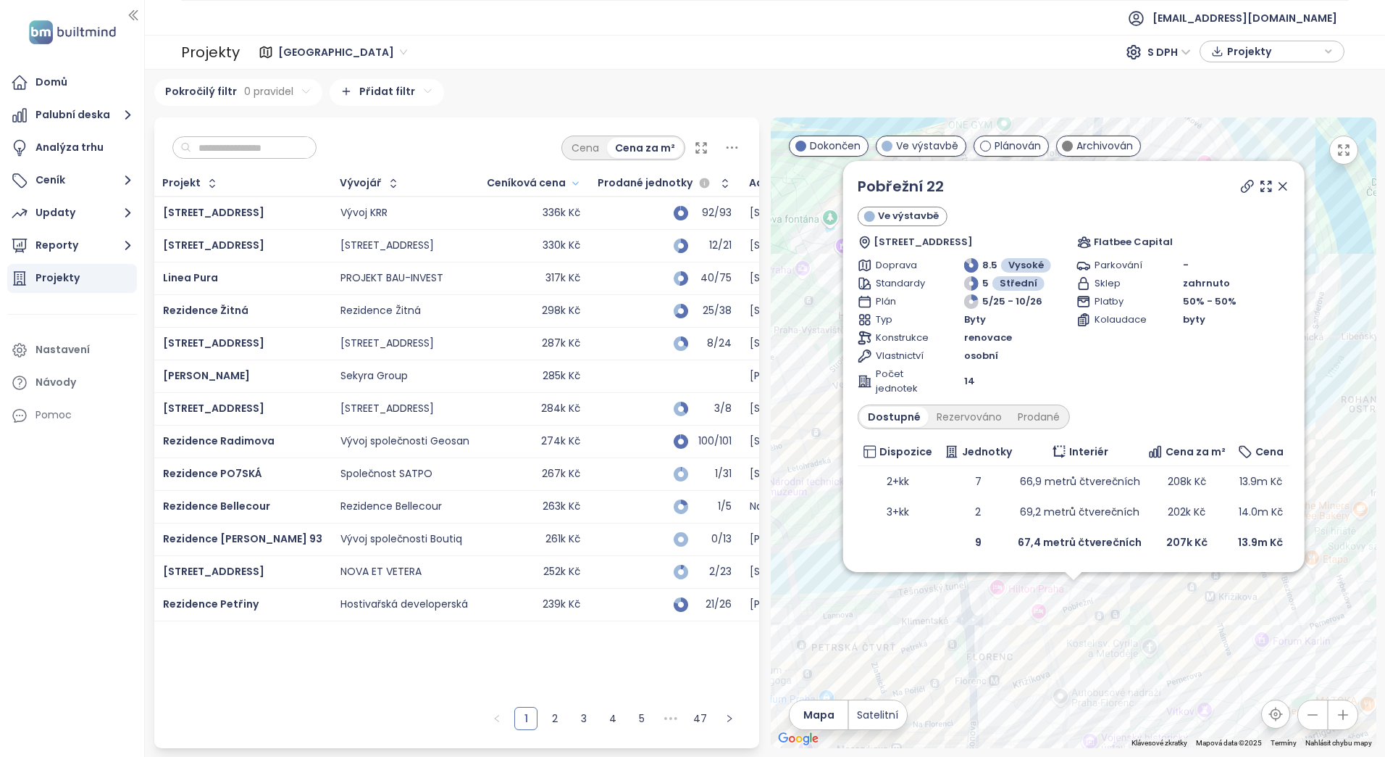
click at [1275, 186] on icon at bounding box center [1282, 186] width 14 height 14
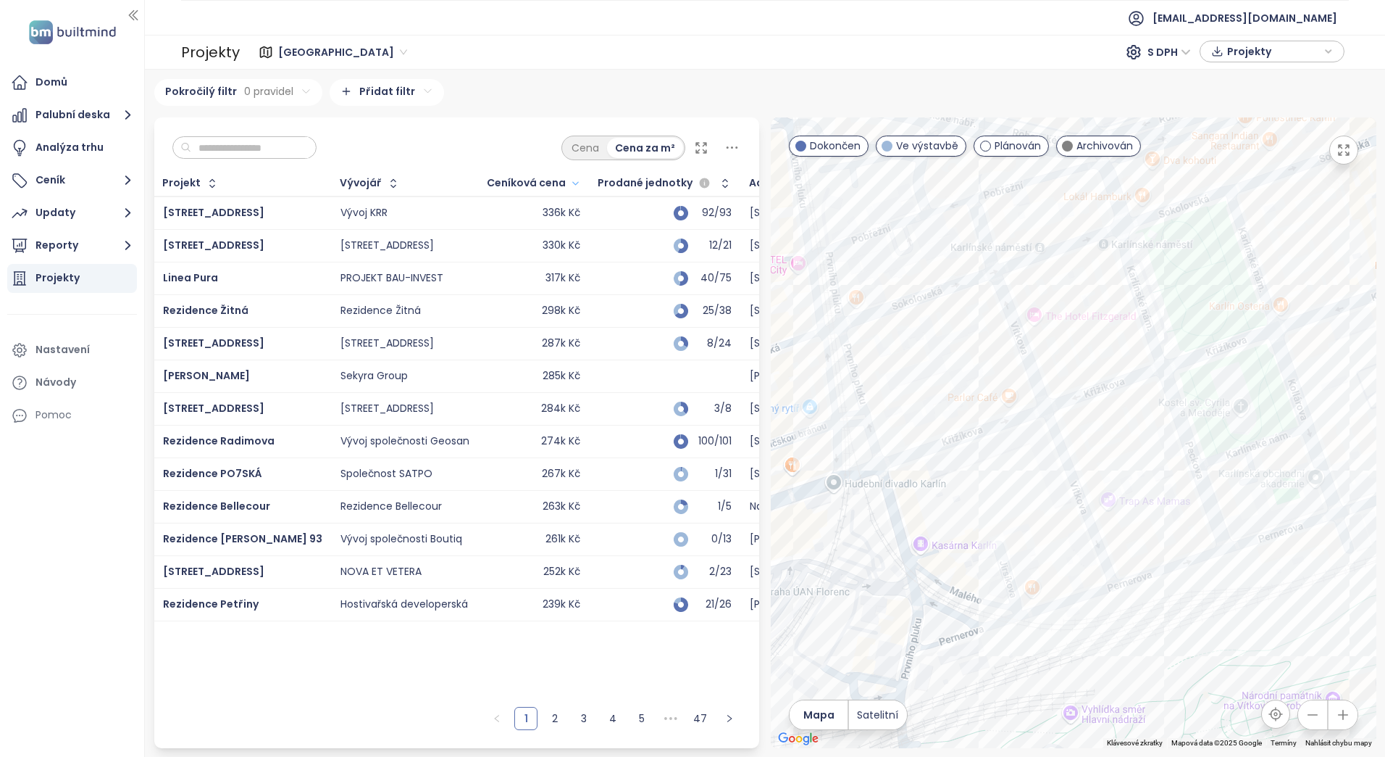
drag, startPoint x: 1047, startPoint y: 484, endPoint x: 1052, endPoint y: 349, distance: 135.6
click at [1052, 349] on div at bounding box center [1074, 432] width 606 height 630
click at [1045, 546] on div "Lofty Byty [PERSON_NAME]" at bounding box center [1074, 432] width 606 height 630
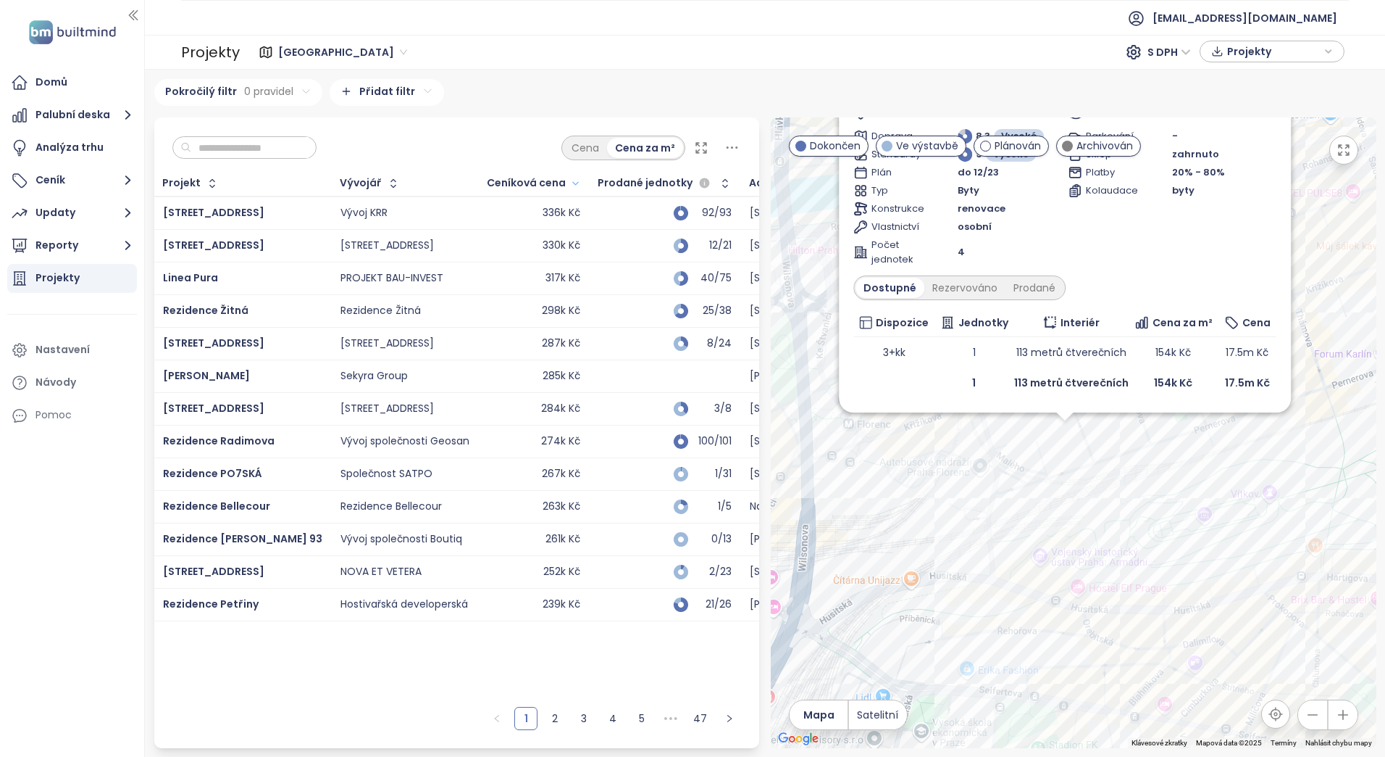
drag, startPoint x: 1064, startPoint y: 441, endPoint x: 1120, endPoint y: 473, distance: 64.6
drag, startPoint x: 1120, startPoint y: 473, endPoint x: 1288, endPoint y: 520, distance: 174.6
click at [1288, 520] on div "Lofty Byty [PERSON_NAME] Pernerova 317/5, 186 00 [GEOGRAPHIC_DATA] 8-[GEOGRAPHI…" at bounding box center [1074, 432] width 606 height 630
click at [1239, 186] on div "byty" at bounding box center [1224, 190] width 104 height 14
click at [1250, 278] on div "Dostupné Rezervováno Prodané" at bounding box center [1065, 287] width 423 height 25
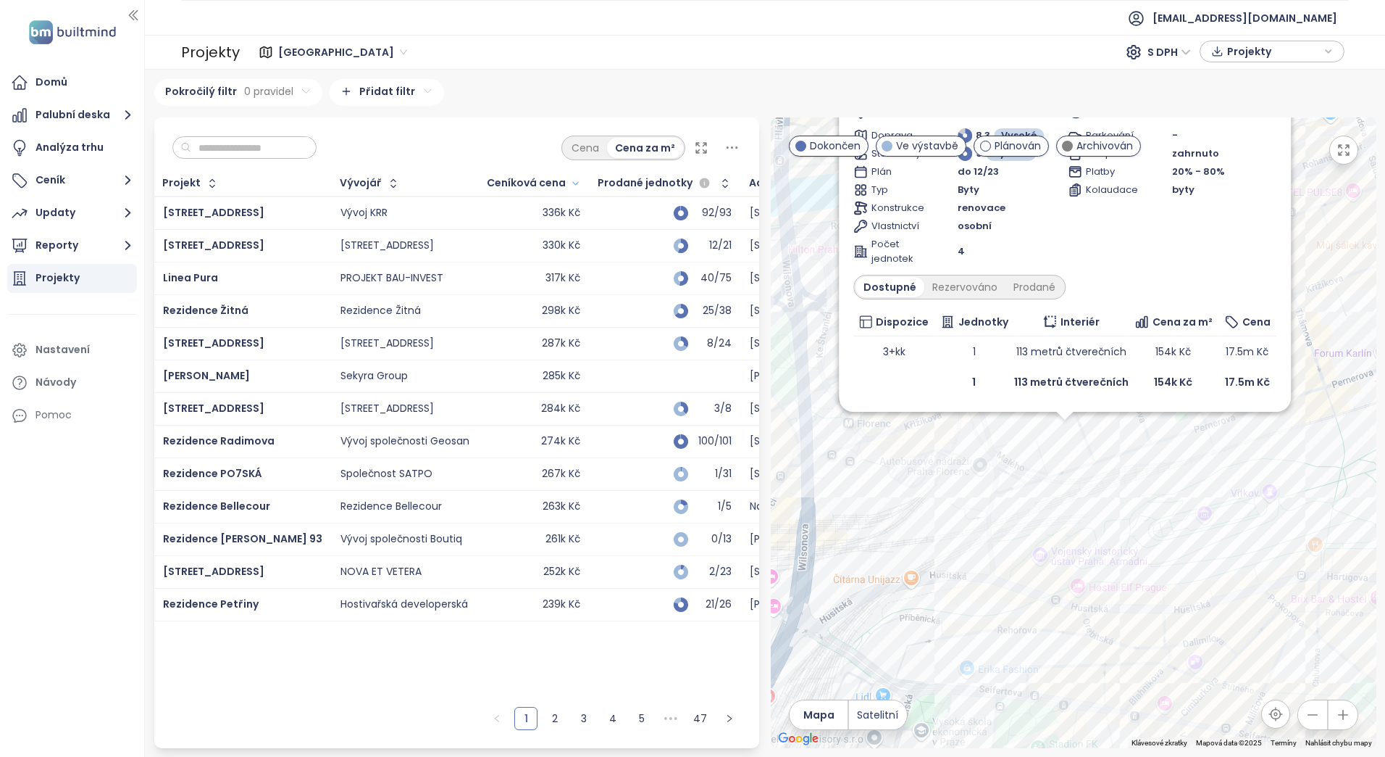
drag, startPoint x: 1147, startPoint y: 231, endPoint x: 1159, endPoint y: 344, distance: 113.6
click at [1148, 233] on div "Parkování - Sklep zahrnuto Platby 20% - 80% Kolaudace byty" at bounding box center [1172, 197] width 209 height 138
click at [1021, 445] on div "Lofty Byty [PERSON_NAME] Pernerova 317/5, 186 00 [GEOGRAPHIC_DATA] 8-[GEOGRAPHI…" at bounding box center [1074, 432] width 606 height 630
click at [994, 467] on div "Lofty Byty [PERSON_NAME] Pernerova 317/5, 186 00 [GEOGRAPHIC_DATA] 8-[GEOGRAPHI…" at bounding box center [1074, 432] width 606 height 630
click at [956, 507] on div "Lofty Byty [PERSON_NAME] Pernerova 317/5, 186 00 [GEOGRAPHIC_DATA] 8-[GEOGRAPHI…" at bounding box center [1074, 432] width 606 height 630
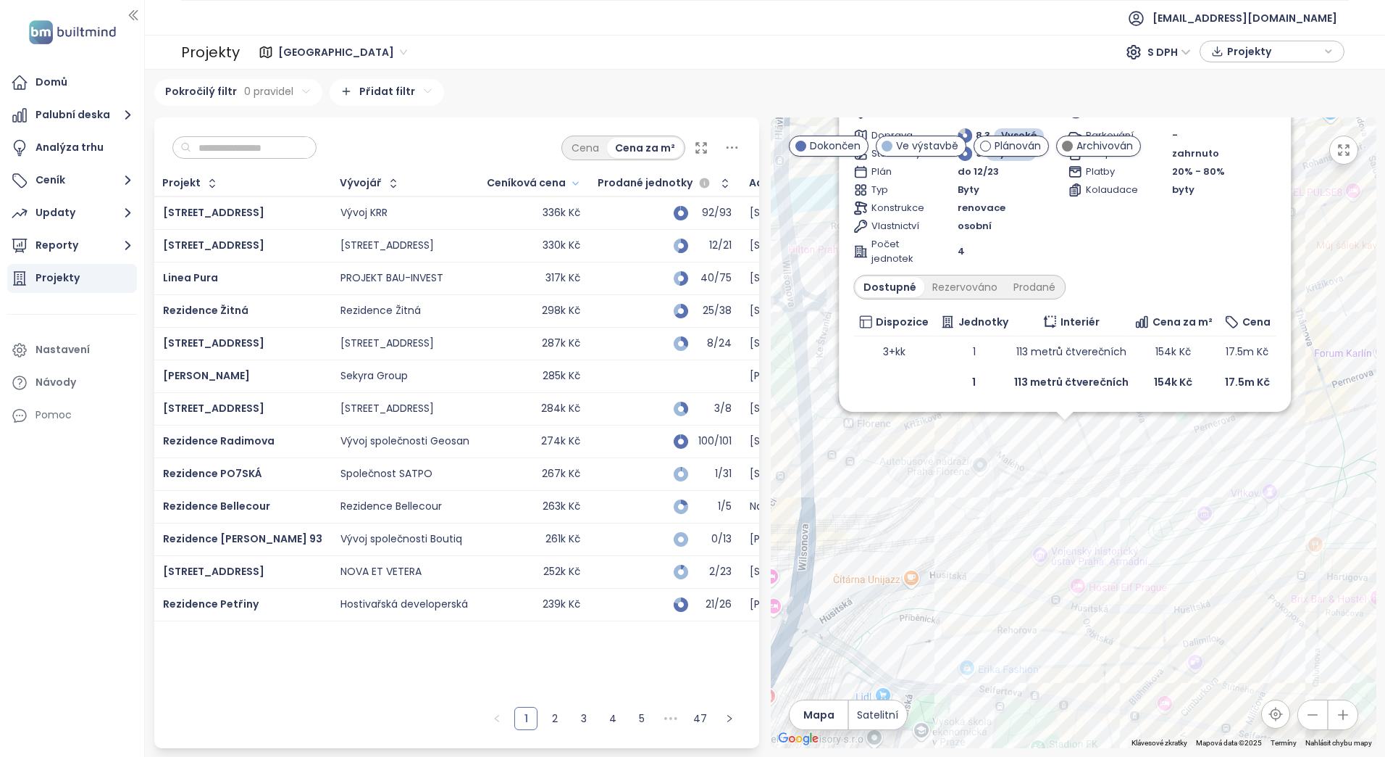
click at [825, 460] on div "Lofty Byty [PERSON_NAME] Pernerova 317/5, 186 00 [GEOGRAPHIC_DATA] 8-[GEOGRAPHI…" at bounding box center [1074, 432] width 606 height 630
click at [857, 478] on div "Lofty Byty [PERSON_NAME] Pernerova 317/5, 186 00 [GEOGRAPHIC_DATA] 8-[GEOGRAPHI…" at bounding box center [1074, 432] width 606 height 630
click at [1236, 196] on div "byty" at bounding box center [1224, 190] width 104 height 14
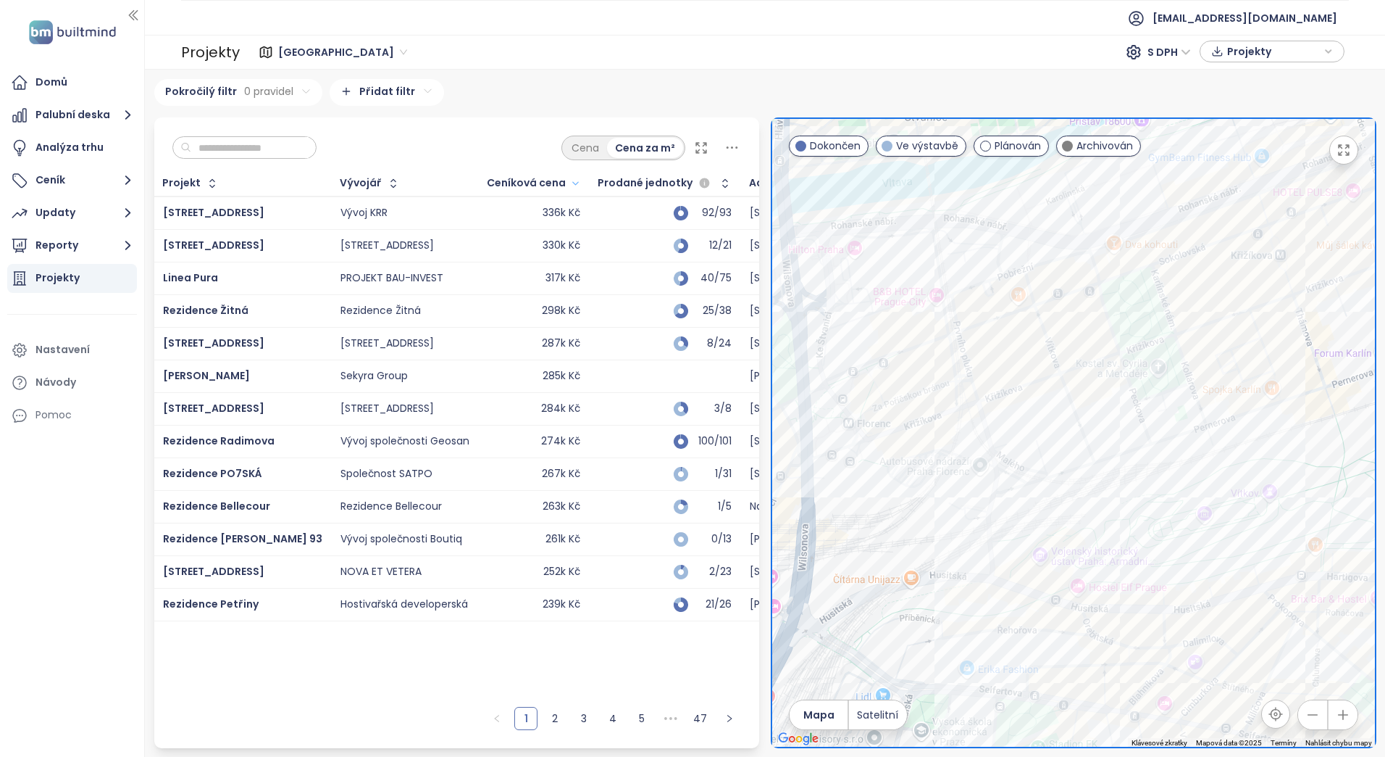
click at [493, 83] on div "Pokročilý filtr 0 pravidel Přidat filtr" at bounding box center [765, 92] width 1222 height 27
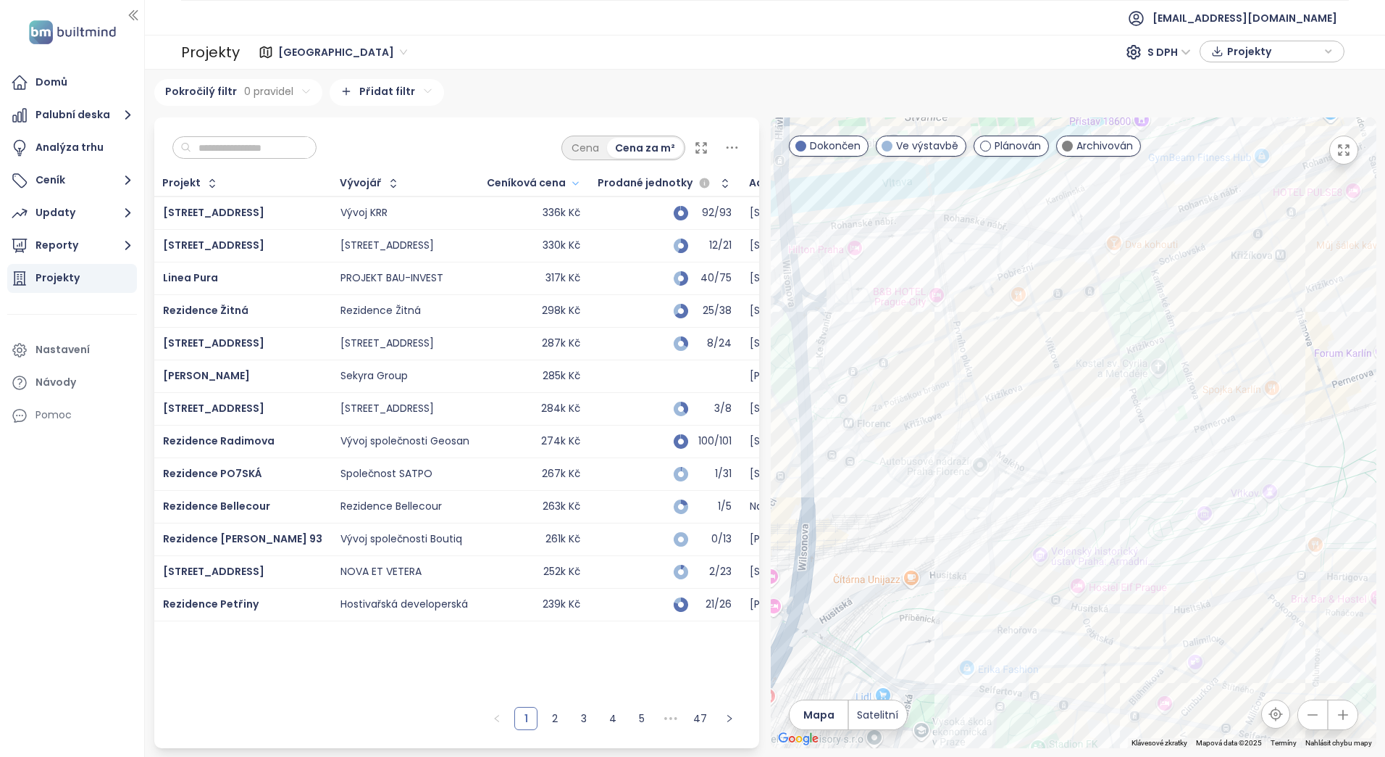
drag, startPoint x: 1066, startPoint y: 463, endPoint x: 979, endPoint y: 504, distance: 96.3
click at [979, 504] on div at bounding box center [1074, 432] width 606 height 630
click at [1246, 388] on div "Pernerova 31" at bounding box center [1074, 432] width 606 height 630
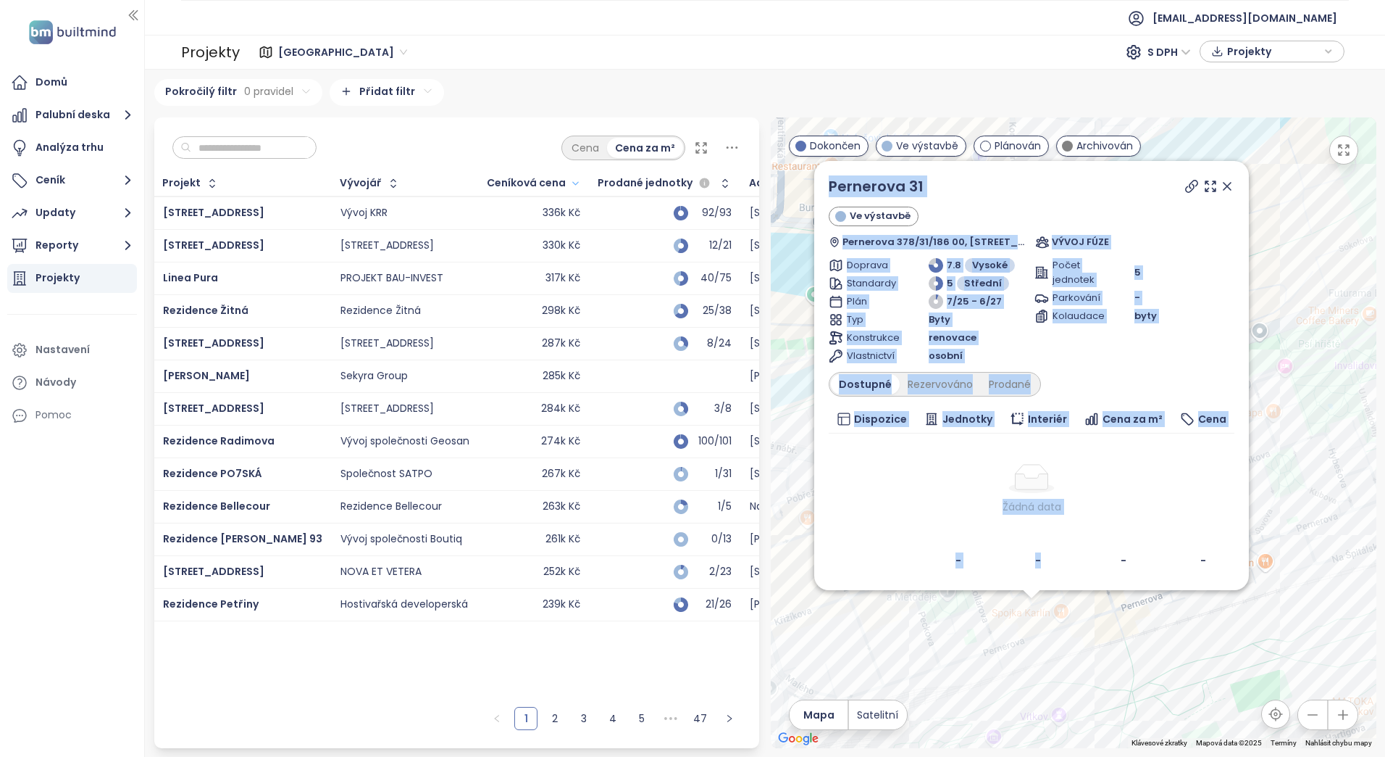
drag, startPoint x: 1293, startPoint y: 406, endPoint x: 1018, endPoint y: 517, distance: 297.1
click at [1018, 517] on div "Pernerova 31 Ve výstavbě Pernerova 378/31/186 00, [GEOGRAPHIC_DATA], 186 00 [GE…" at bounding box center [1074, 432] width 606 height 630
click at [1229, 186] on icon at bounding box center [1227, 186] width 7 height 7
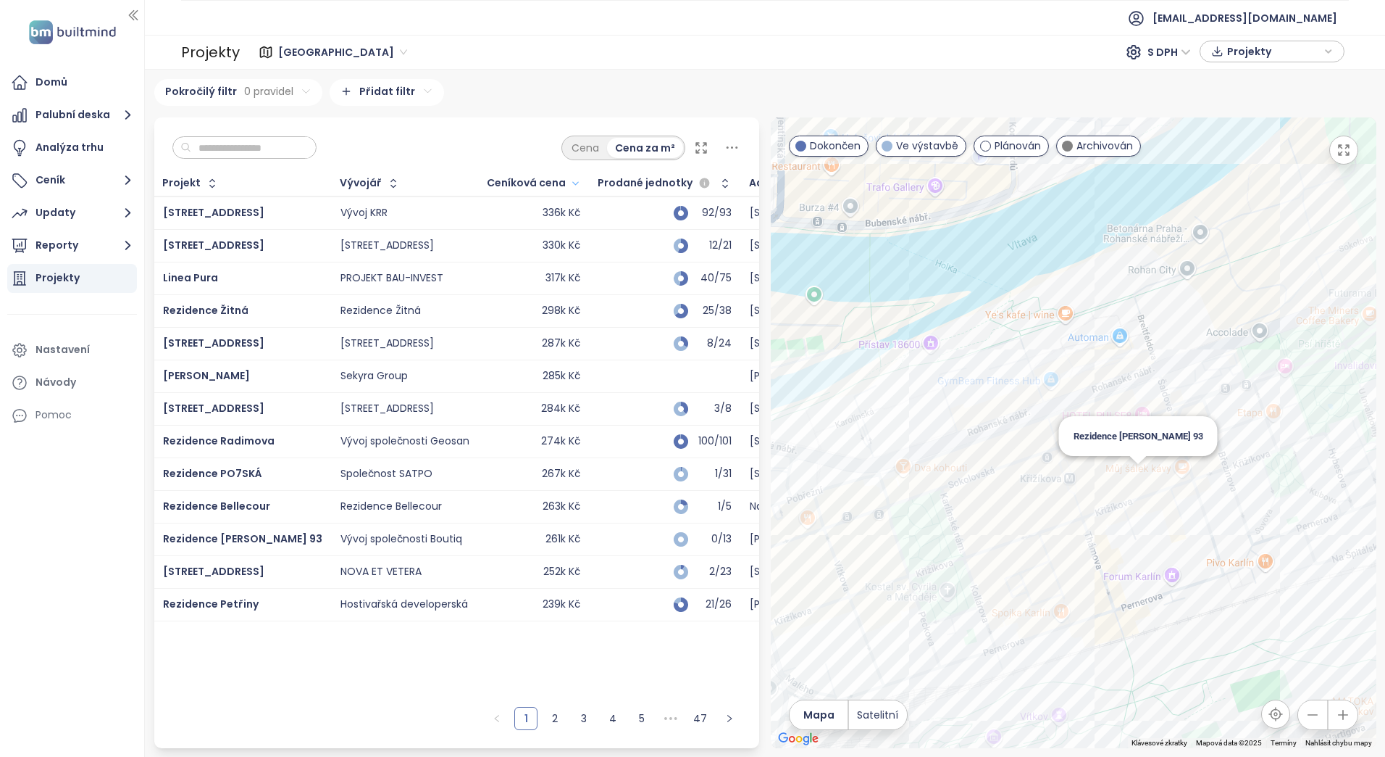
click at [1141, 474] on div "Rezidence [PERSON_NAME] 93" at bounding box center [1074, 432] width 606 height 630
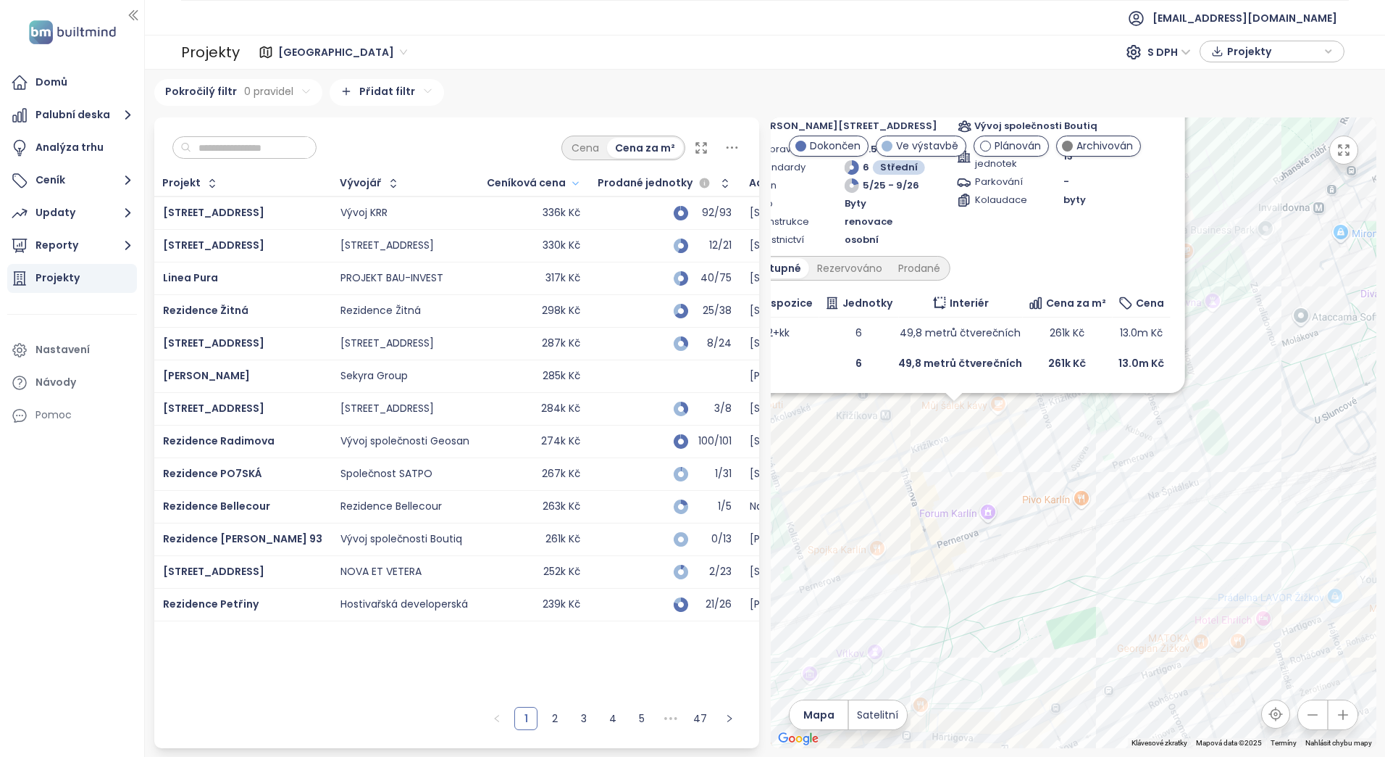
drag, startPoint x: 1031, startPoint y: 523, endPoint x: 1022, endPoint y: 523, distance: 8.7
click at [1022, 523] on div "Rezidence Křižíkova 93 Ve výstavbě Křižíkova 62/93, 186 00 Praha 8-Karlín, Česk…" at bounding box center [1074, 432] width 606 height 630
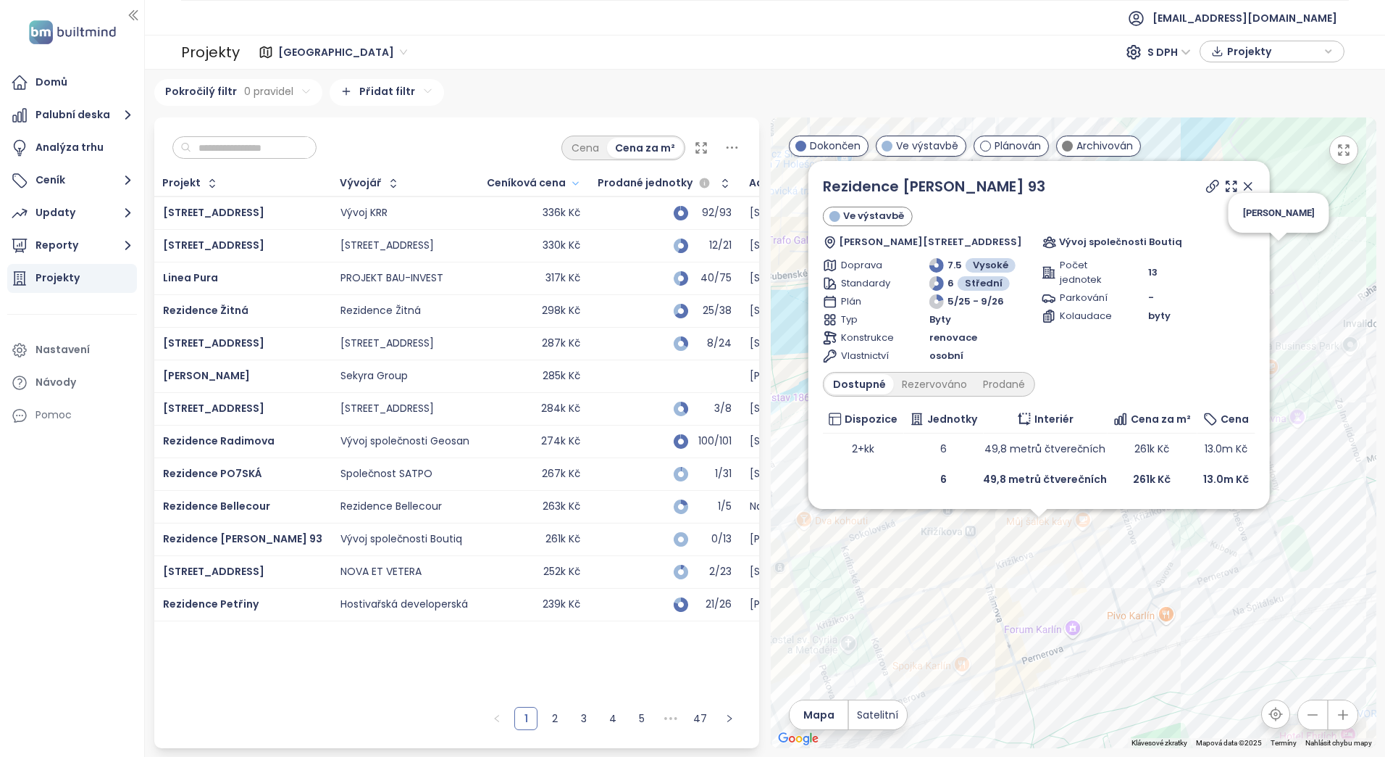
click at [1280, 247] on div "Rezidence Křižíkova 93 Ve výstavbě Křižíkova 62/93, 186 00 Praha 8-Karlín, Česk…" at bounding box center [1074, 432] width 606 height 630
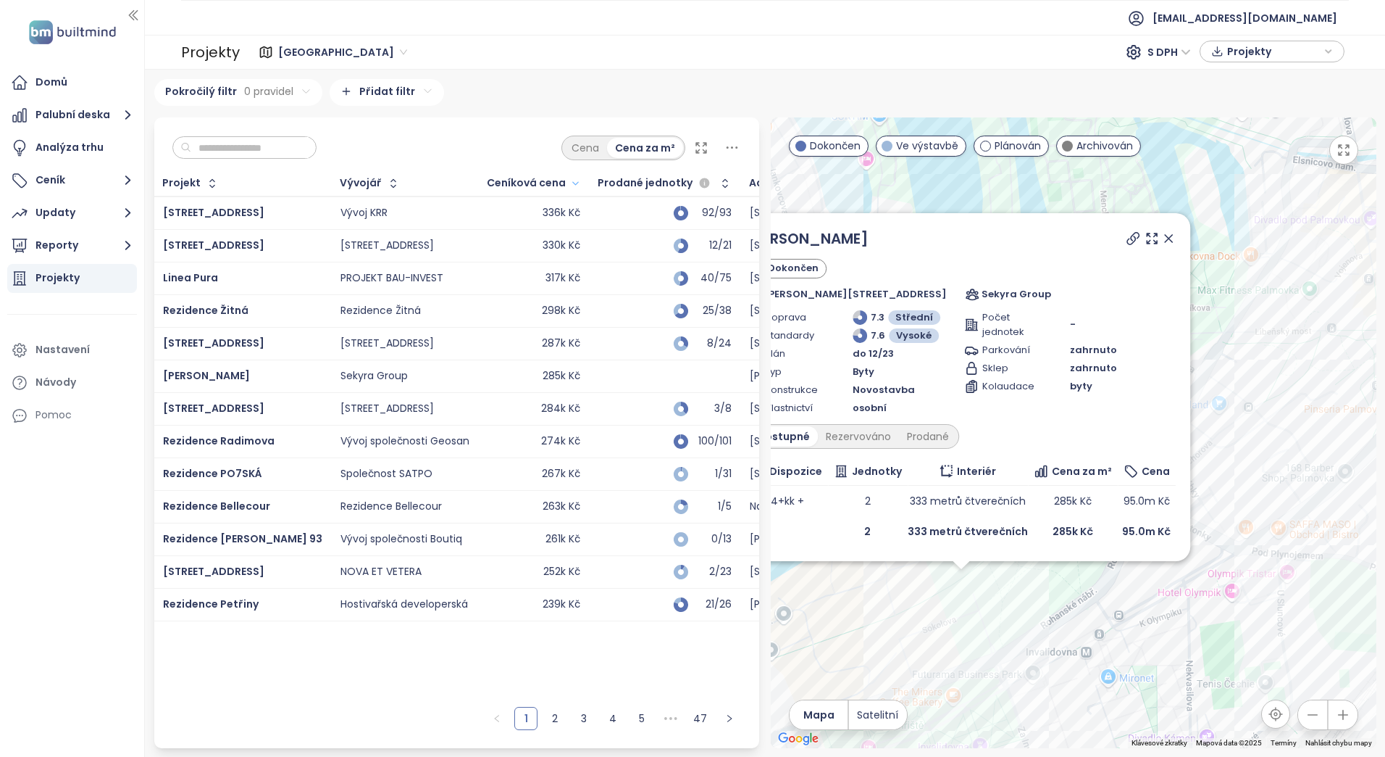
drag, startPoint x: 946, startPoint y: 482, endPoint x: 828, endPoint y: 653, distance: 207.4
click at [828, 653] on div "Diamanty [PERSON_NAME] [PERSON_NAME] 720, 180 00 Praha 8-[GEOGRAPHIC_DATA], Čes…" at bounding box center [1074, 432] width 606 height 630
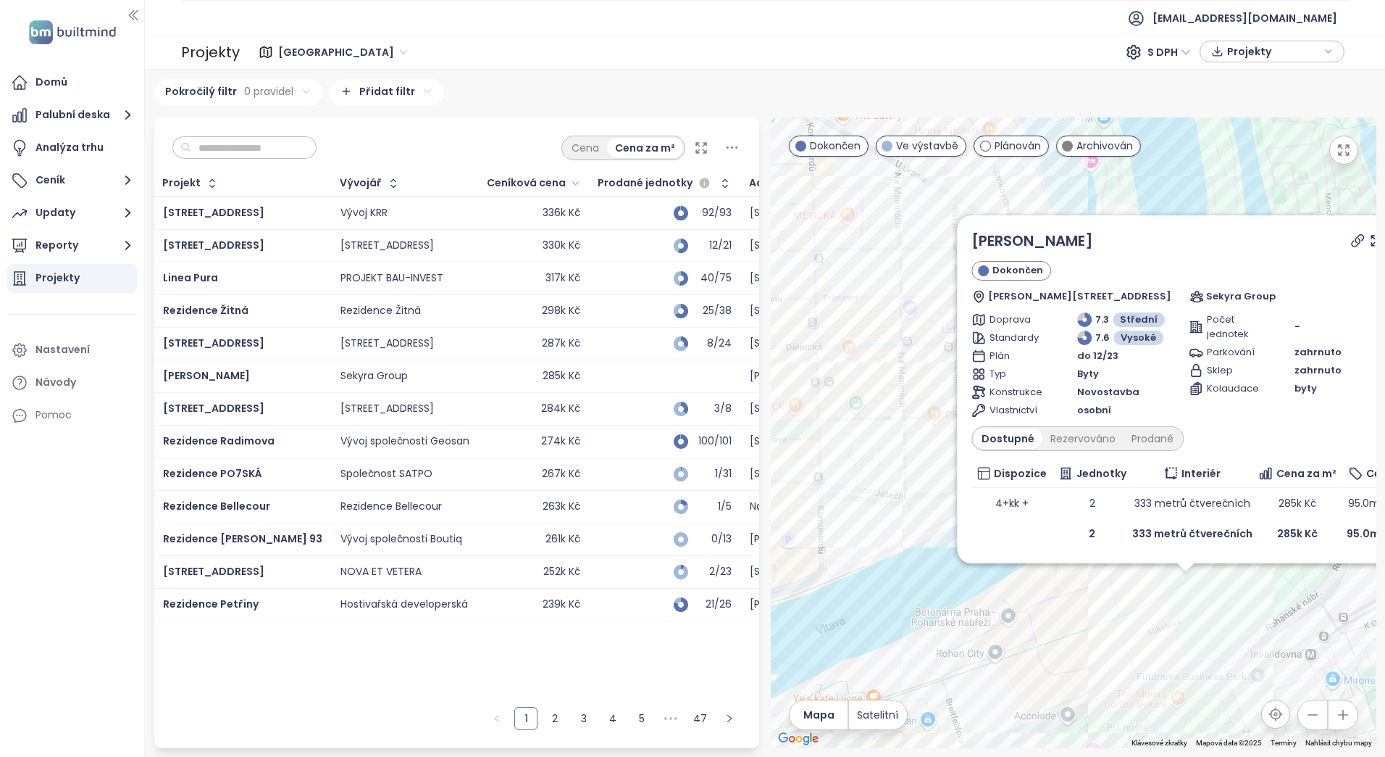
drag, startPoint x: 838, startPoint y: 632, endPoint x: 1075, endPoint y: 643, distance: 237.2
click at [1075, 643] on div "Diamanty [PERSON_NAME] [PERSON_NAME] 720, 180 00 Praha 8-[GEOGRAPHIC_DATA], Čes…" at bounding box center [1074, 432] width 606 height 630
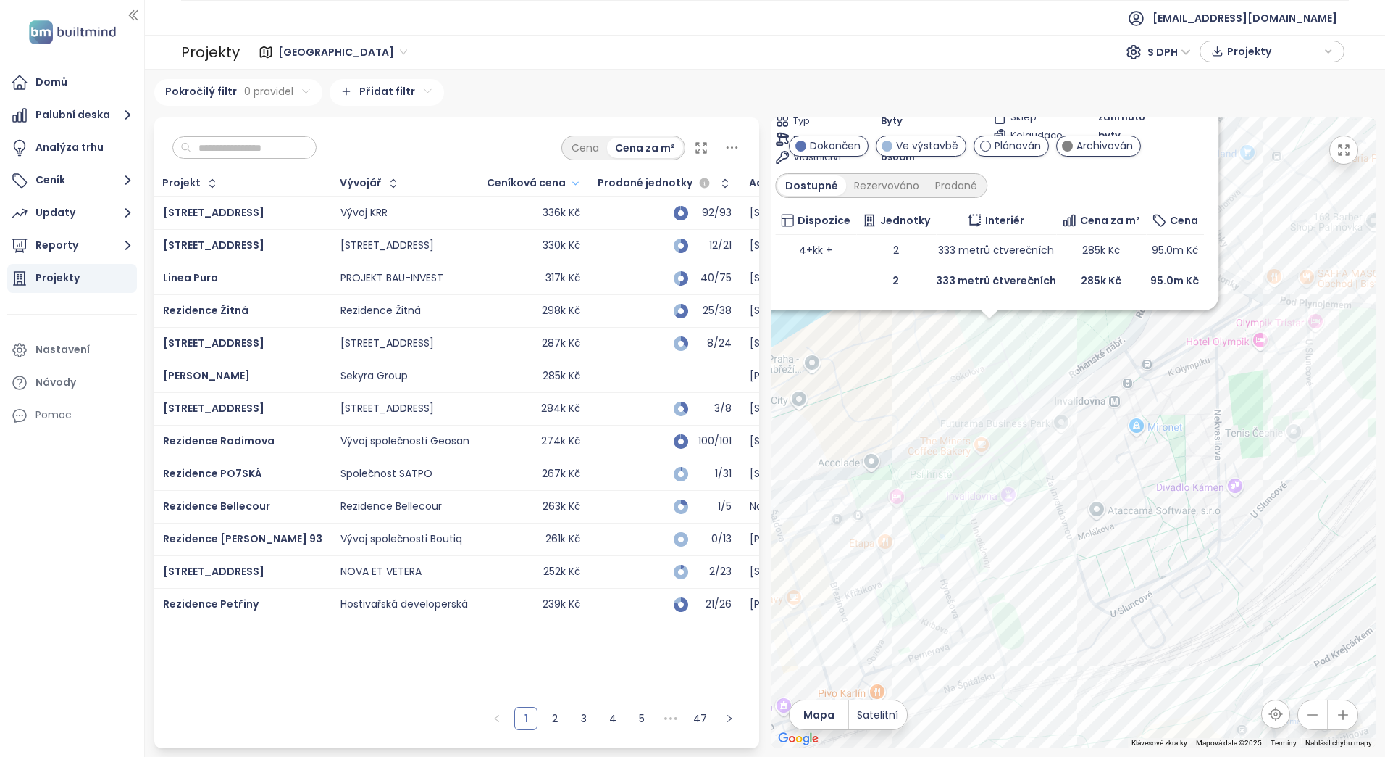
drag, startPoint x: 1084, startPoint y: 649, endPoint x: 878, endPoint y: 388, distance: 332.3
click at [878, 388] on div "Diamanty [PERSON_NAME] [PERSON_NAME] 720, 180 00 Praha 8-[GEOGRAPHIC_DATA], Čes…" at bounding box center [1074, 432] width 606 height 630
